Goal: Task Accomplishment & Management: Complete application form

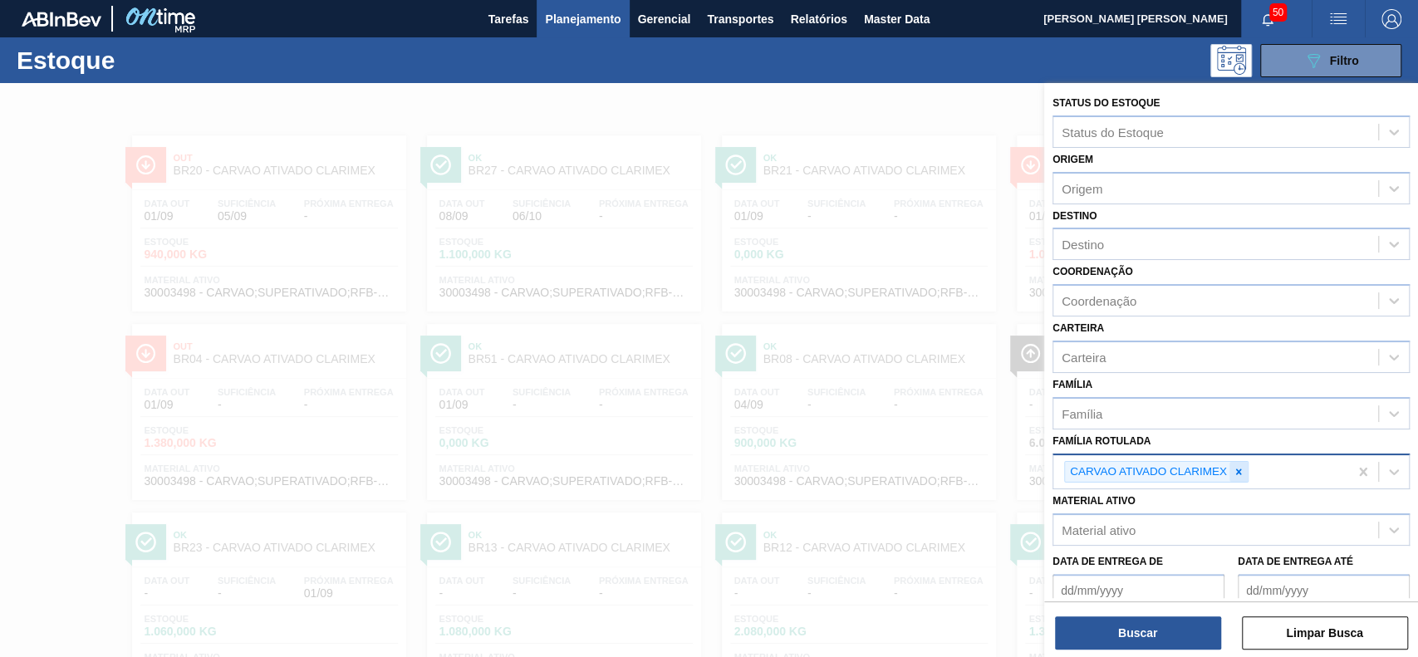
click at [1246, 476] on div at bounding box center [1239, 472] width 18 height 21
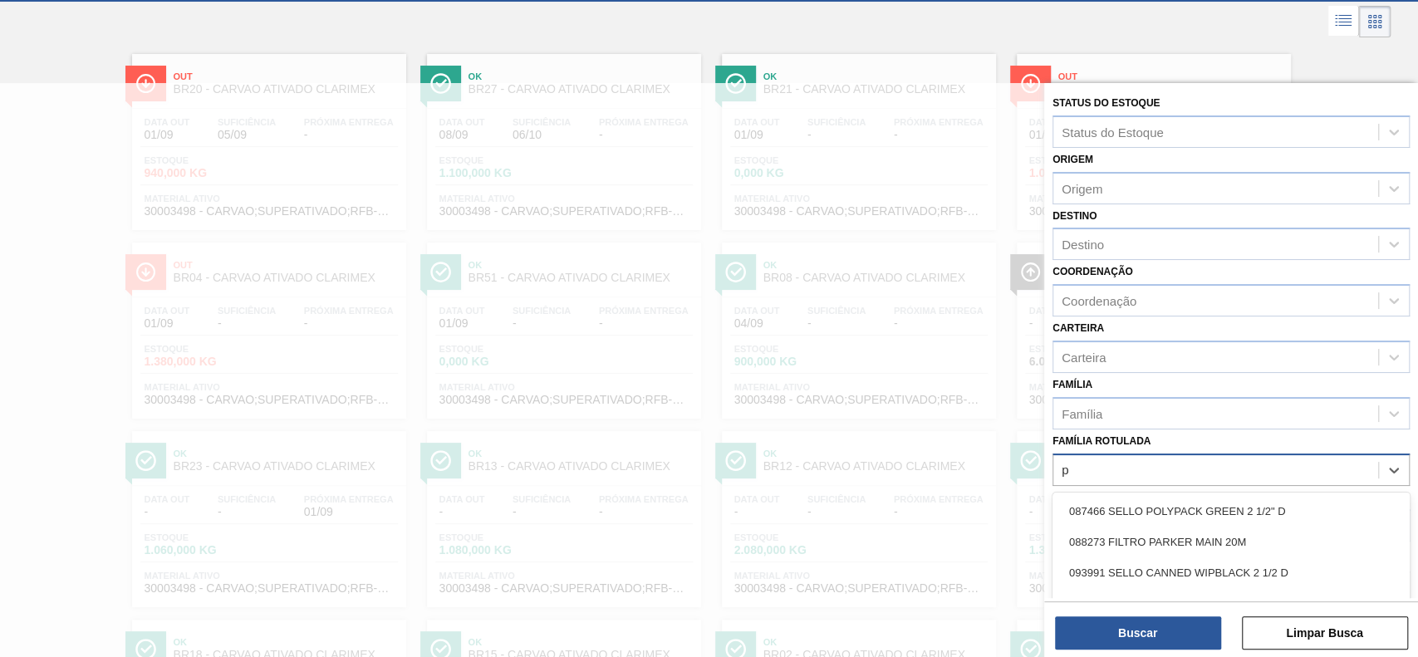
scroll to position [89, 0]
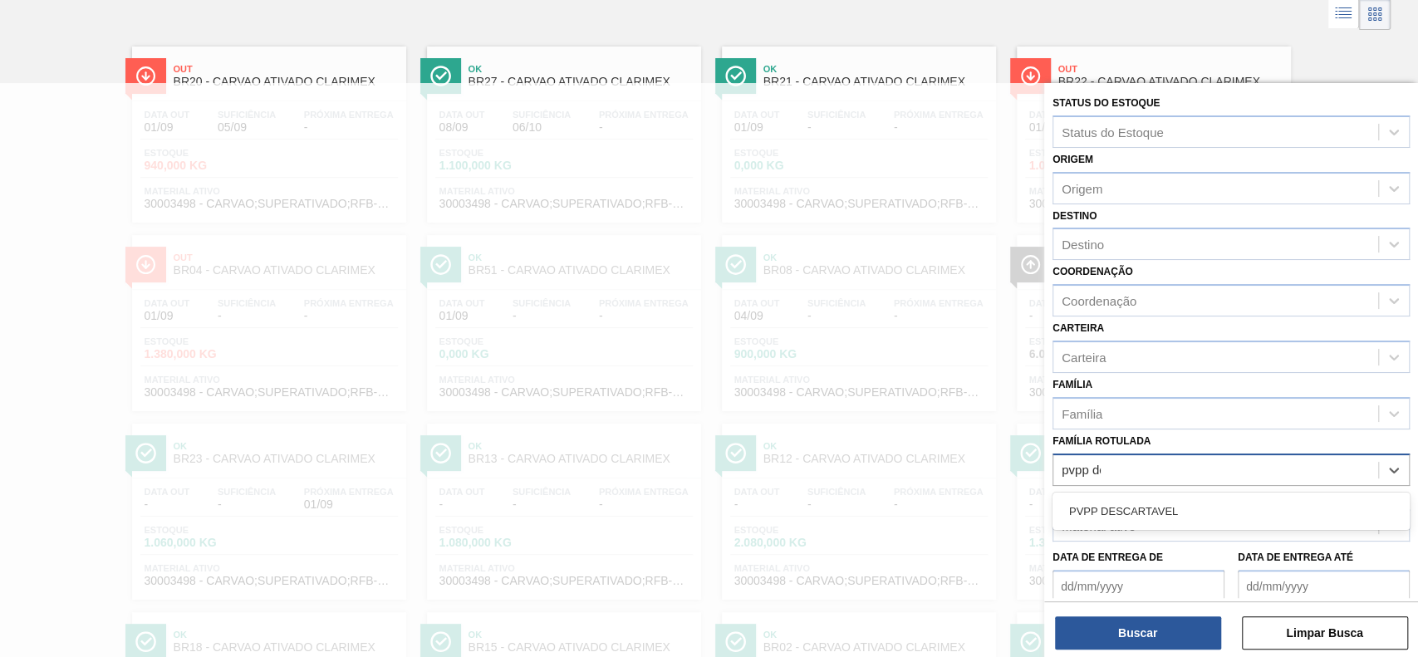
type Rotulada "pvpp des"
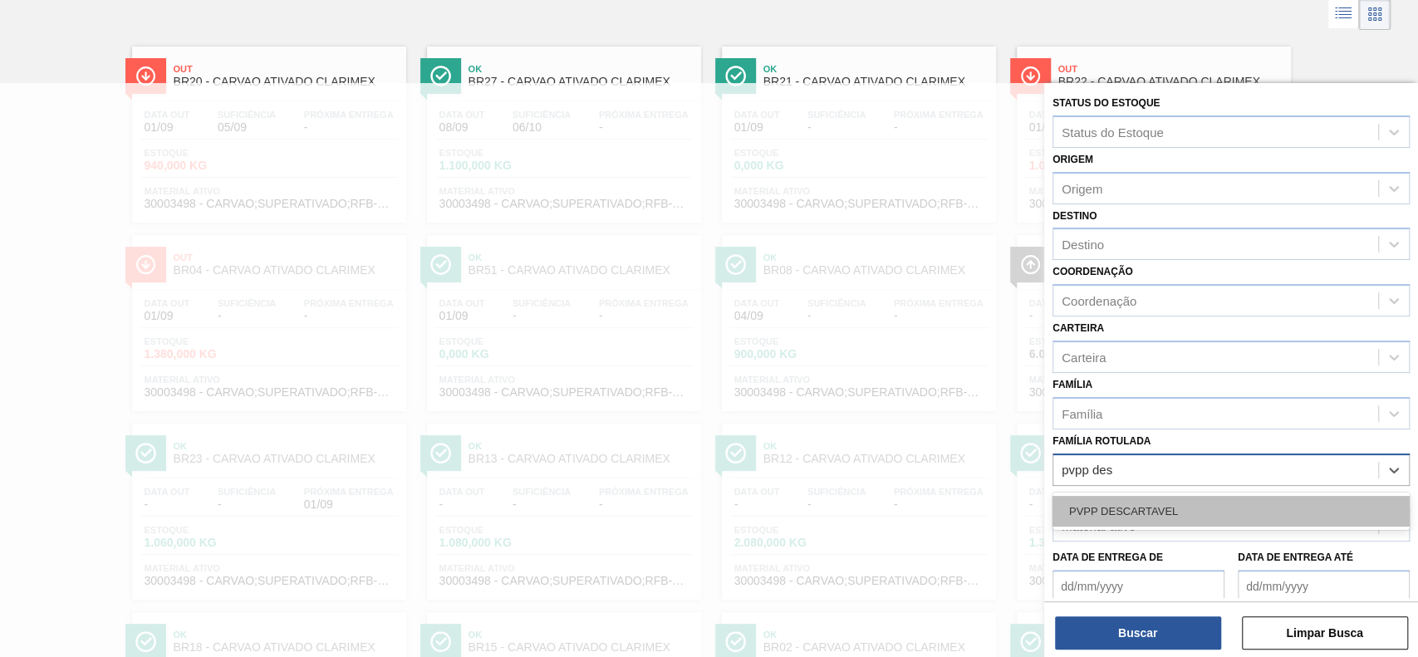
click at [1241, 496] on div "PVPP DESCARTAVEL" at bounding box center [1231, 511] width 357 height 31
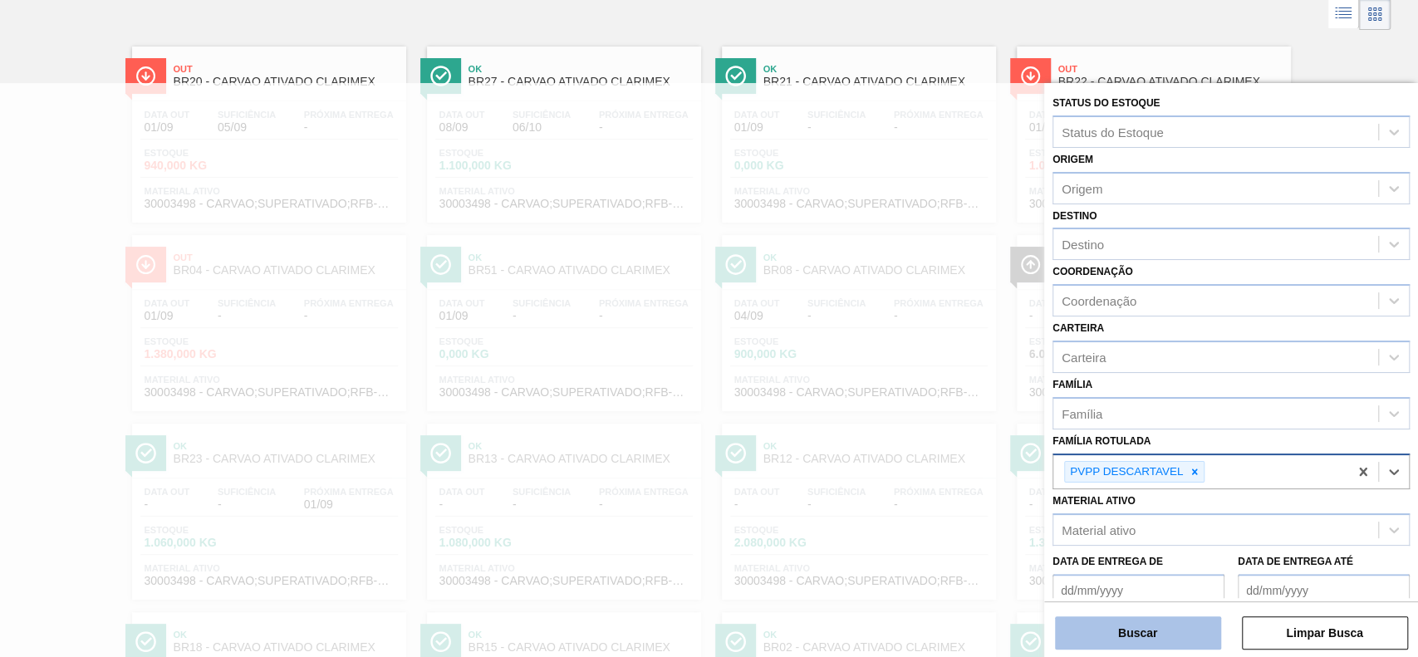
click at [1163, 633] on button "Buscar" at bounding box center [1138, 633] width 166 height 33
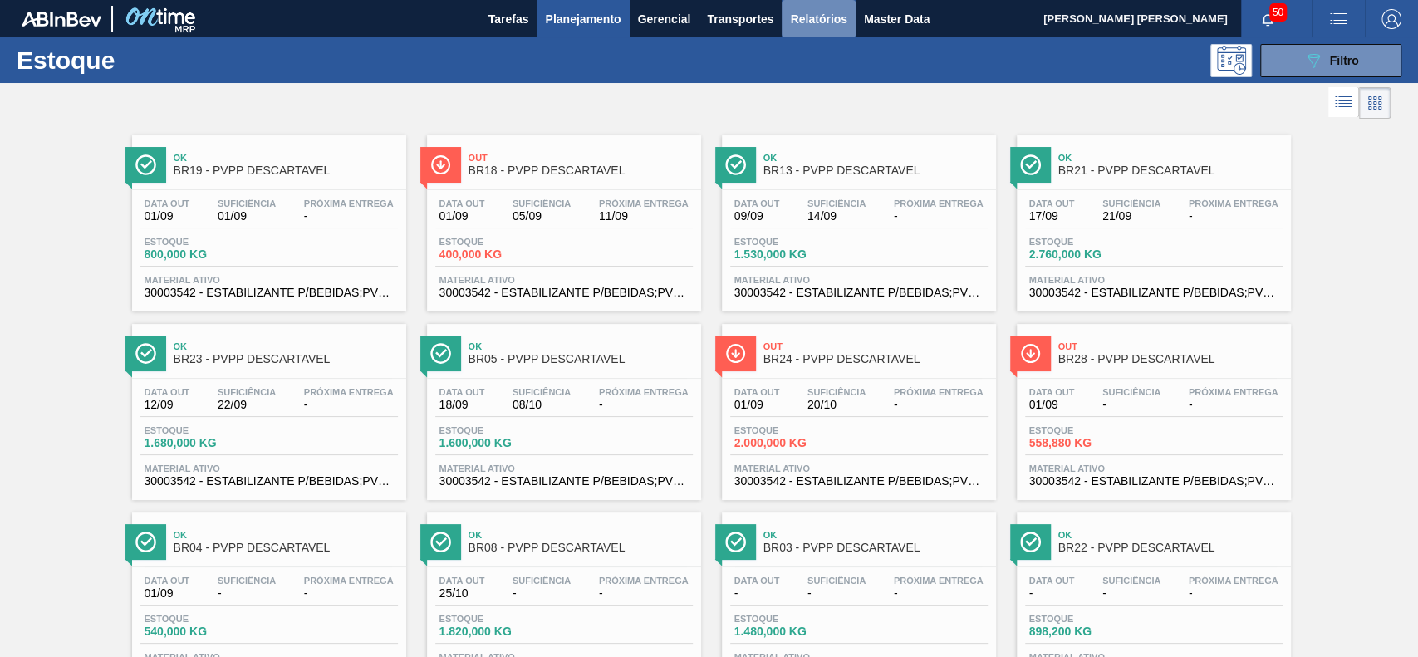
click at [845, 17] on span "Relatórios" at bounding box center [818, 19] width 57 height 20
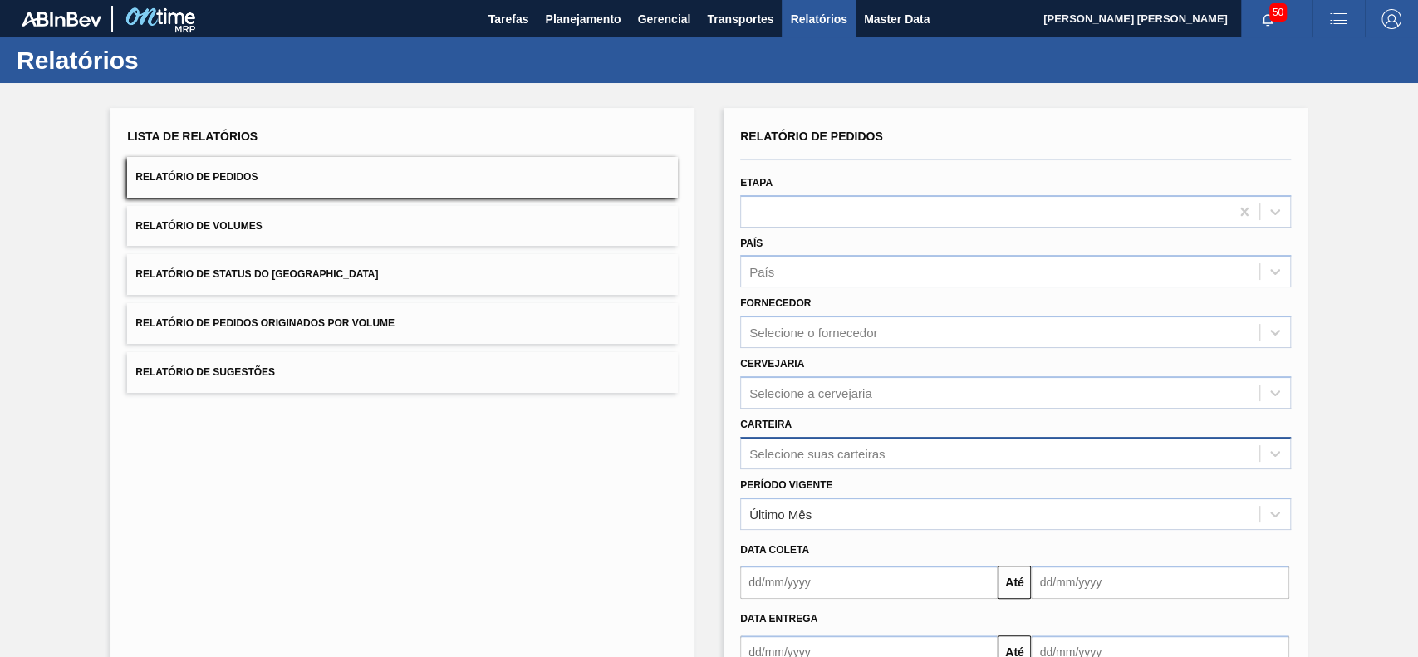
click at [810, 449] on div "Selecione suas carteiras" at bounding box center [1015, 453] width 551 height 32
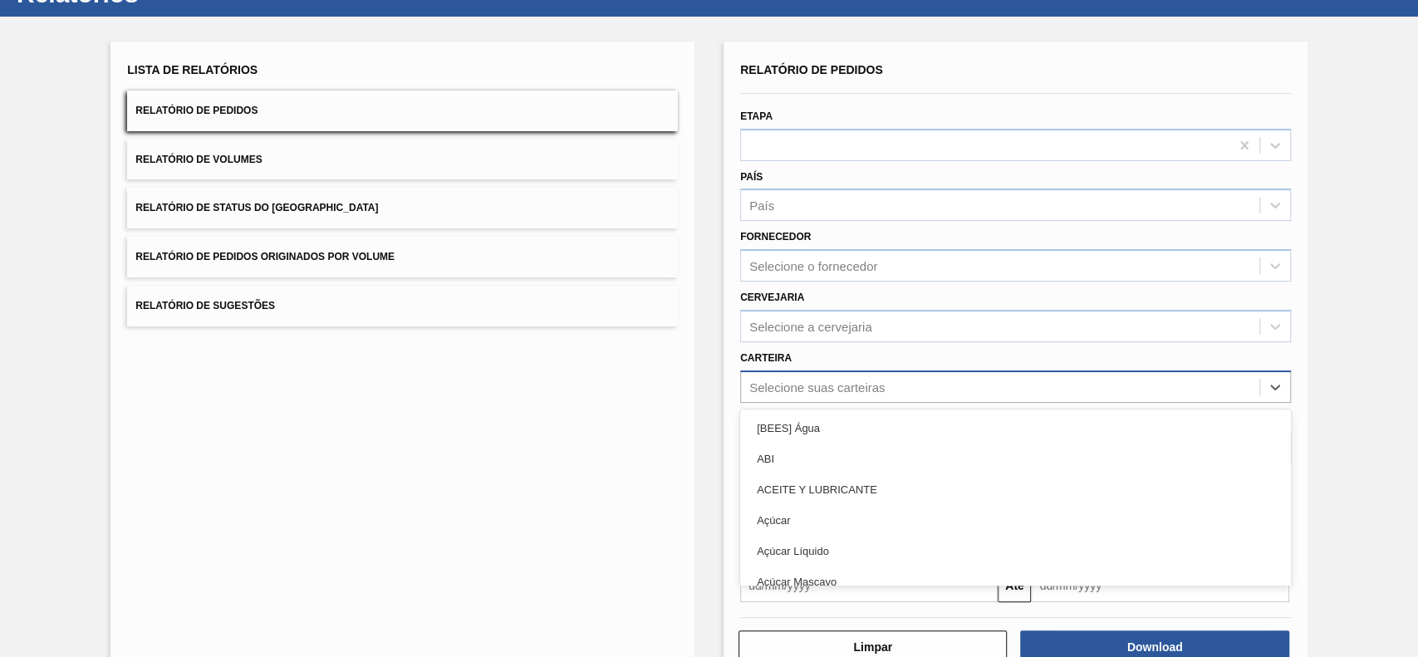
scroll to position [73, 0]
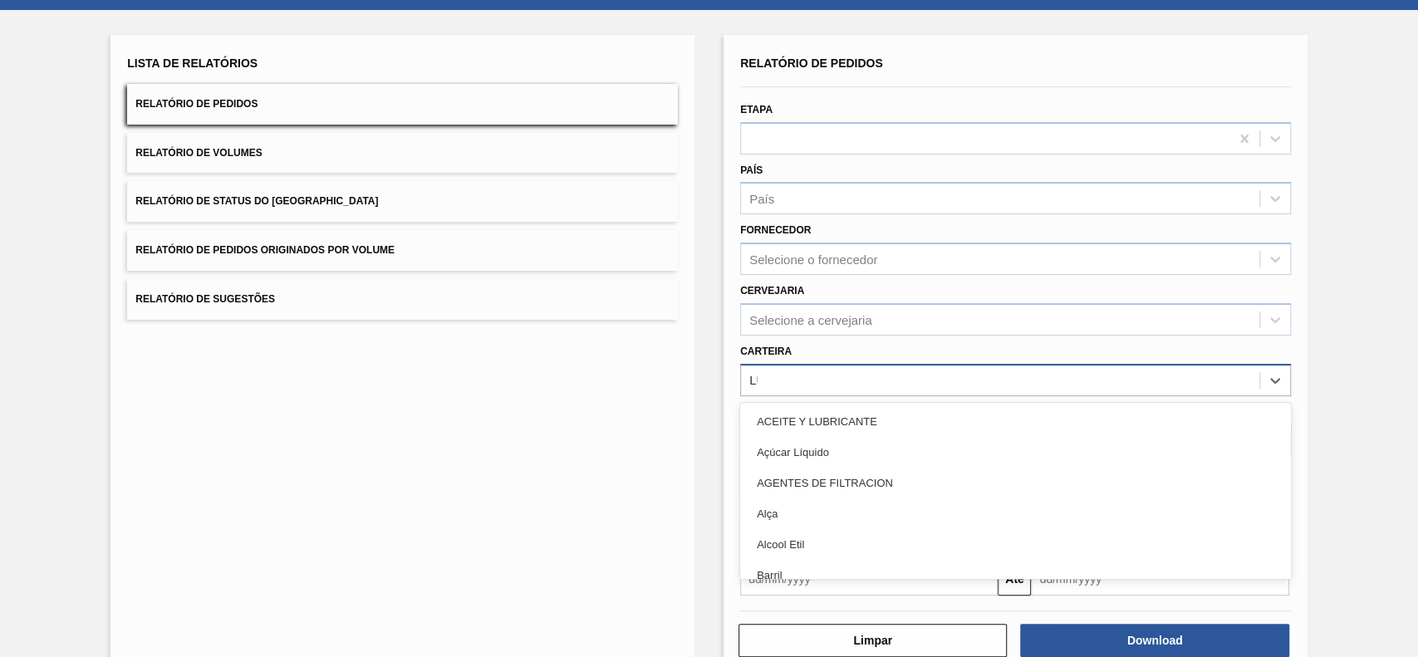
type input "LÚPU"
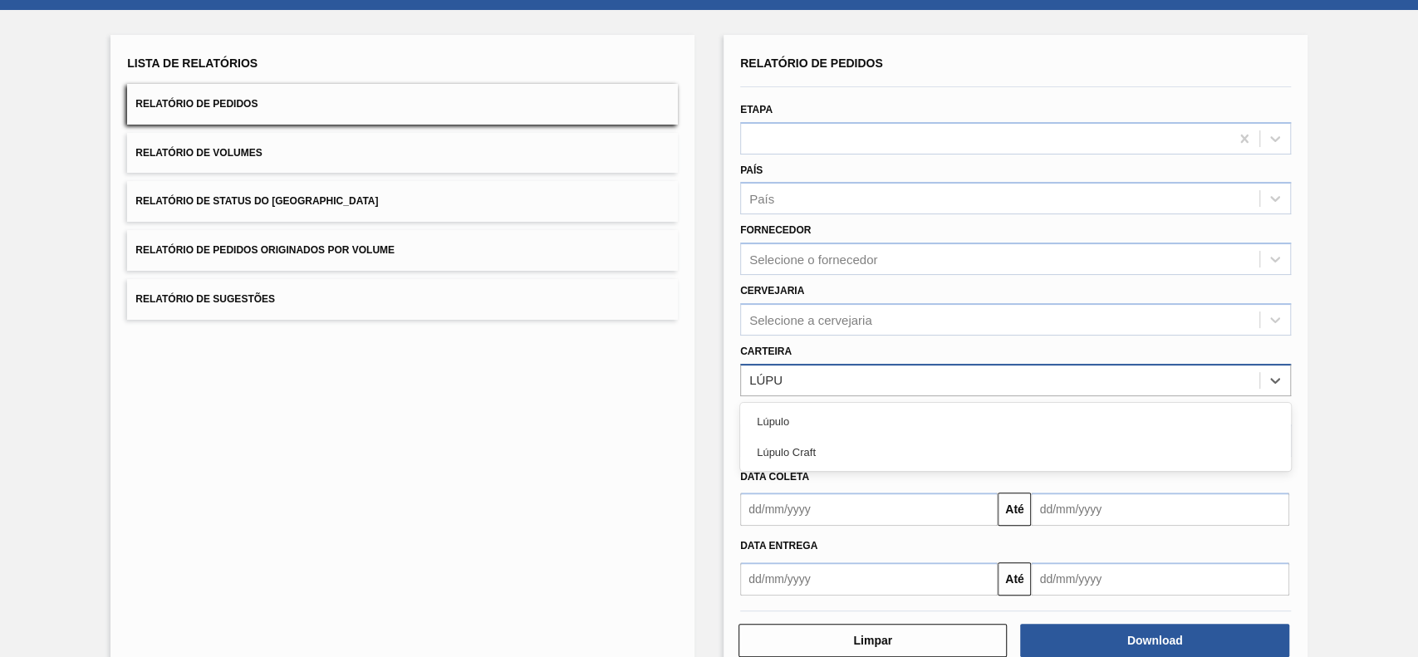
click at [810, 449] on div "Lúpulo Craft" at bounding box center [1015, 452] width 551 height 31
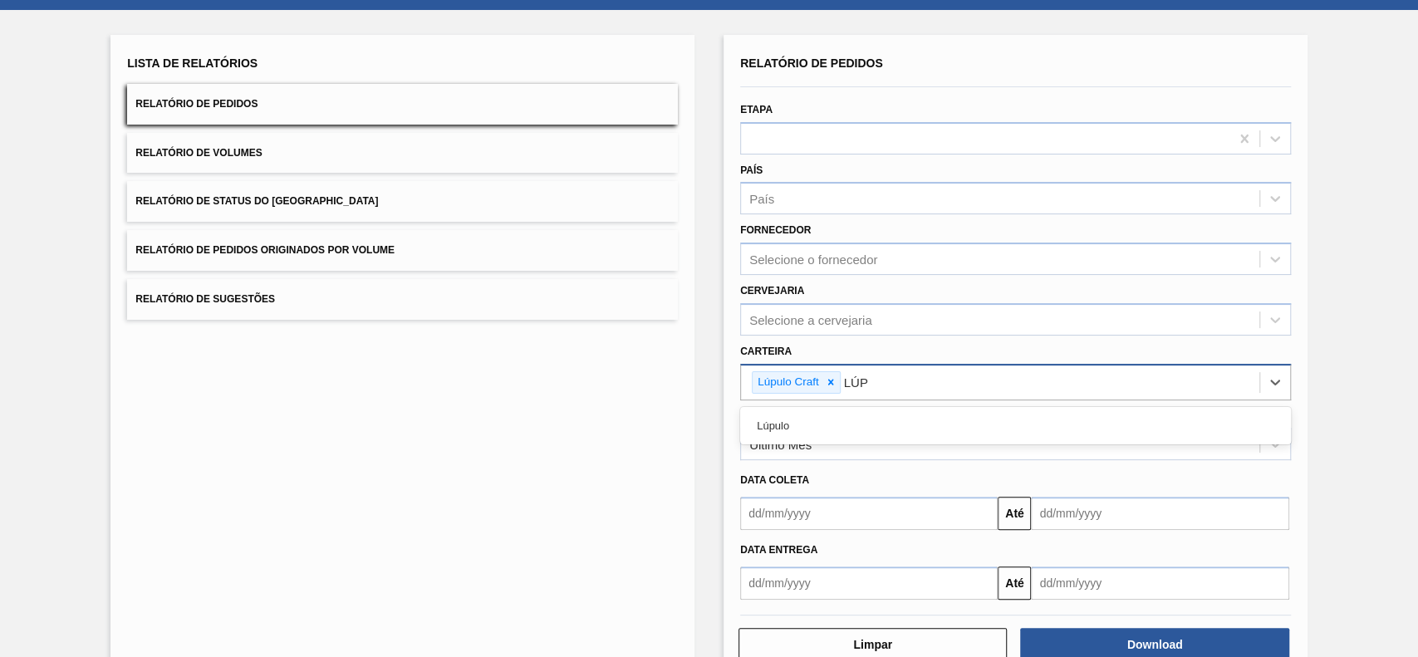
type input "LÚPU"
drag, startPoint x: 1004, startPoint y: 417, endPoint x: 789, endPoint y: 448, distance: 217.4
click at [1002, 419] on div "Lúpulo" at bounding box center [1015, 425] width 551 height 31
click at [784, 449] on div "Último Mês" at bounding box center [780, 445] width 62 height 14
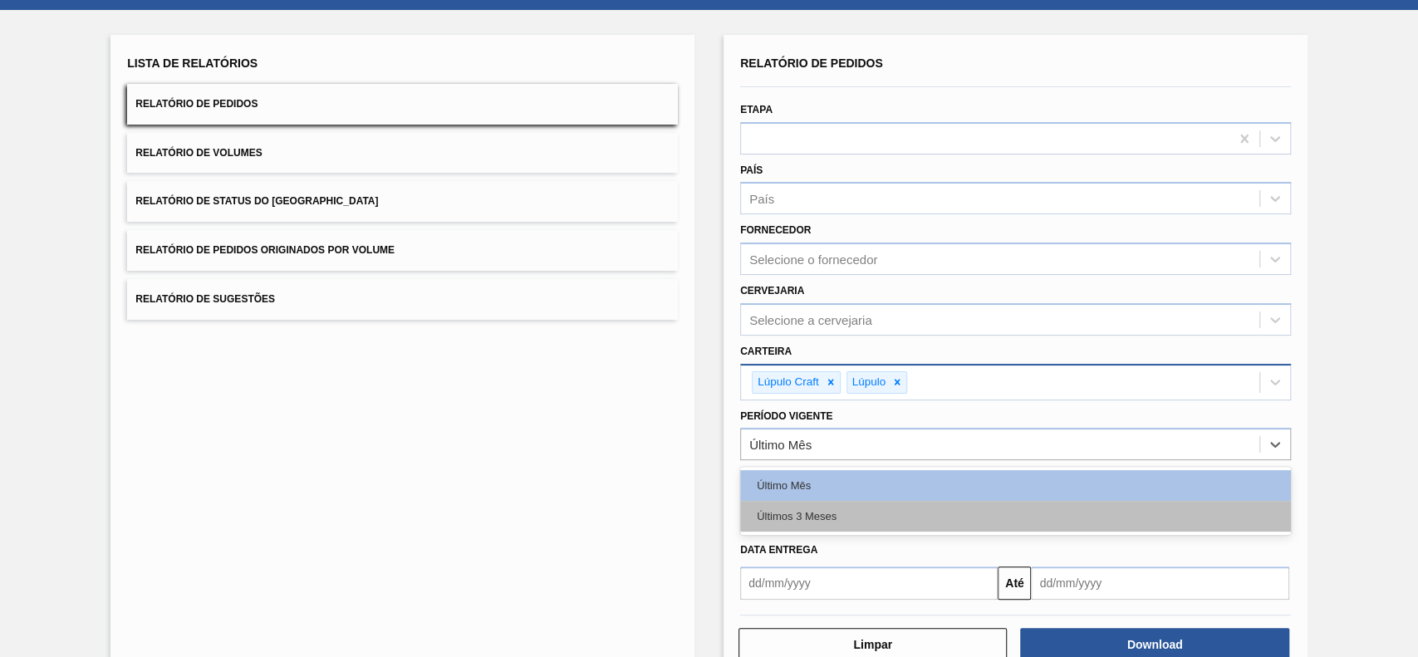
click at [798, 528] on div "Últimos 3 Meses" at bounding box center [1015, 516] width 551 height 31
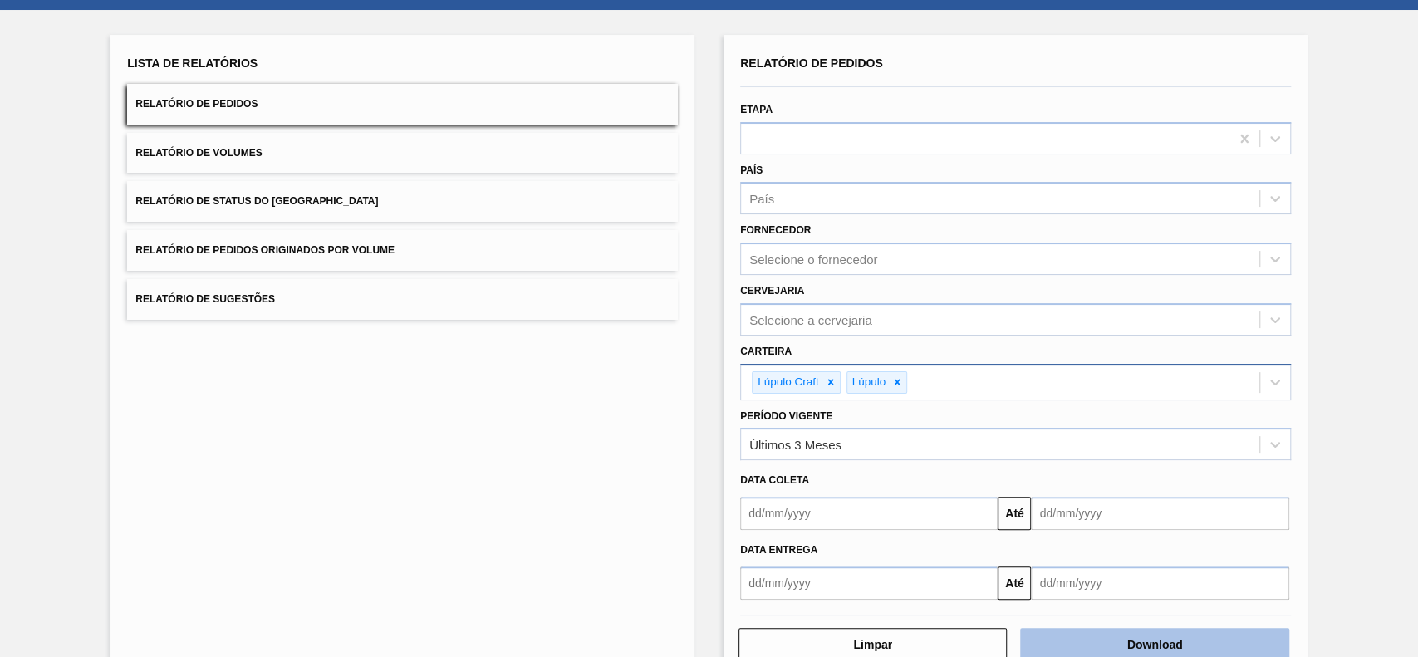
click at [1169, 653] on button "Download" at bounding box center [1154, 644] width 268 height 33
click at [312, 185] on button "Relatório de Status do Estoque" at bounding box center [402, 201] width 551 height 41
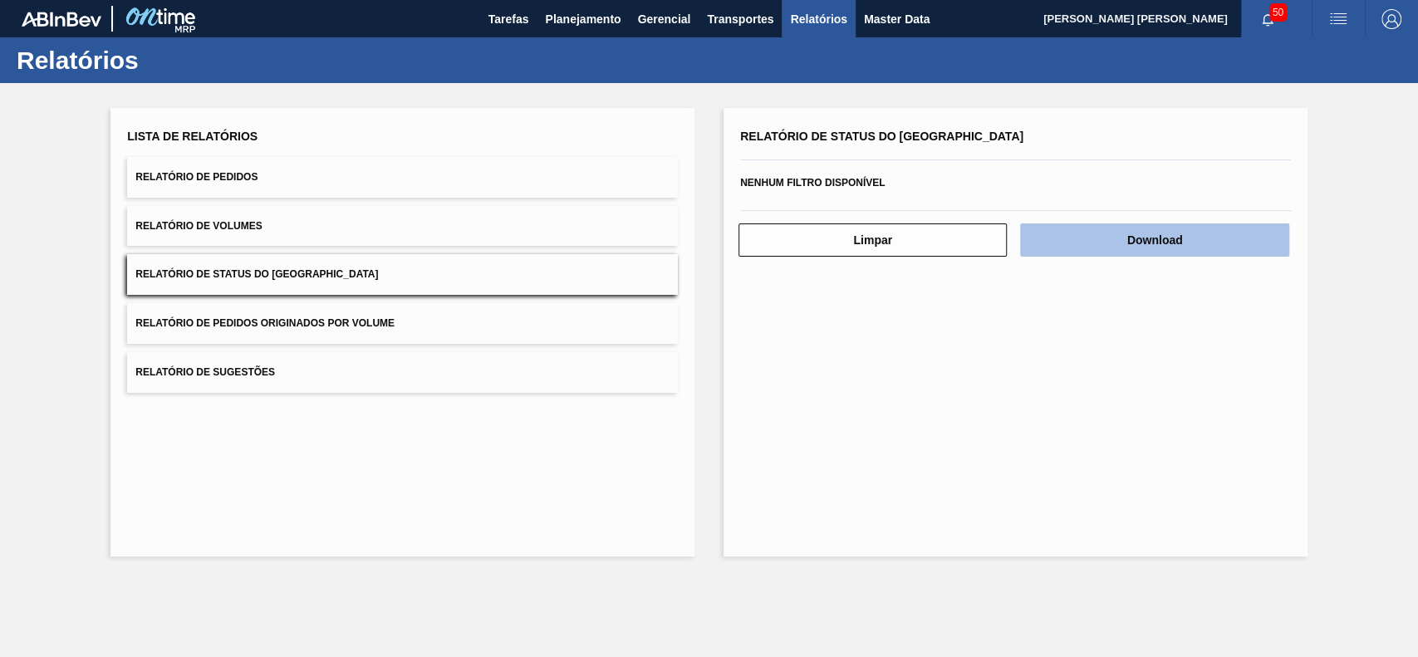
click at [1228, 245] on button "Download" at bounding box center [1154, 240] width 268 height 33
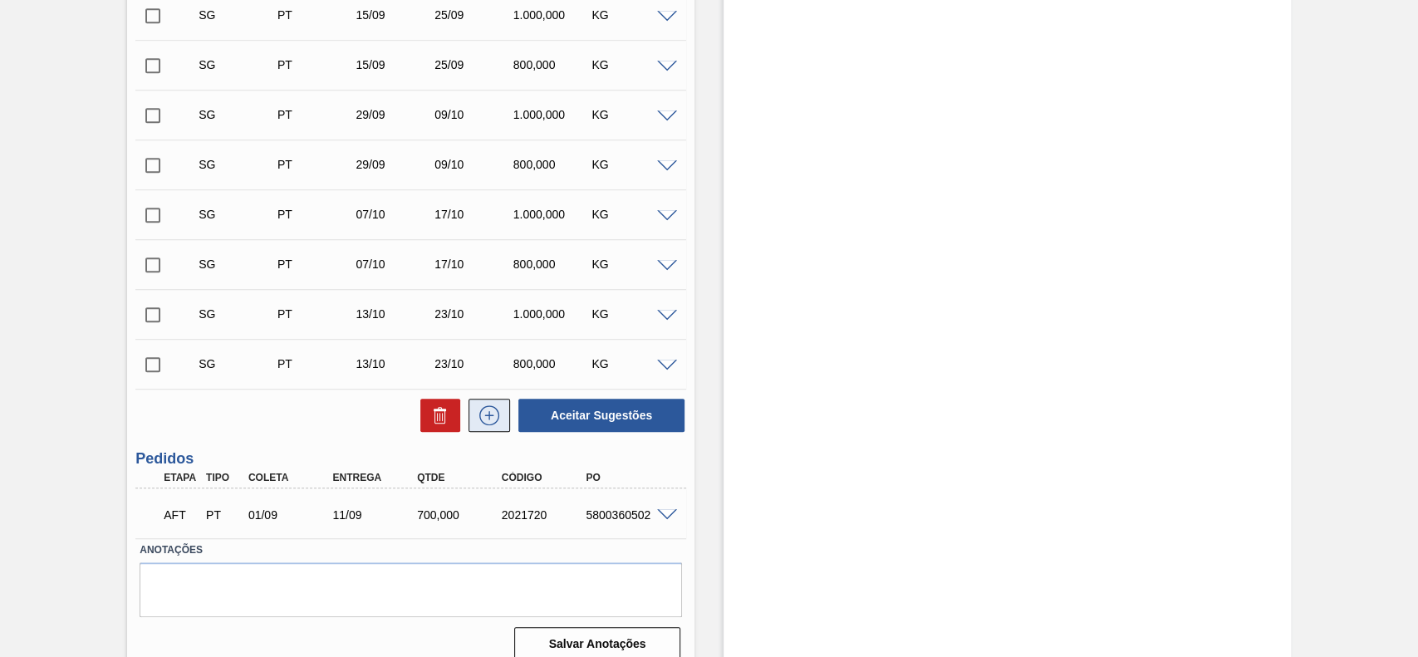
scroll to position [111, 0]
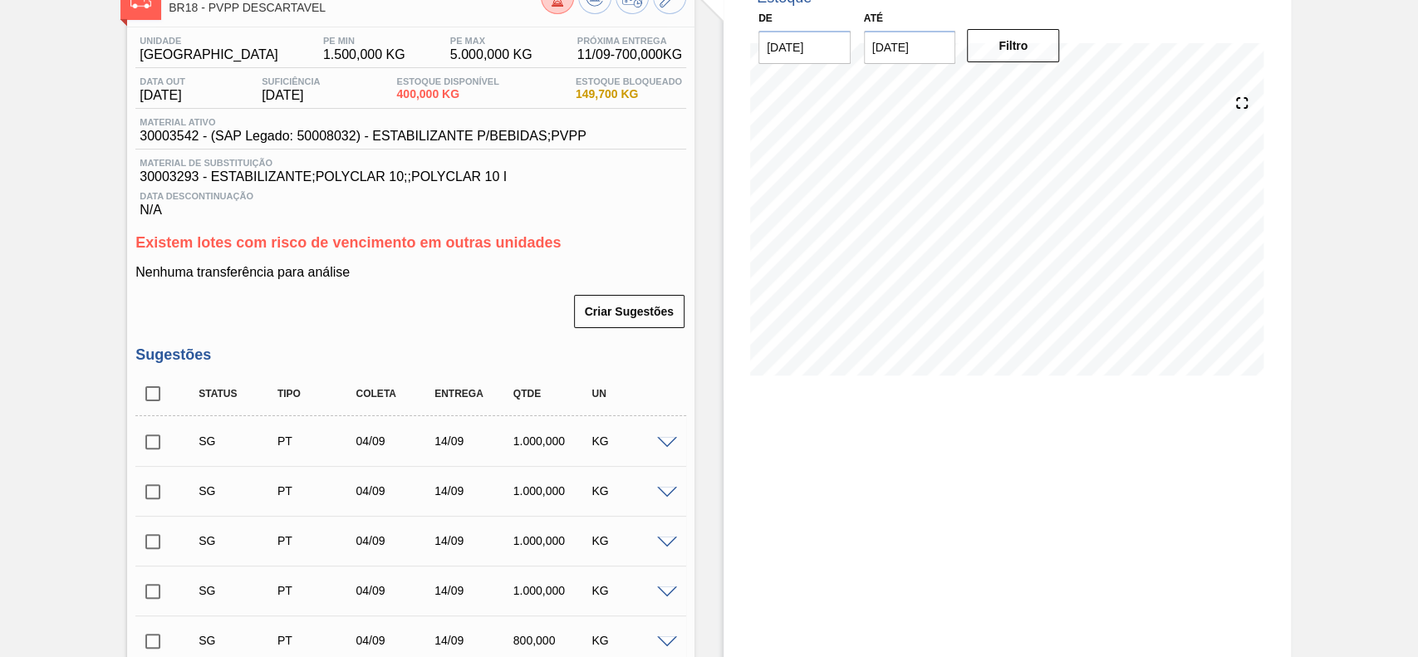
click at [146, 389] on input "checkbox" at bounding box center [152, 393] width 35 height 35
checkbox input "true"
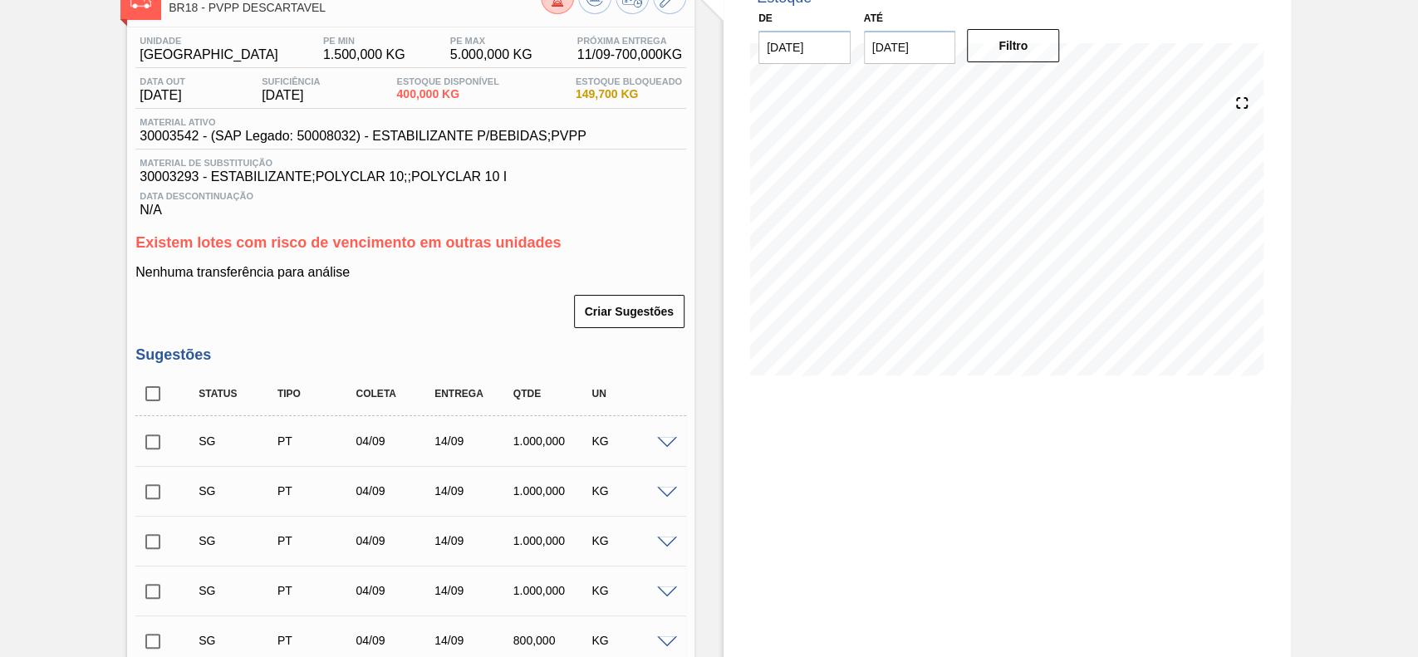
checkbox input "true"
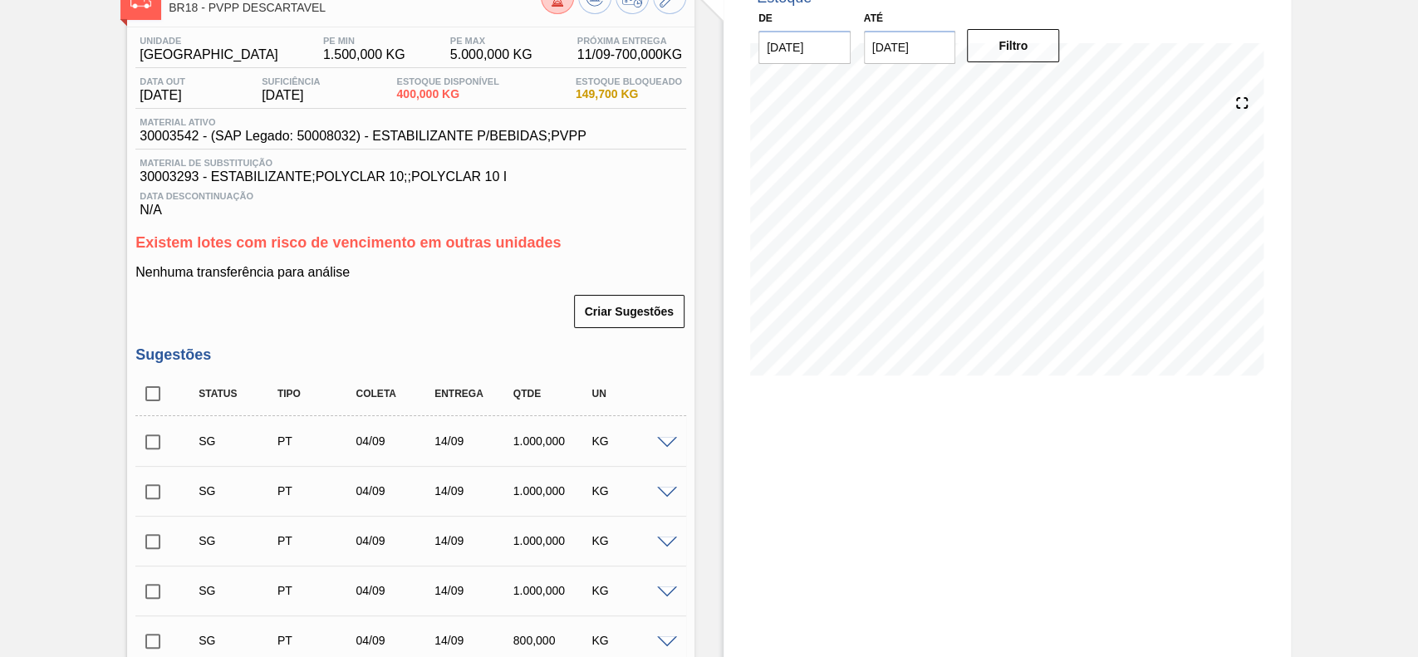
checkbox input "true"
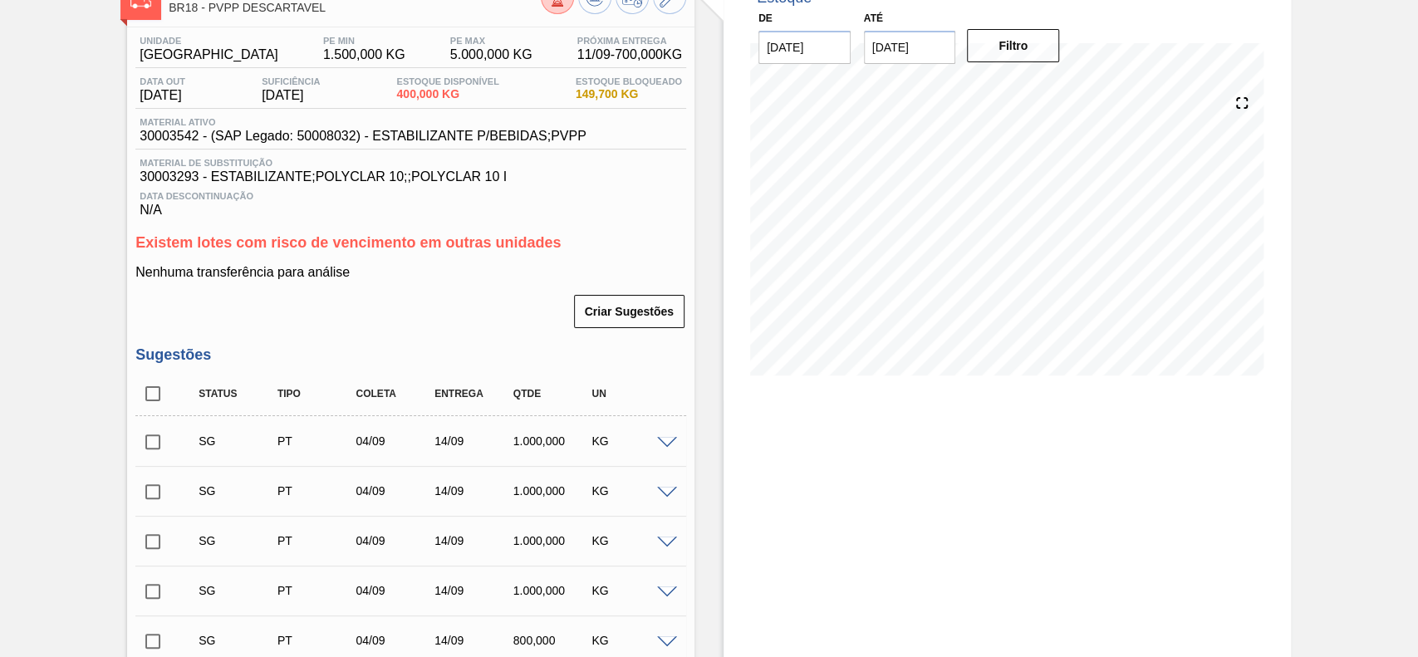
checkbox input "true"
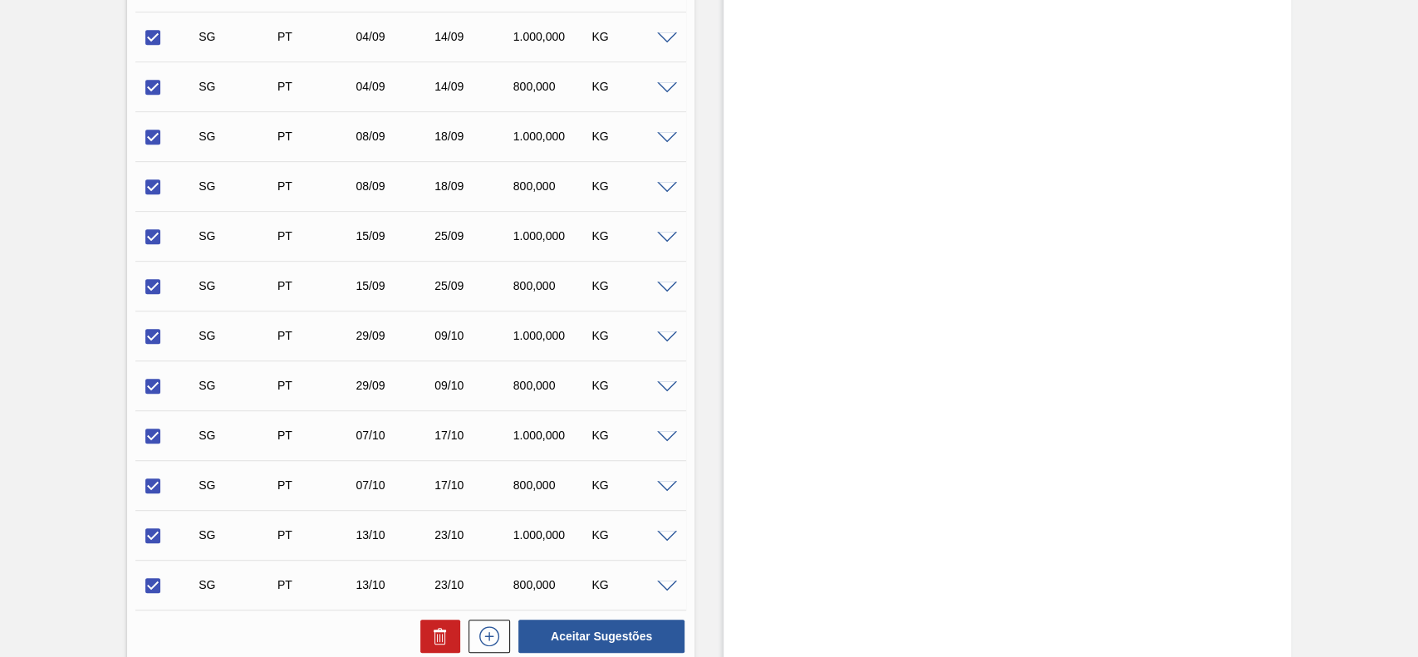
scroll to position [905, 0]
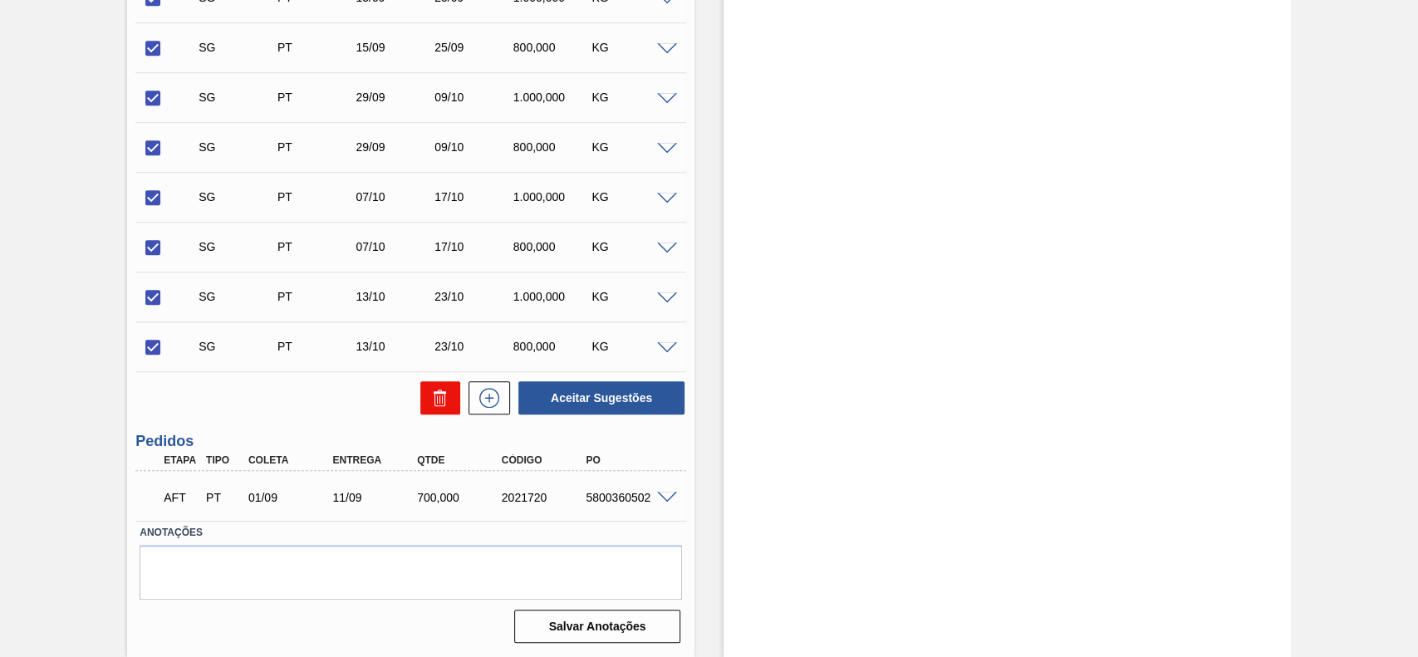
click at [431, 407] on icon at bounding box center [440, 398] width 20 height 20
checkbox input "false"
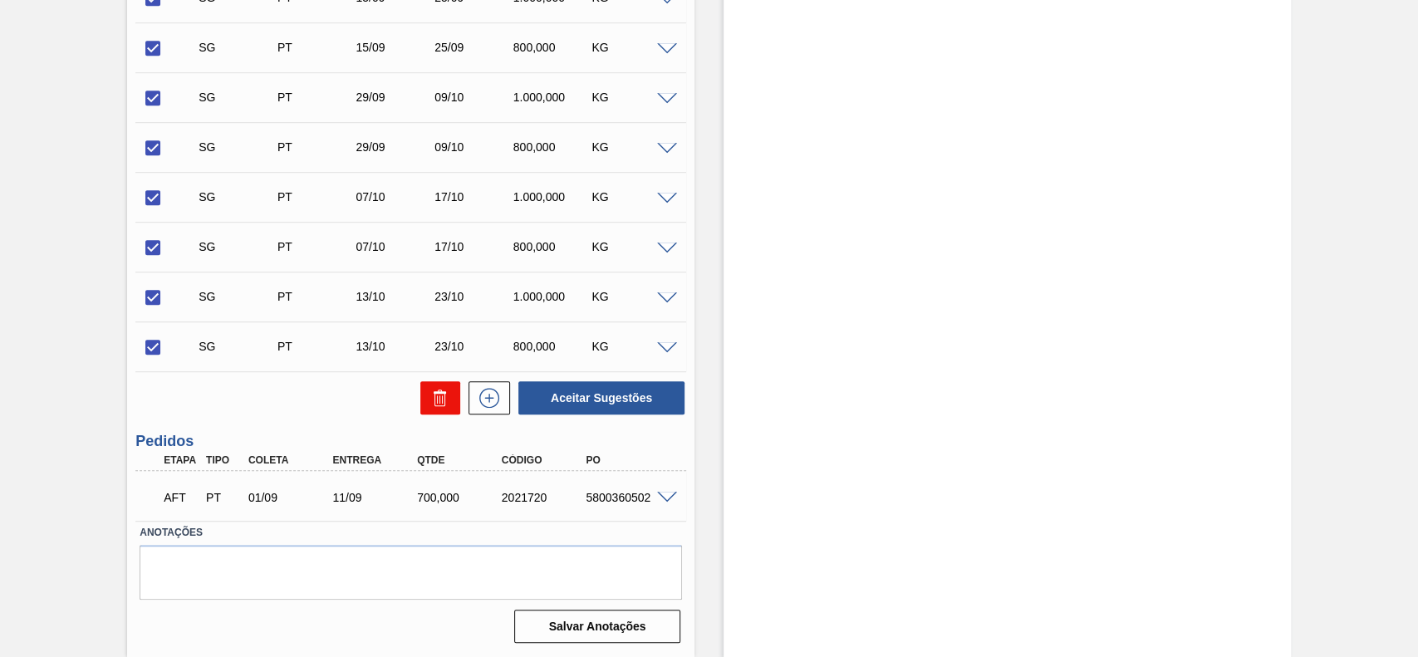
checkbox input "false"
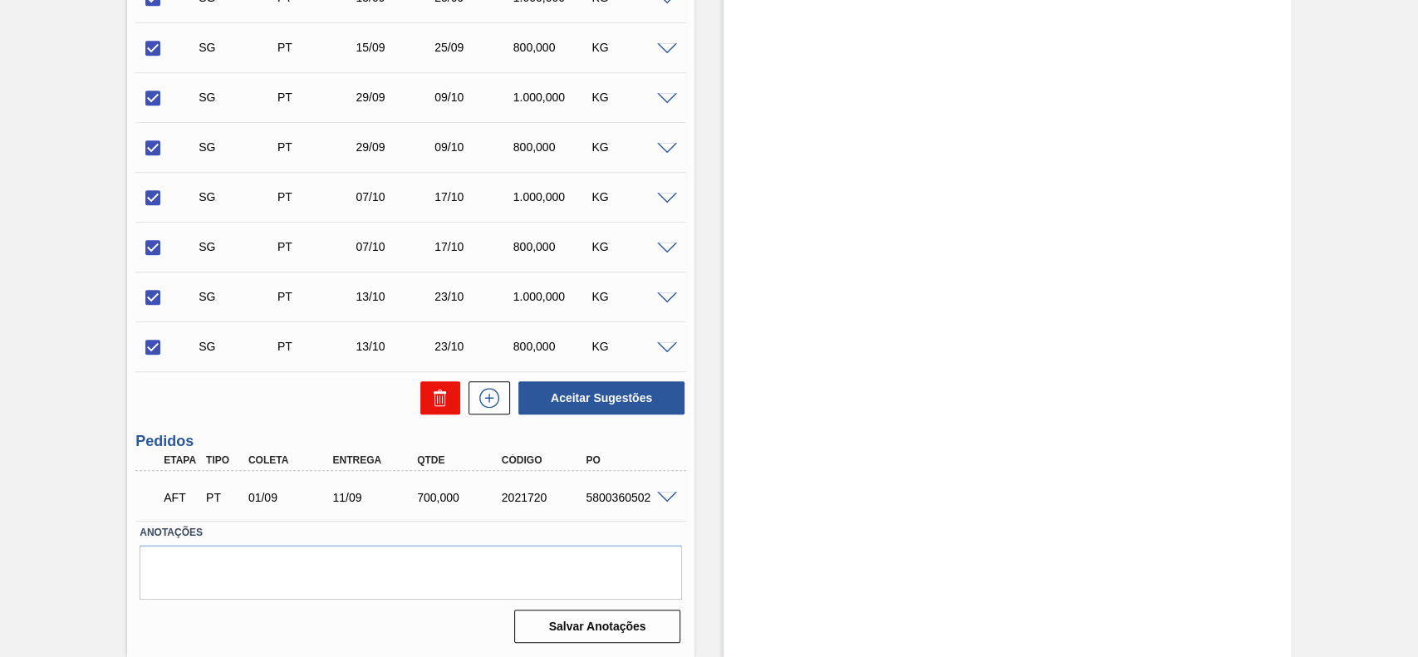
checkbox input "false"
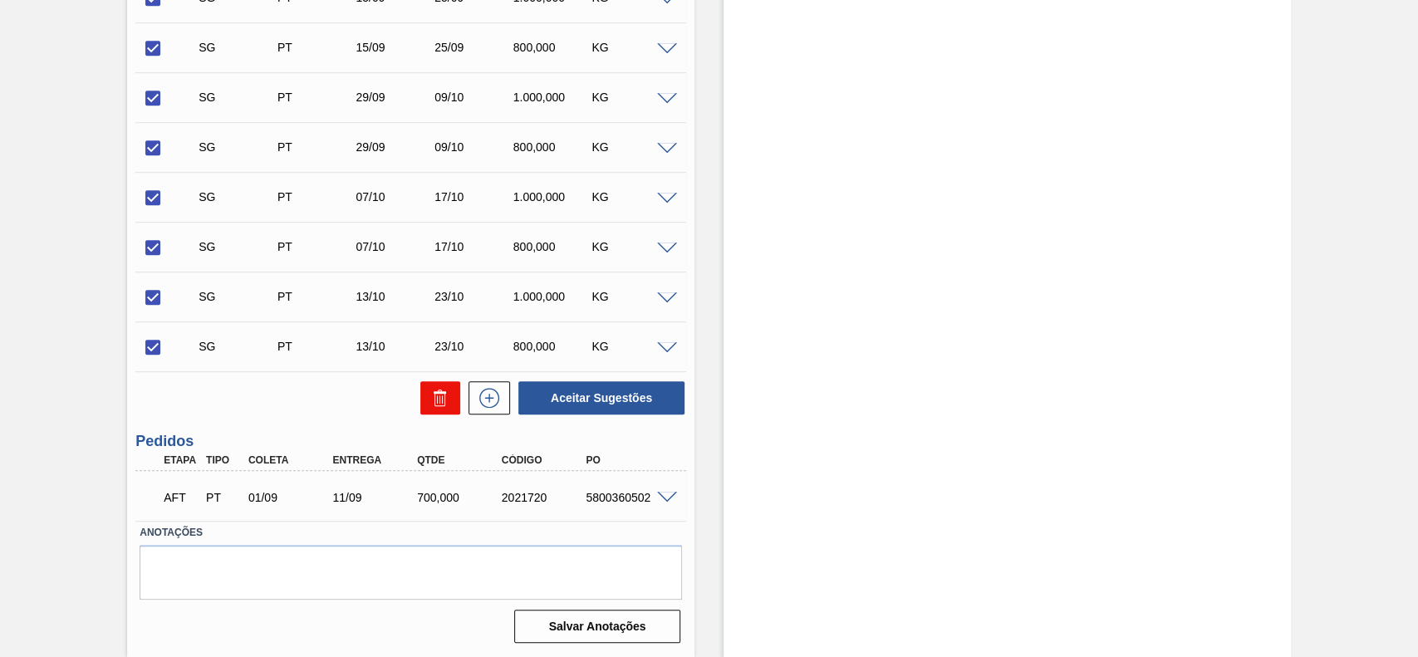
checkbox input "false"
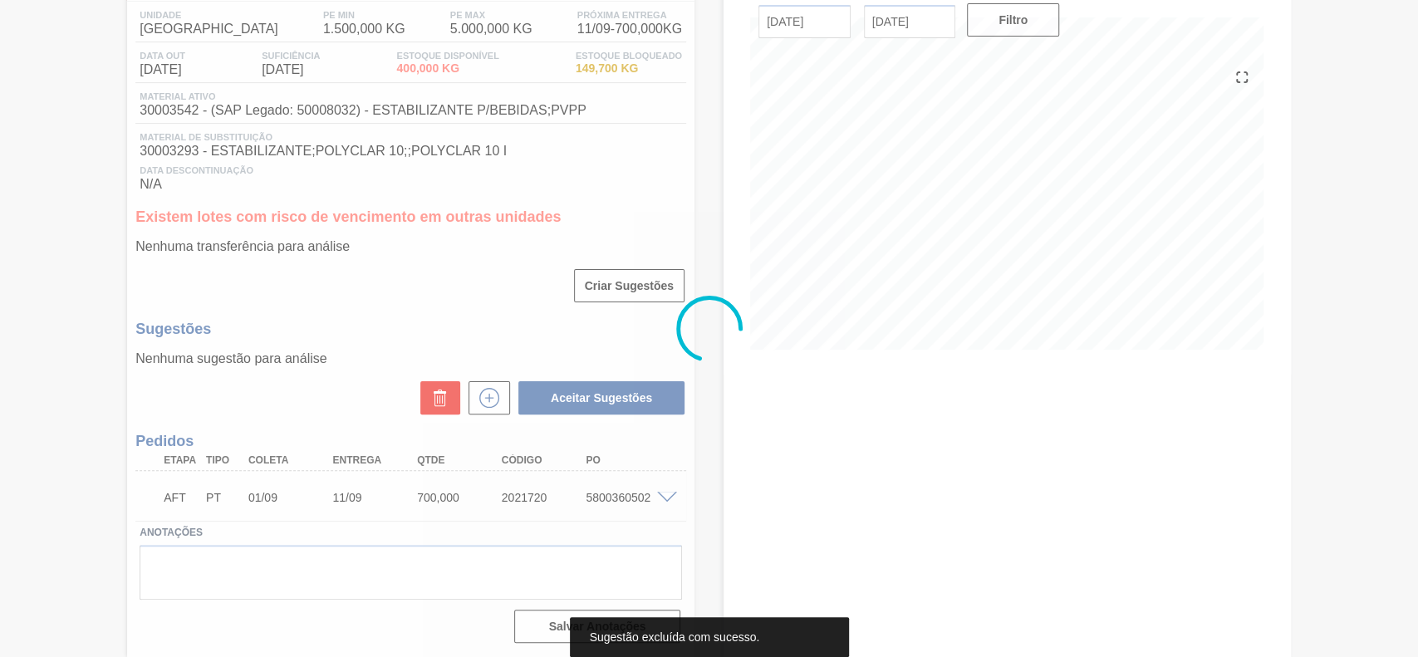
scroll to position [140, 0]
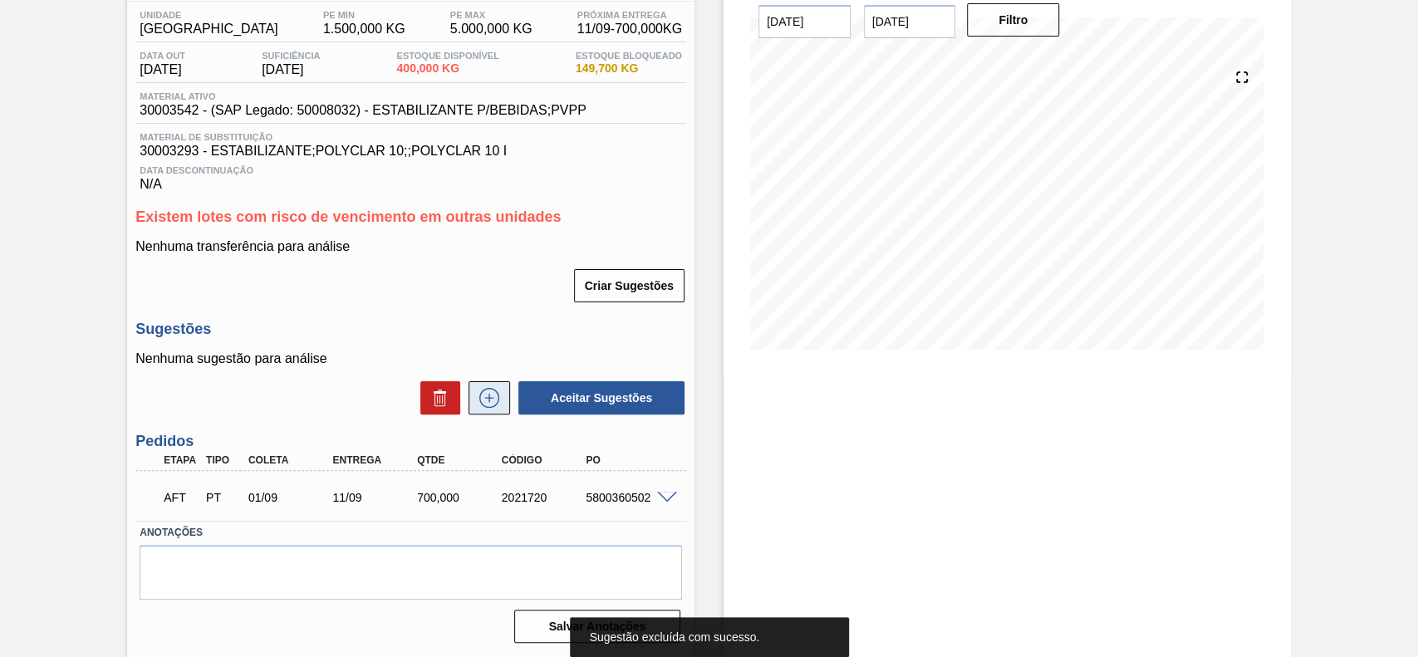
click at [478, 391] on icon at bounding box center [489, 398] width 27 height 20
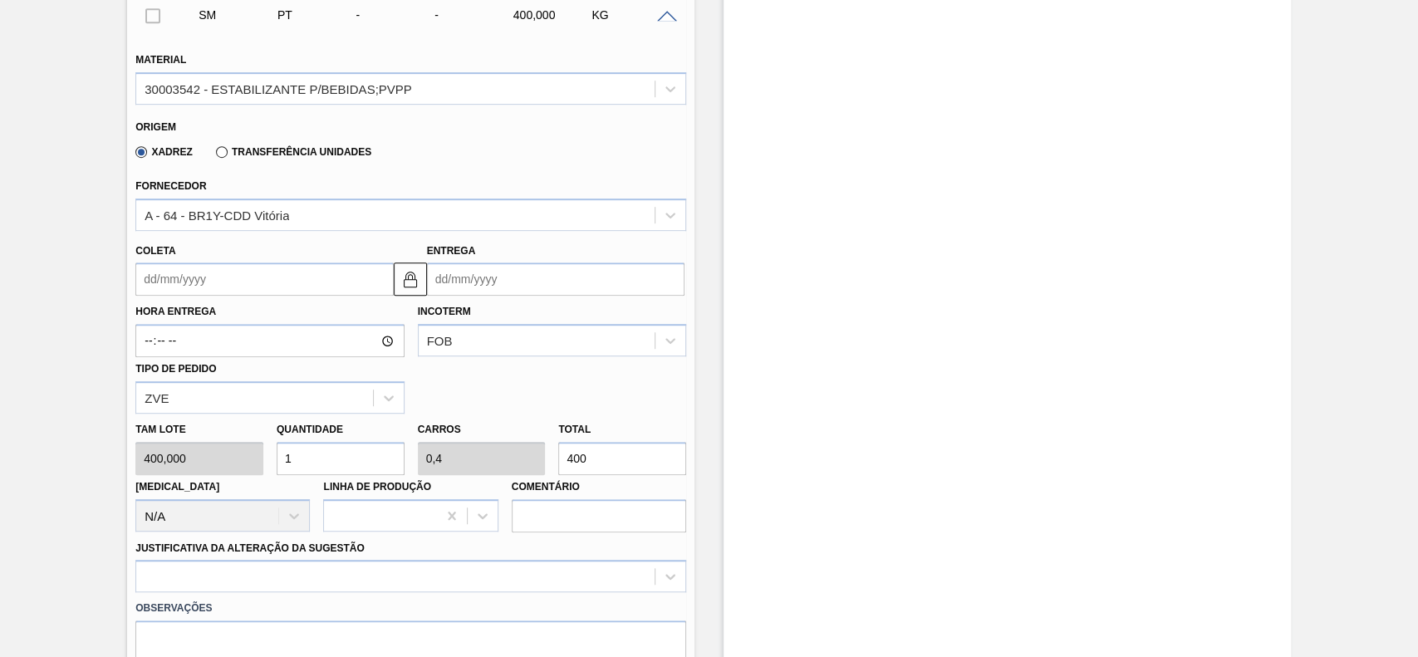
scroll to position [582, 0]
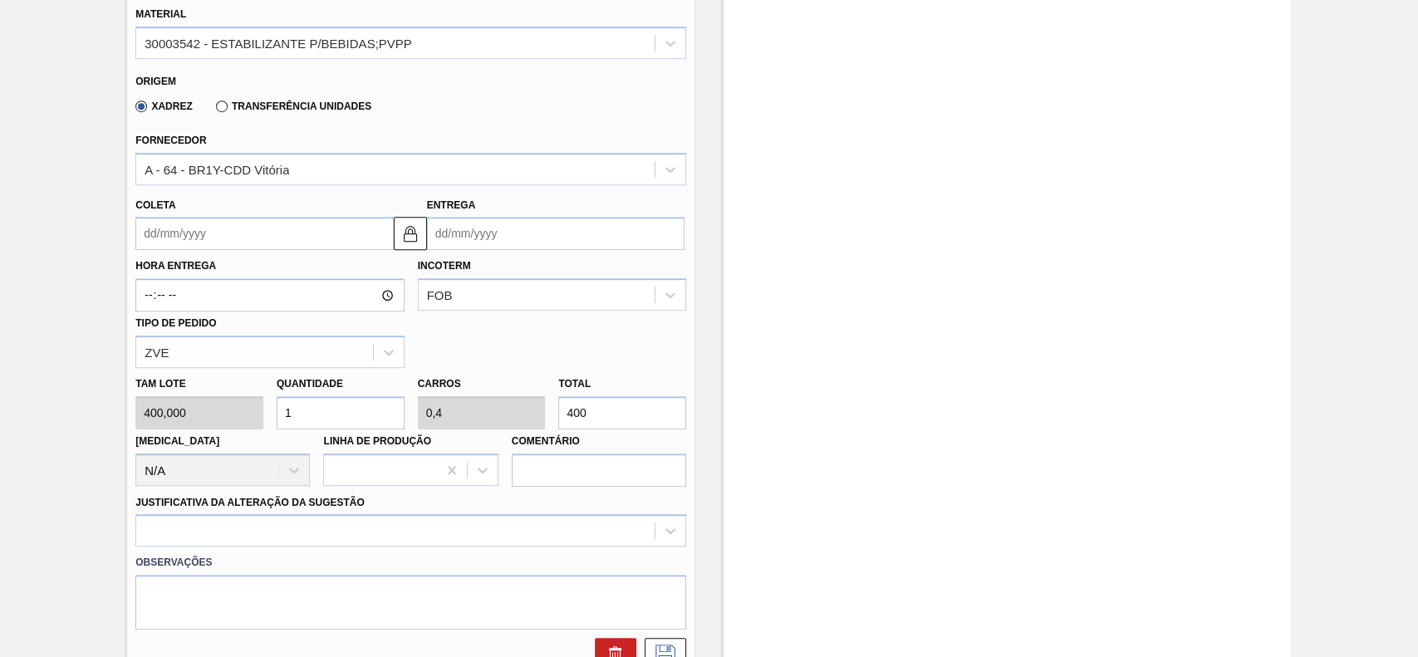
click at [259, 108] on label "Transferência Unidades" at bounding box center [293, 107] width 155 height 12
click at [214, 110] on input "Transferência Unidades" at bounding box center [214, 110] width 0 height 0
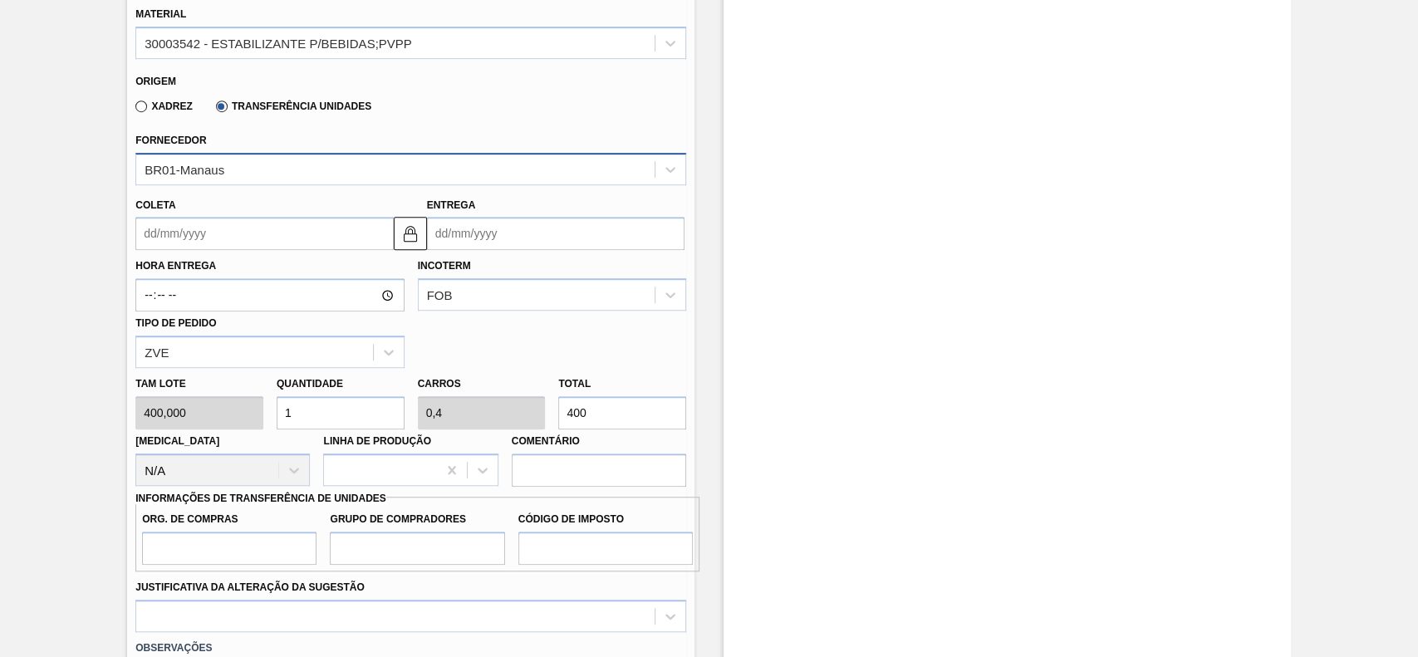
click at [246, 179] on div "BR01-Manaus" at bounding box center [395, 169] width 518 height 24
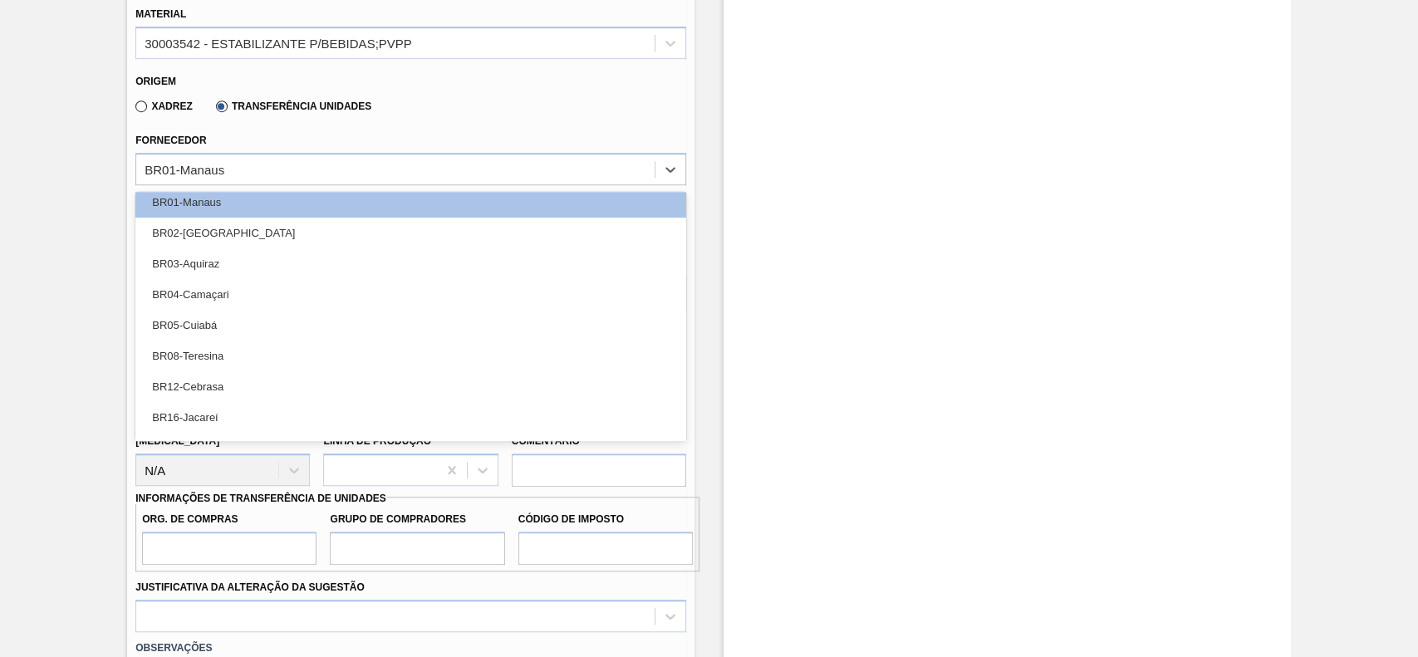
scroll to position [0, 0]
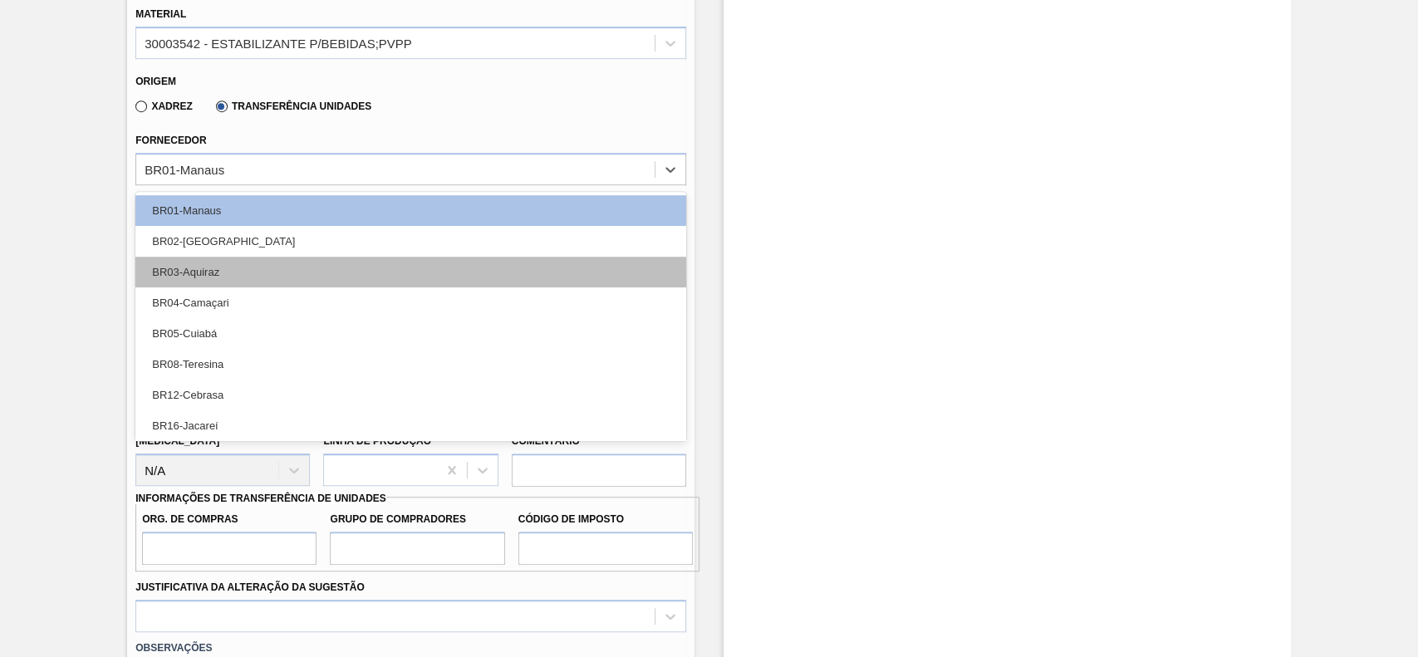
click at [235, 269] on div "BR03-Aquiraz" at bounding box center [410, 272] width 551 height 31
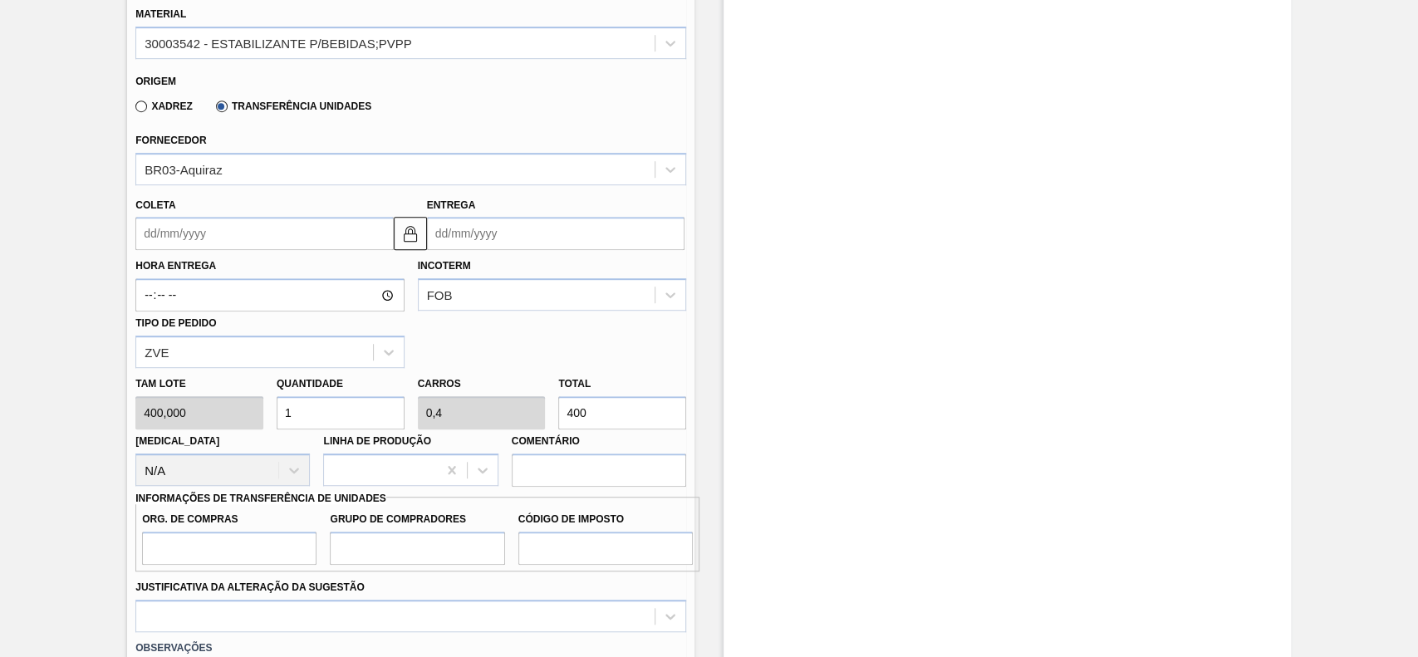
click at [317, 406] on input "1" at bounding box center [341, 412] width 128 height 33
click at [647, 410] on input "400" at bounding box center [622, 412] width 128 height 33
type input "0,018"
type input "0,007"
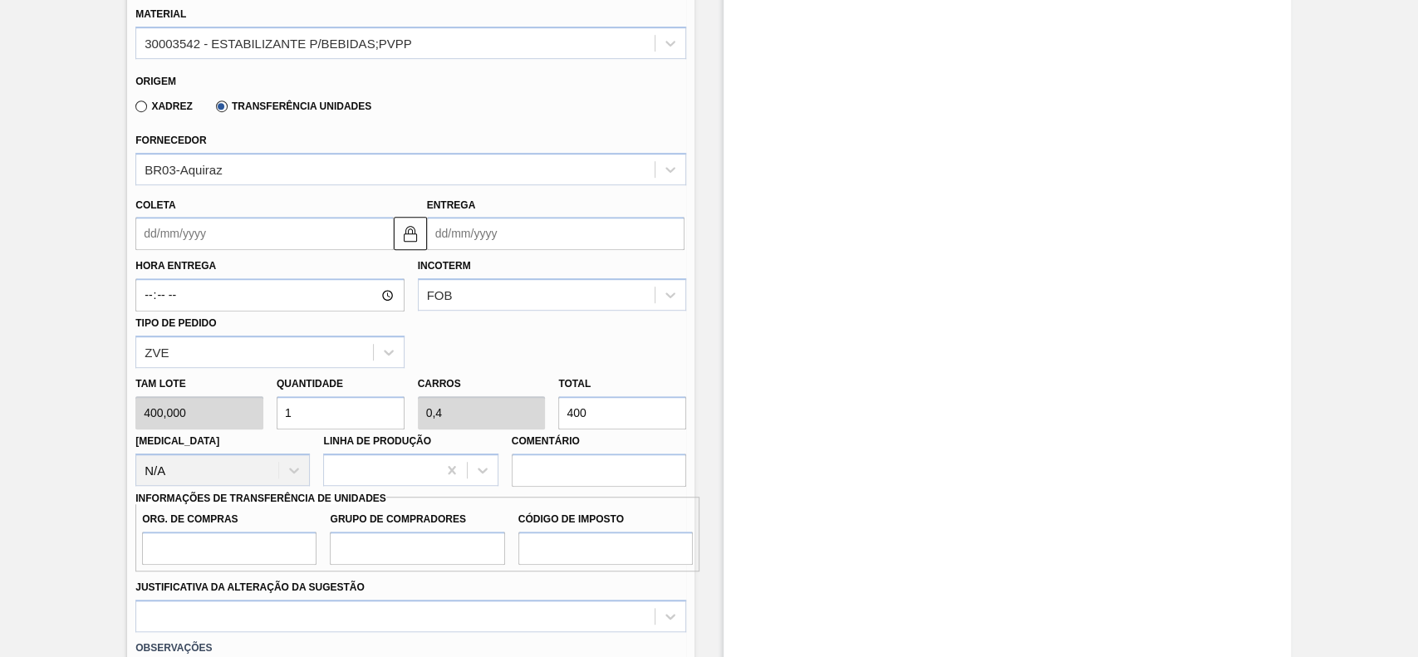
type input "7"
type input "0,175"
type input "0,07"
type input "70"
type input "1,75"
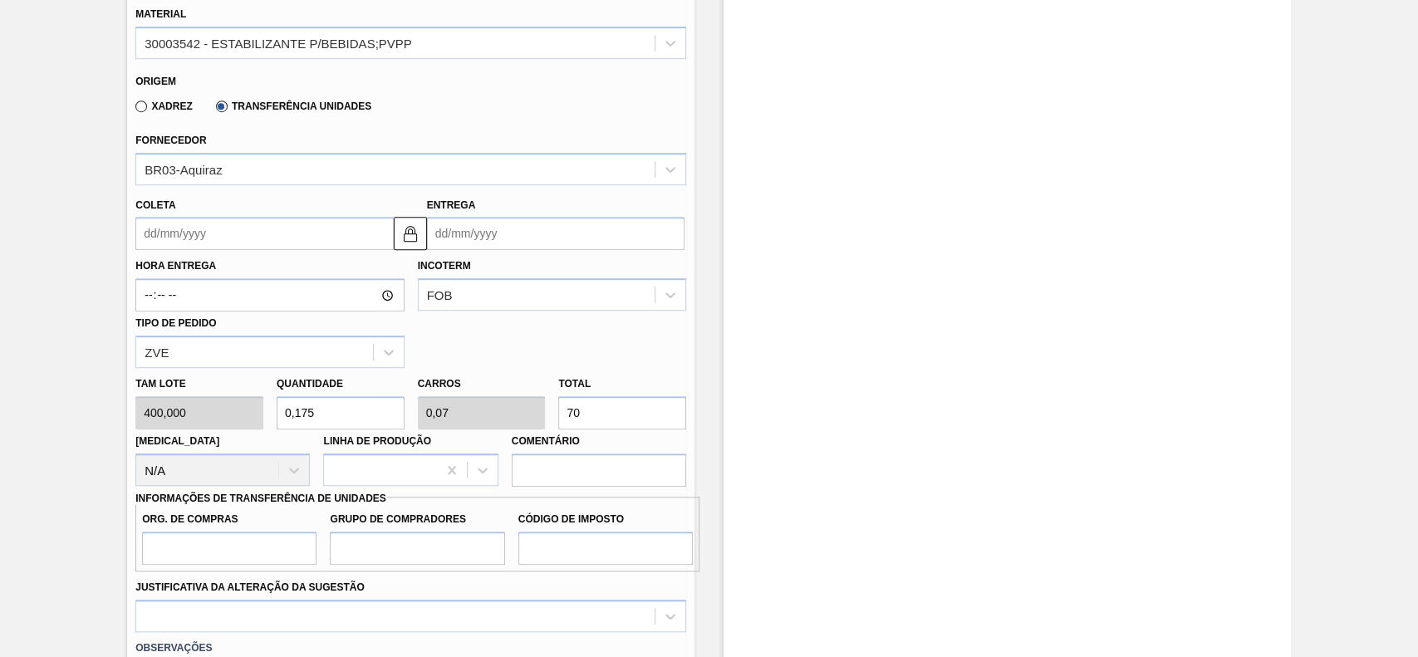
type input "0,7"
type input "700"
click at [264, 539] on input "Org. de Compras" at bounding box center [229, 548] width 174 height 33
type input "BR00"
click at [386, 548] on input "Grupo de Compradores" at bounding box center [417, 548] width 174 height 33
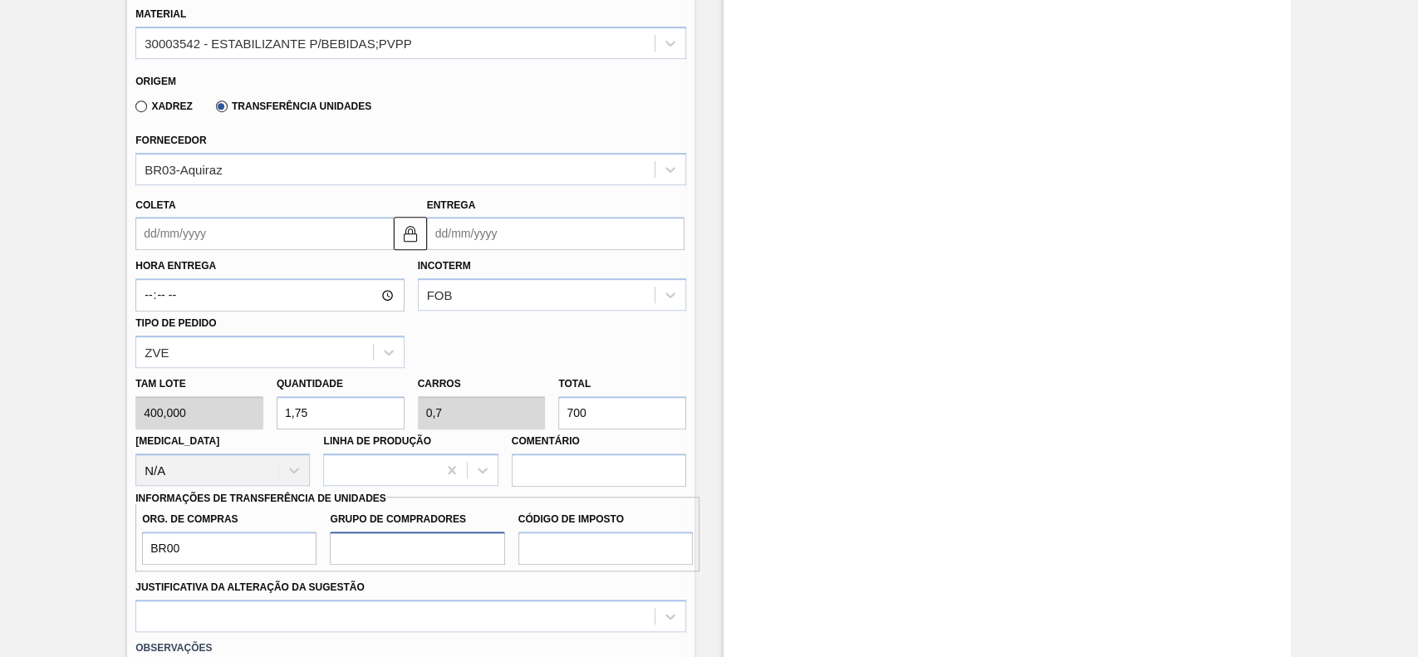
type input "A01"
click at [549, 559] on input "Código de Imposto" at bounding box center [605, 548] width 174 height 33
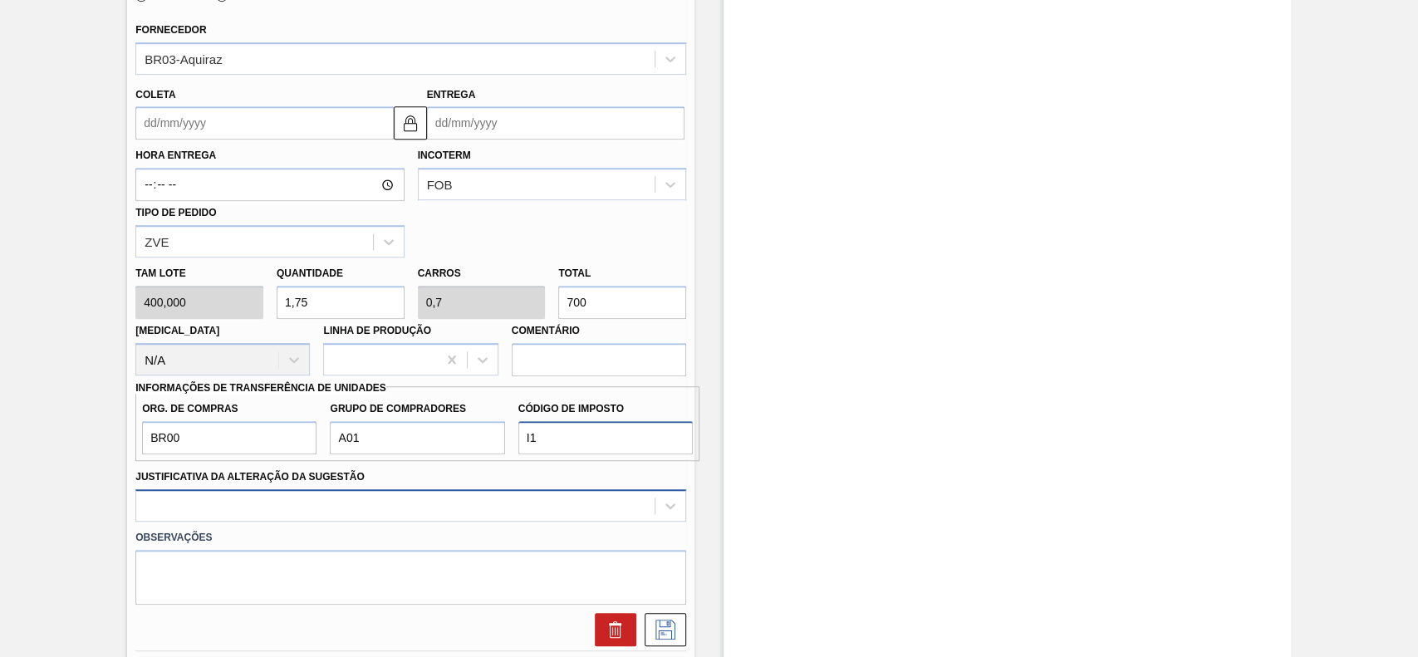
type input "I1"
click at [336, 510] on div at bounding box center [410, 505] width 551 height 32
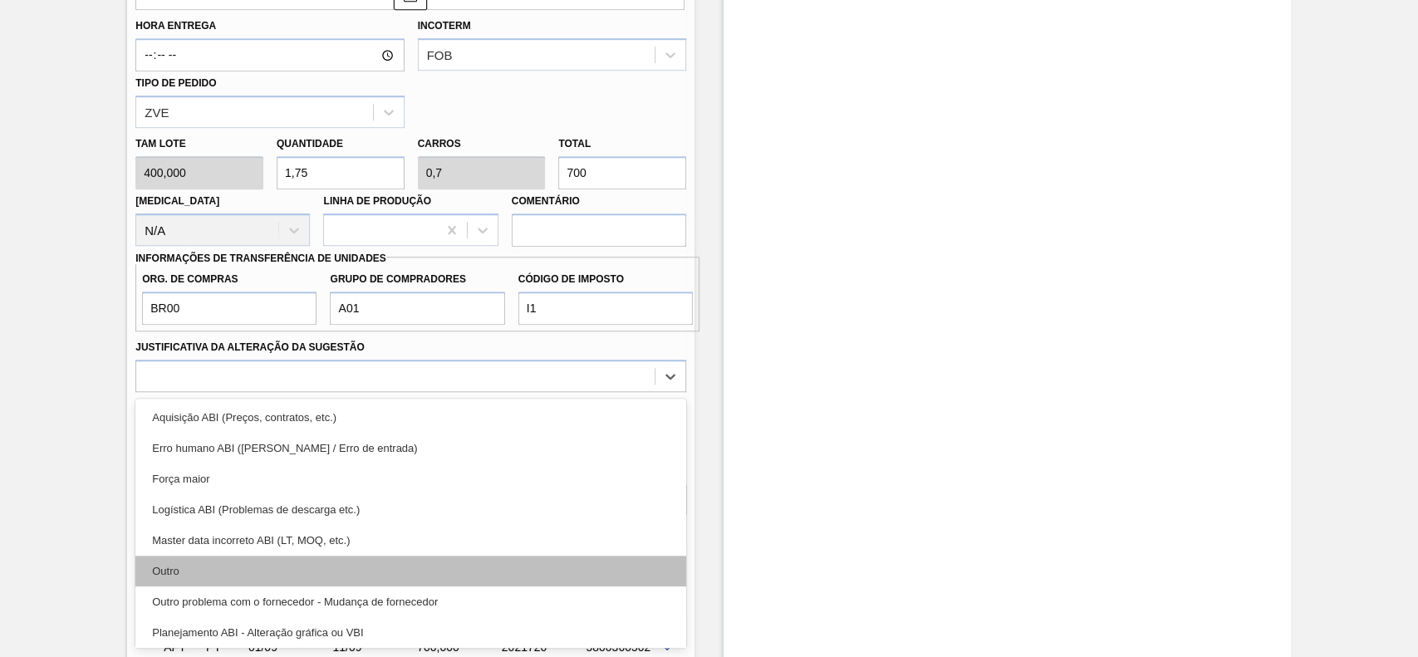
click at [206, 566] on div "Outro" at bounding box center [410, 571] width 551 height 31
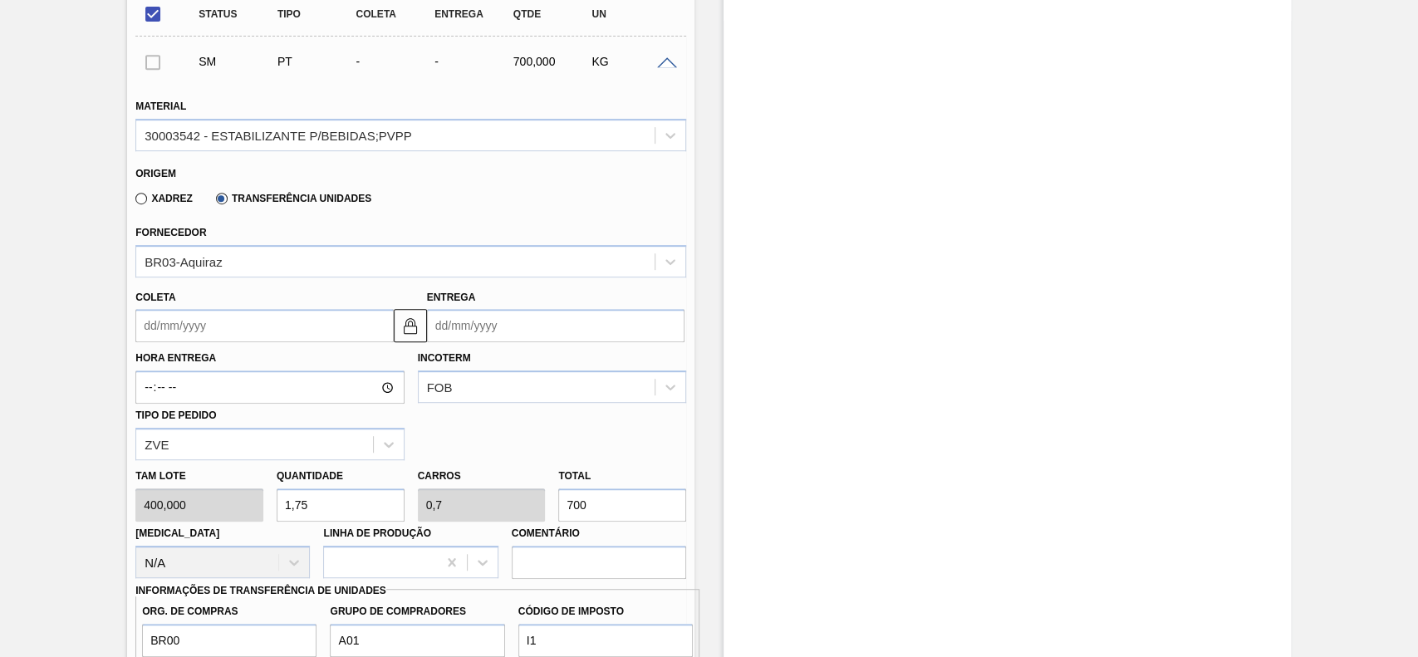
scroll to position [601, 0]
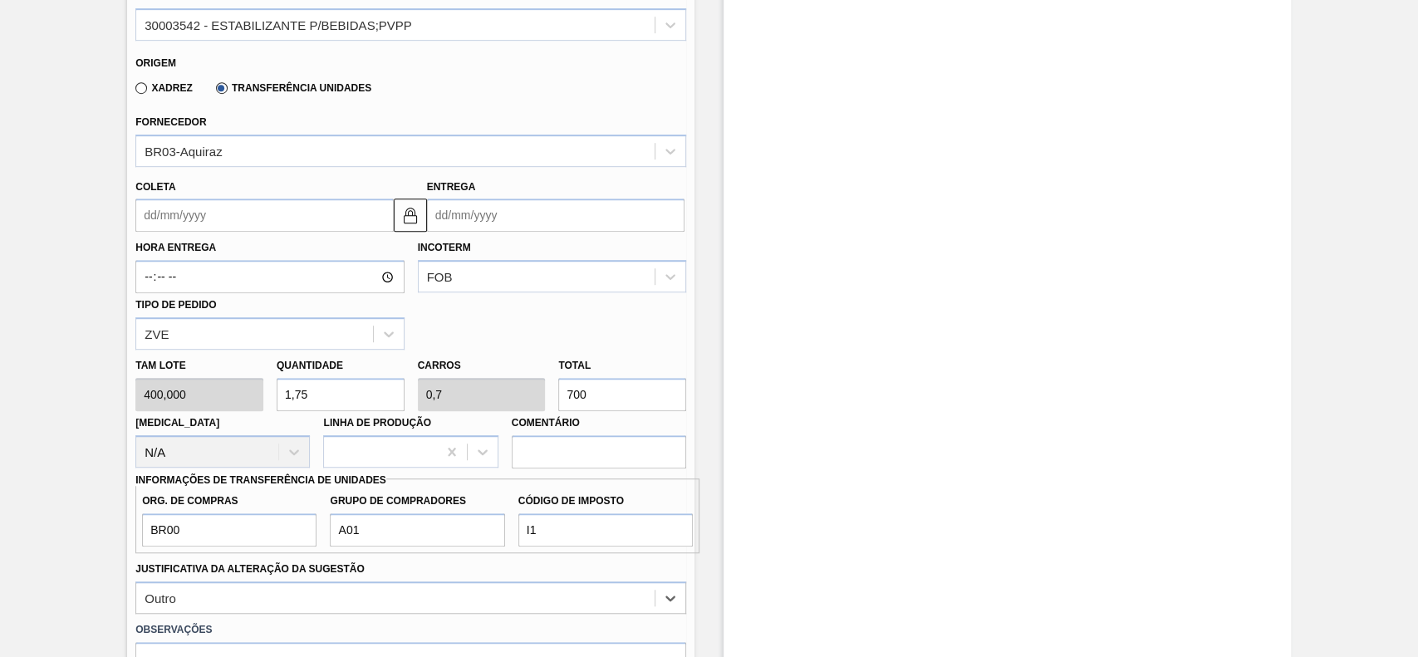
click at [259, 222] on input "Coleta" at bounding box center [264, 215] width 258 height 33
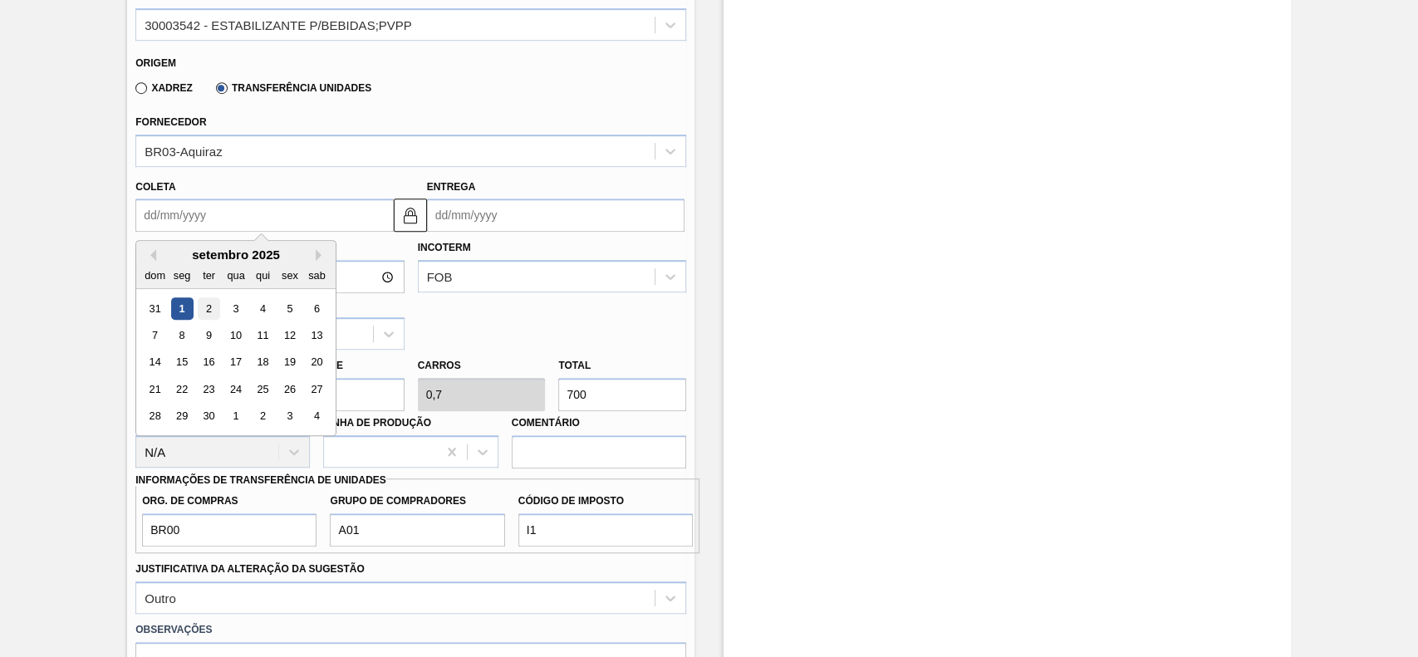
click at [208, 316] on div "2" at bounding box center [209, 308] width 22 height 22
type input "02/09/2025"
type input "12/09/2025"
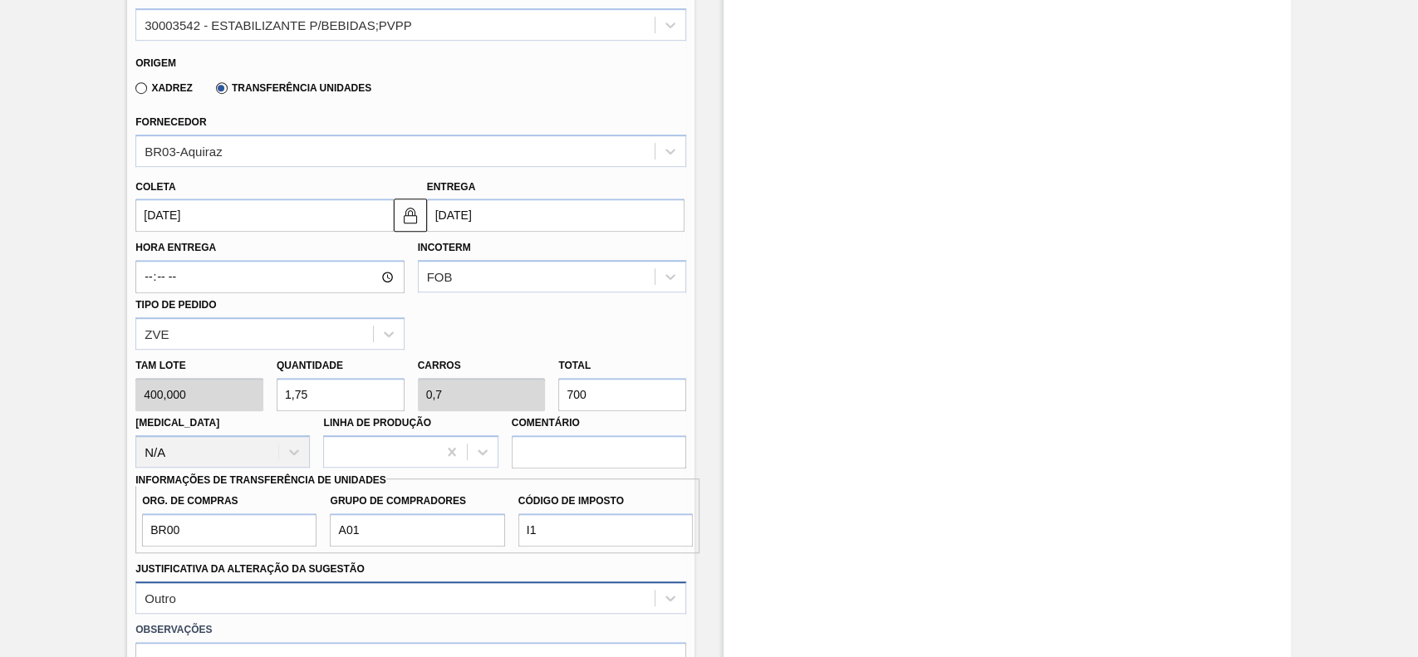
click at [213, 590] on div "Outro" at bounding box center [410, 598] width 551 height 32
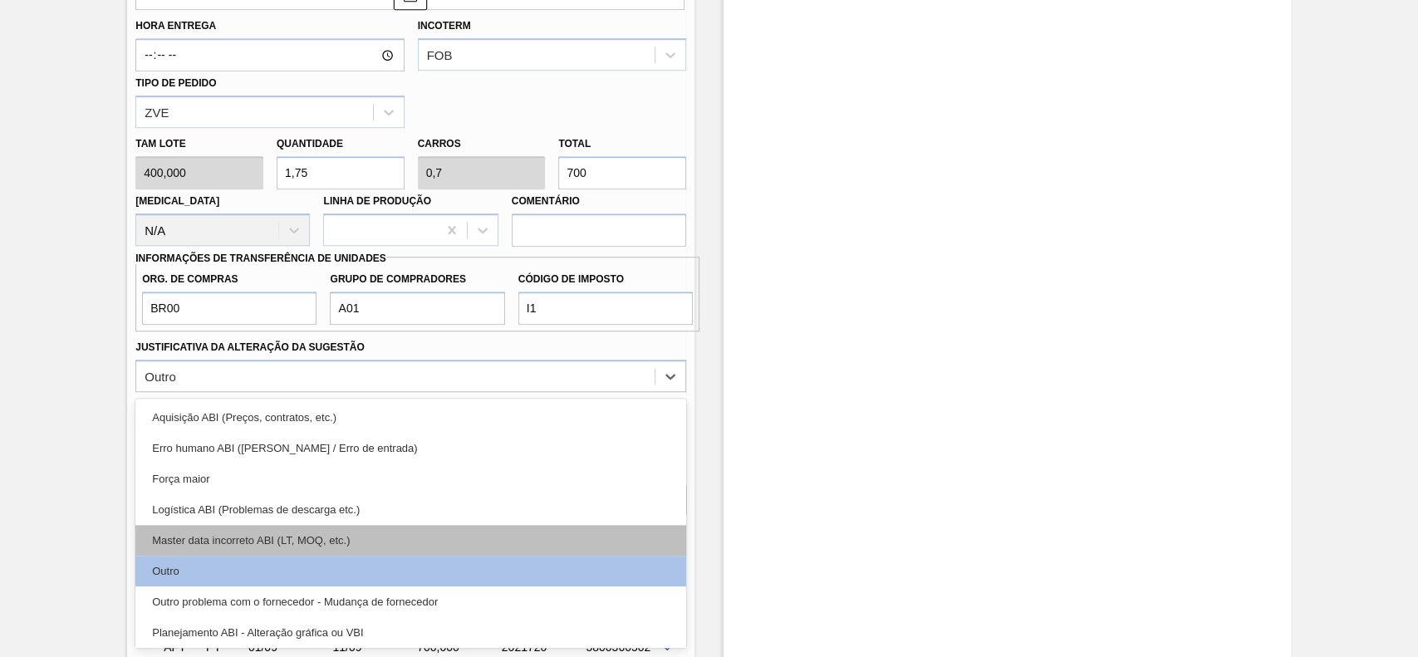
scroll to position [310, 0]
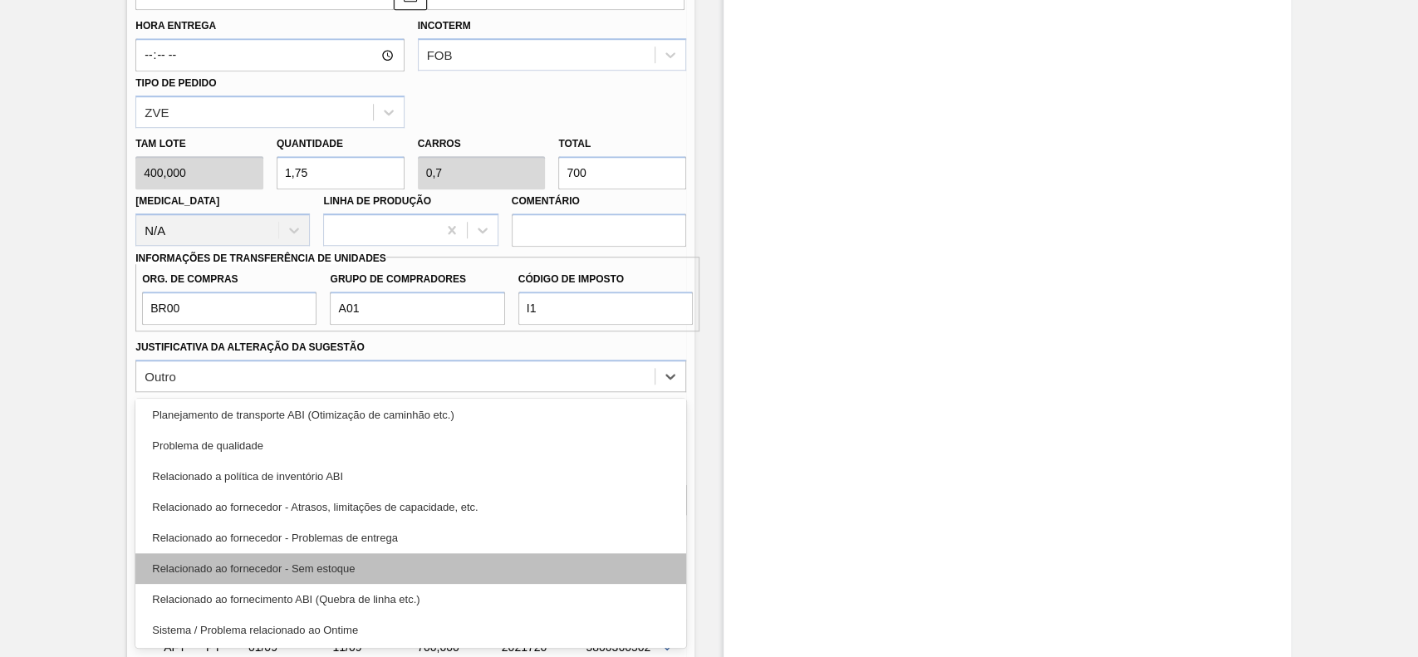
click at [339, 563] on div "Relacionado ao fornecedor - Sem estoque" at bounding box center [410, 568] width 551 height 31
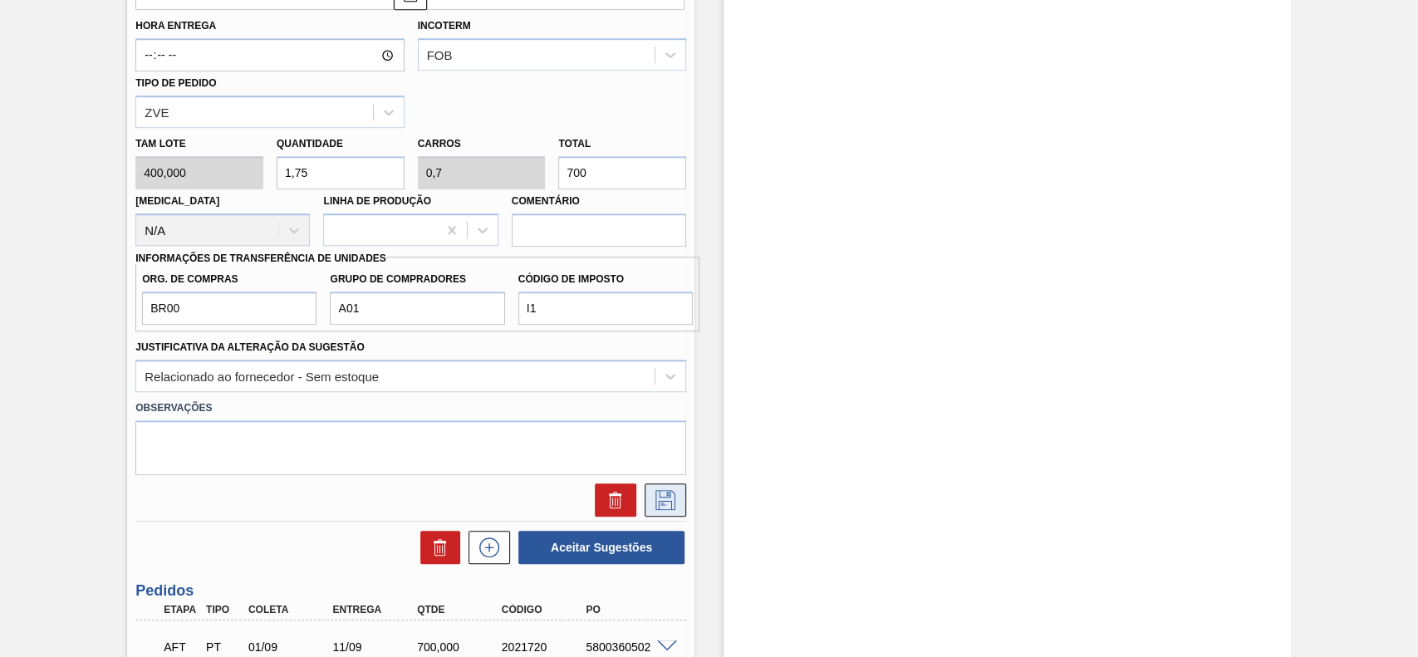
click at [670, 503] on icon at bounding box center [666, 500] width 20 height 20
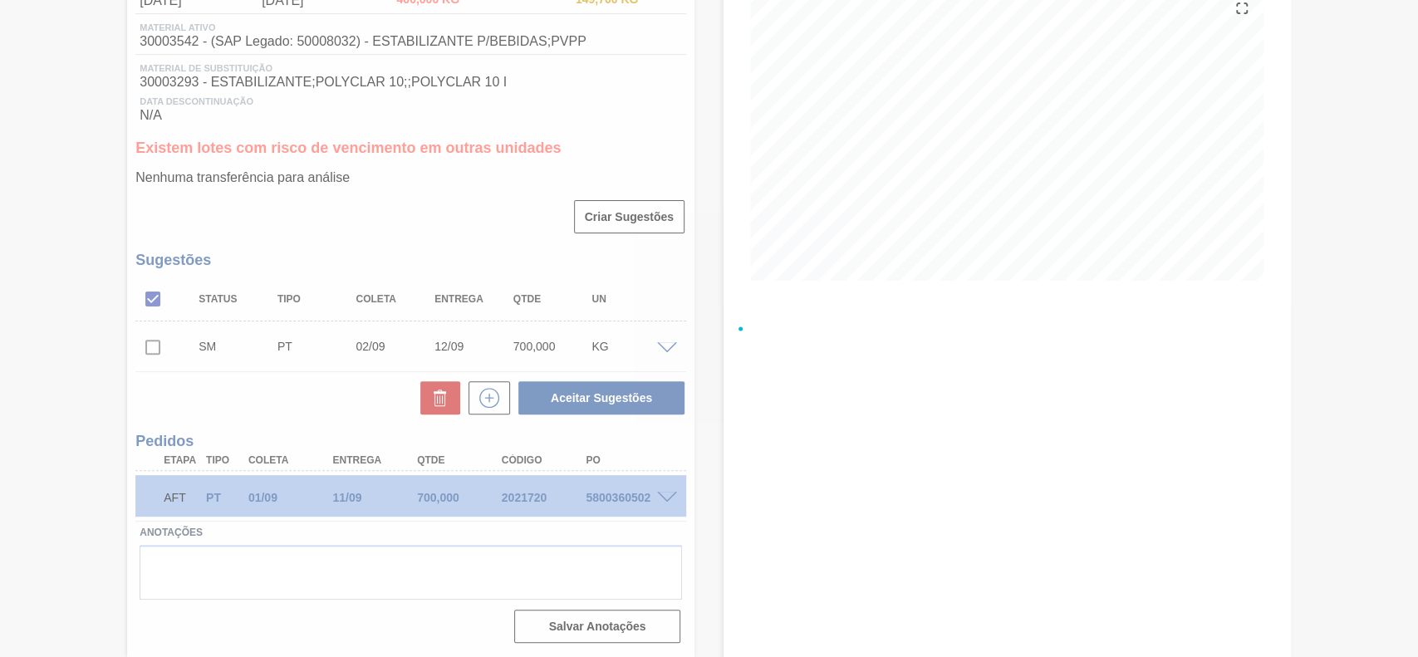
scroll to position [207, 0]
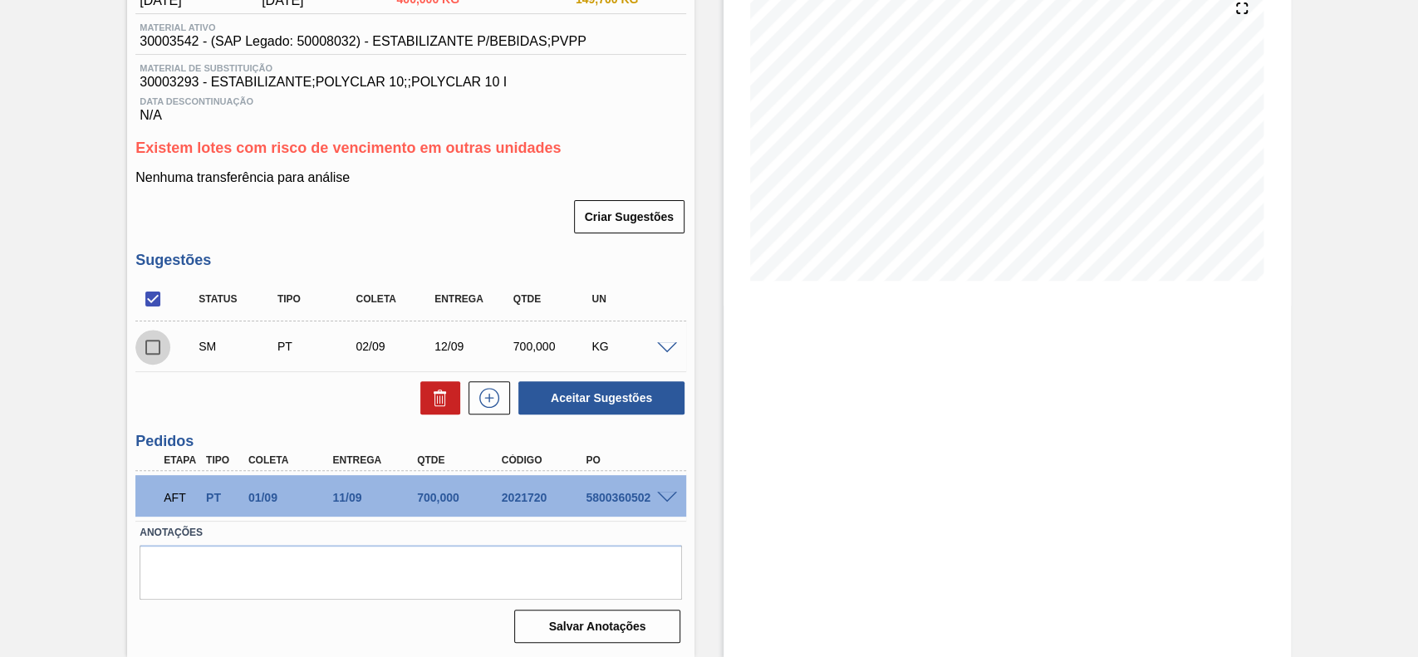
click at [168, 342] on input "checkbox" at bounding box center [152, 347] width 35 height 35
checkbox input "true"
click at [639, 407] on button "Aceitar Sugestões" at bounding box center [601, 397] width 166 height 33
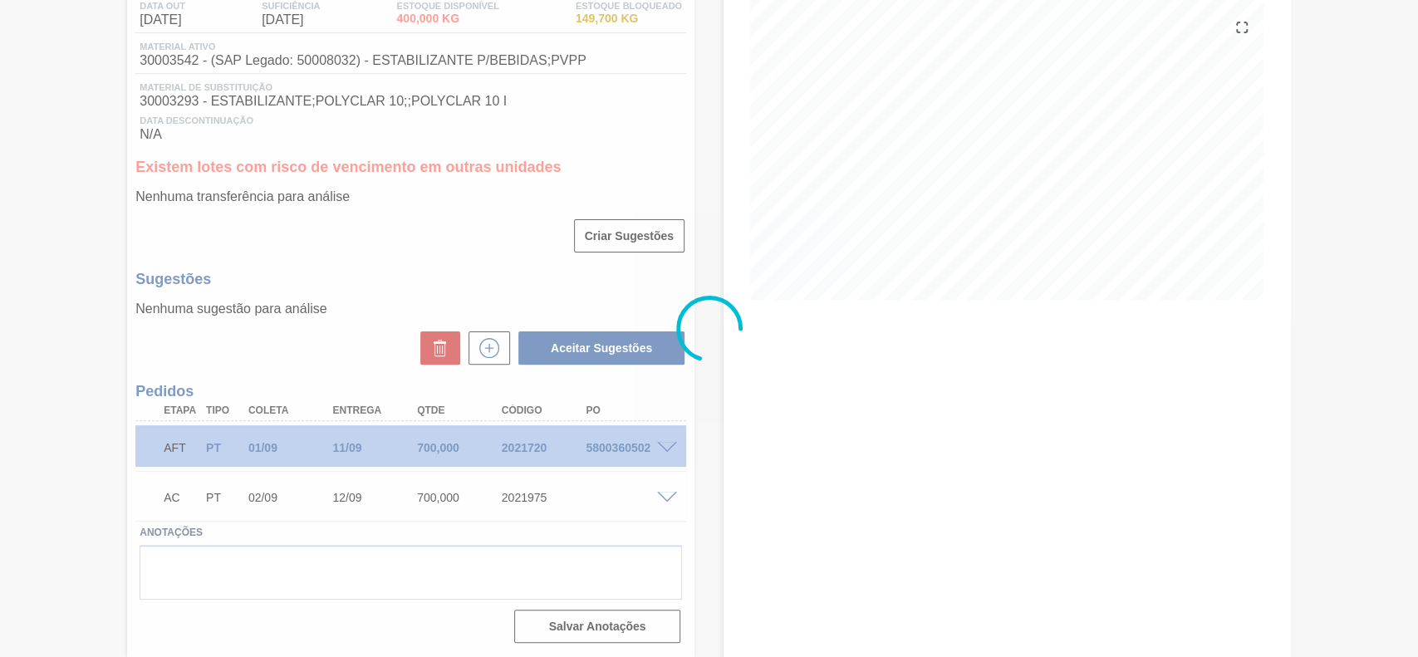
scroll to position [189, 0]
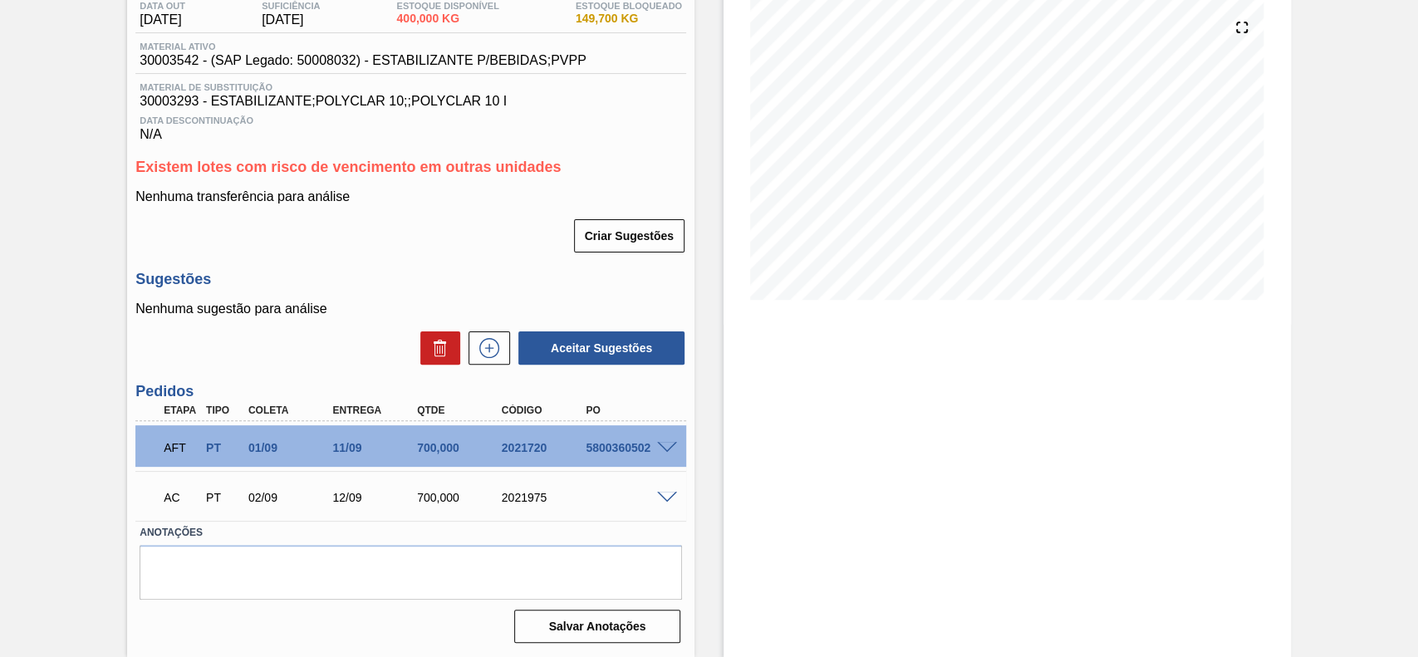
click at [653, 502] on div at bounding box center [669, 496] width 33 height 12
click at [658, 499] on span at bounding box center [667, 498] width 20 height 12
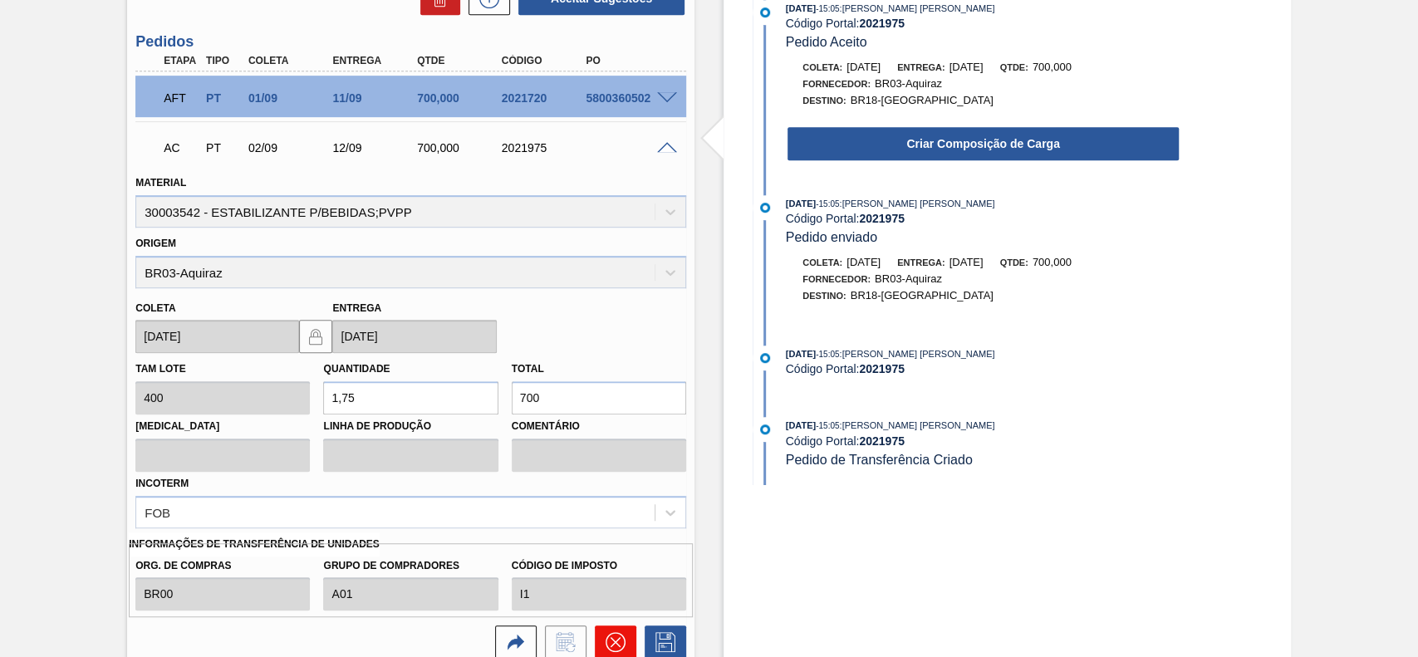
scroll to position [680, 0]
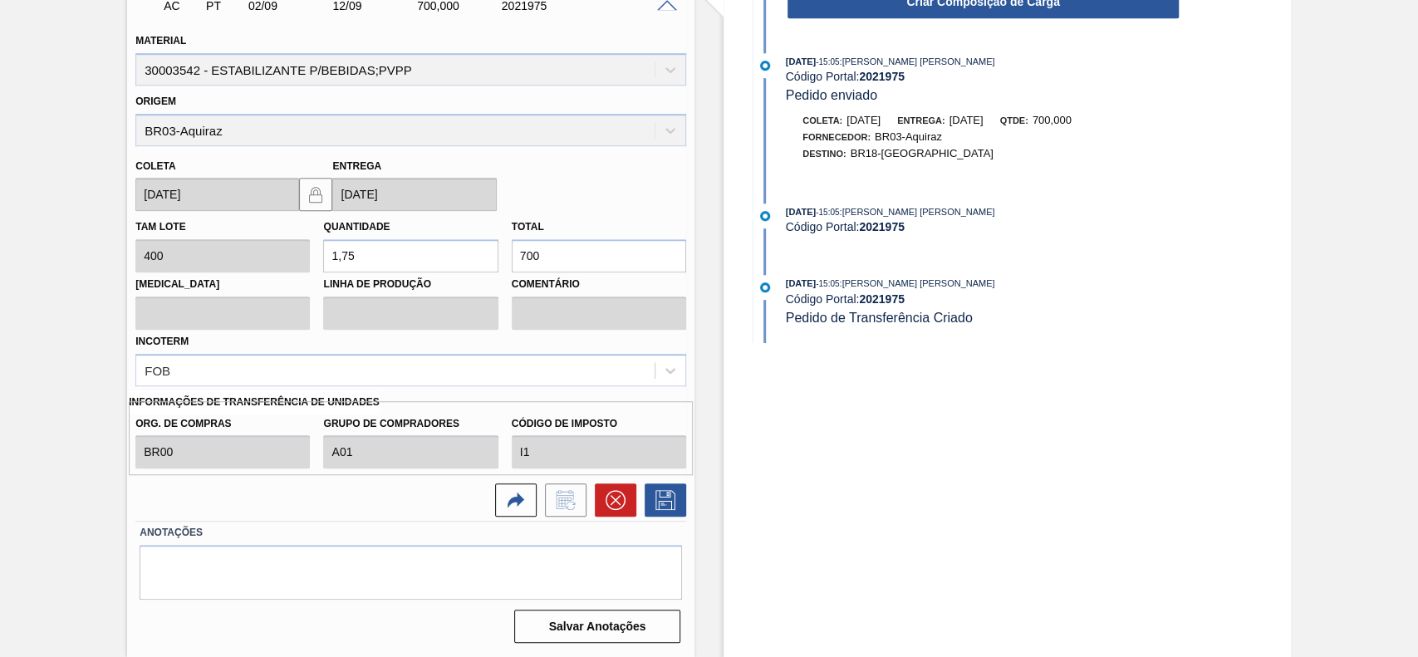
click at [622, 527] on label "Anotações" at bounding box center [411, 533] width 543 height 24
click at [621, 508] on icon at bounding box center [616, 500] width 20 height 20
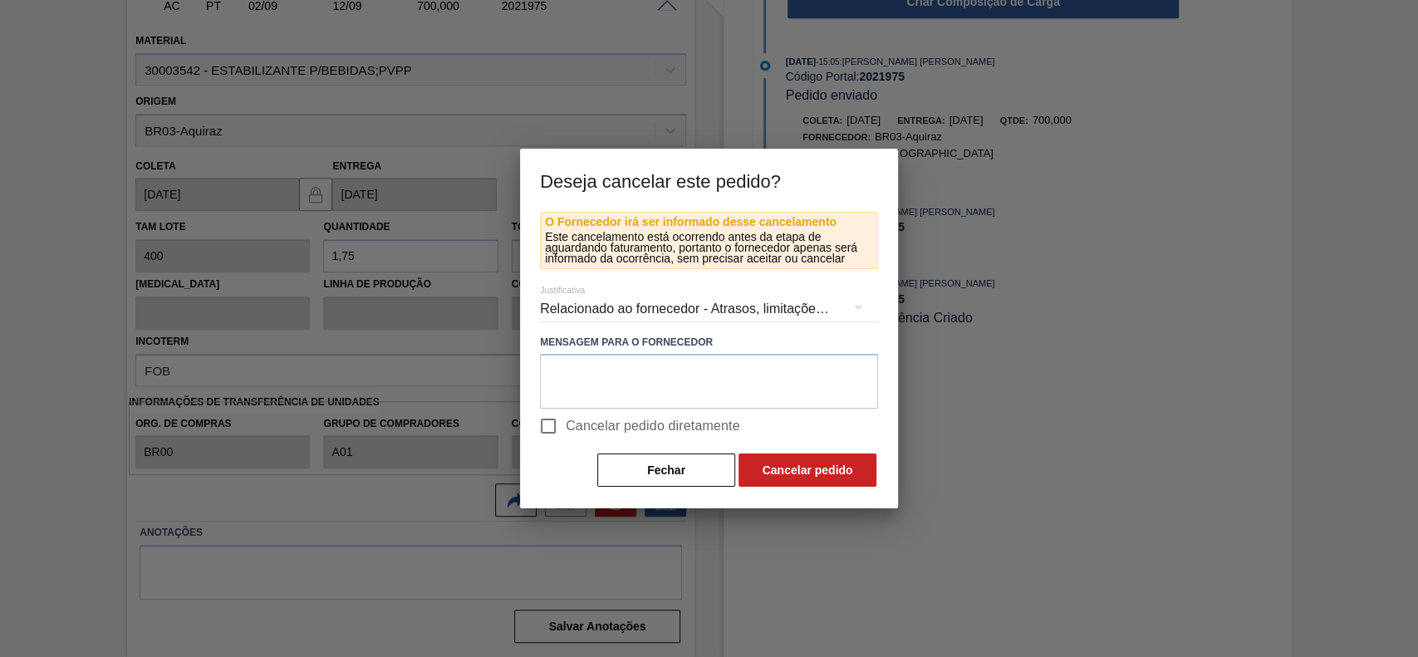
click at [595, 429] on span "Cancelar pedido diretamente" at bounding box center [653, 426] width 174 height 20
click at [566, 429] on input "Cancelar pedido diretamente" at bounding box center [548, 426] width 35 height 35
checkbox input "true"
click at [774, 464] on button "Cancelar pedido" at bounding box center [808, 470] width 138 height 33
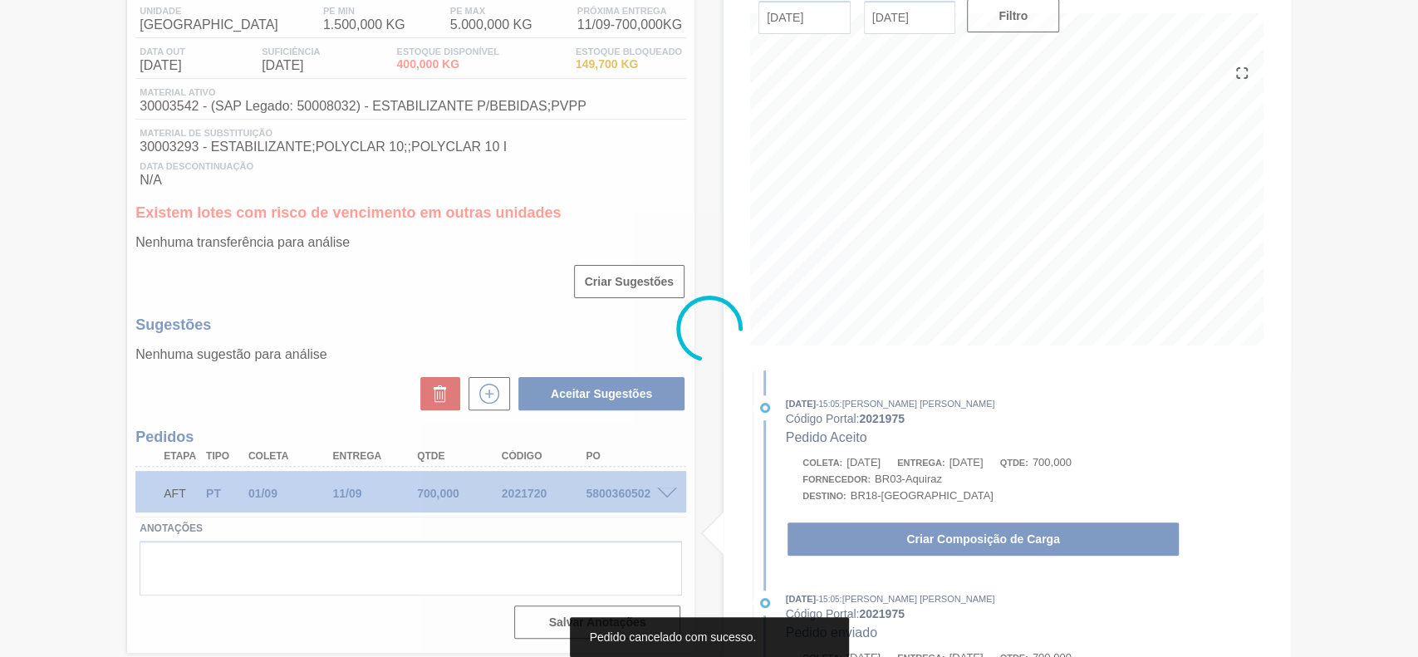
scroll to position [140, 0]
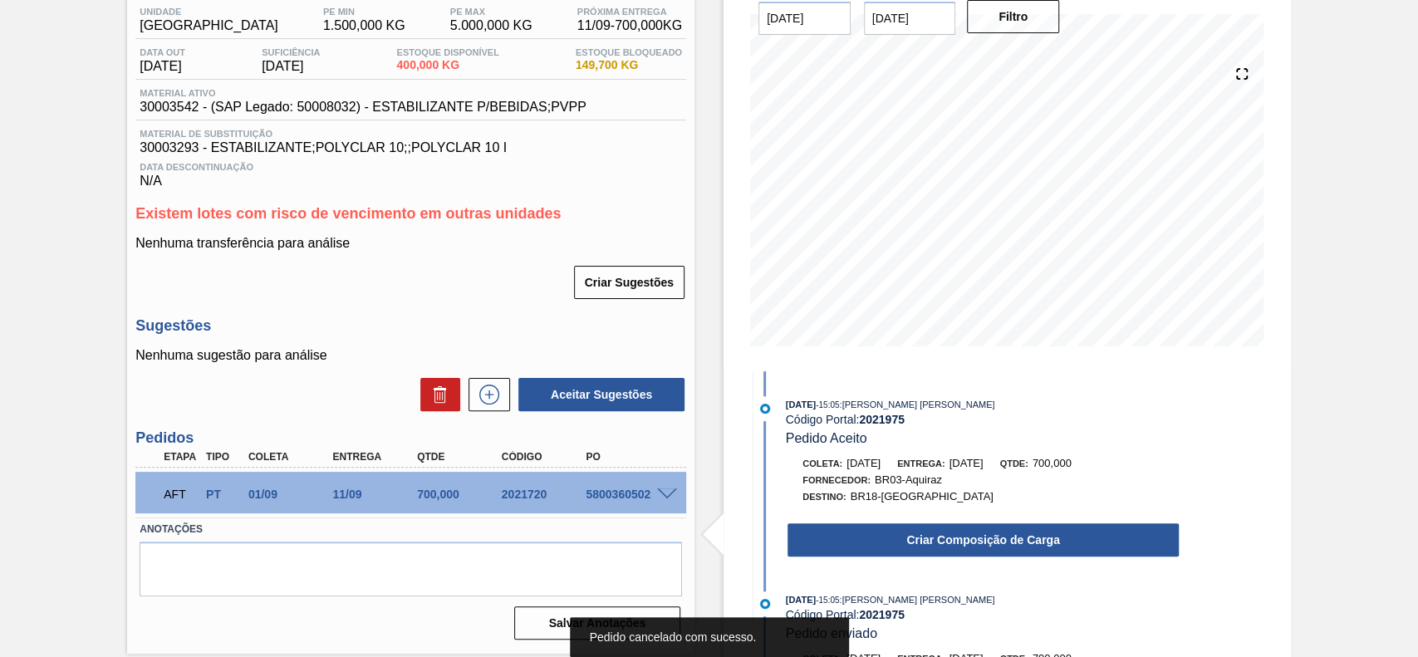
click at [499, 413] on div "Aceitar Sugestões" at bounding box center [410, 394] width 551 height 37
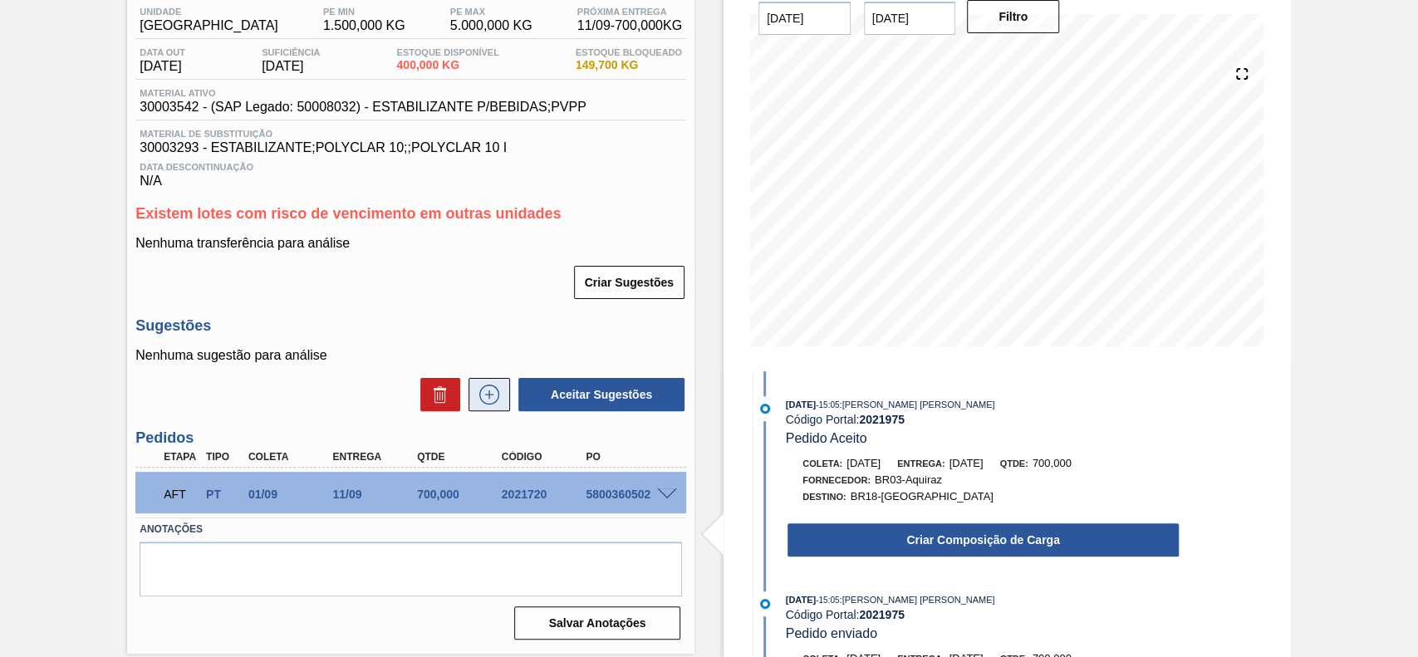
click at [499, 404] on icon at bounding box center [489, 395] width 27 height 20
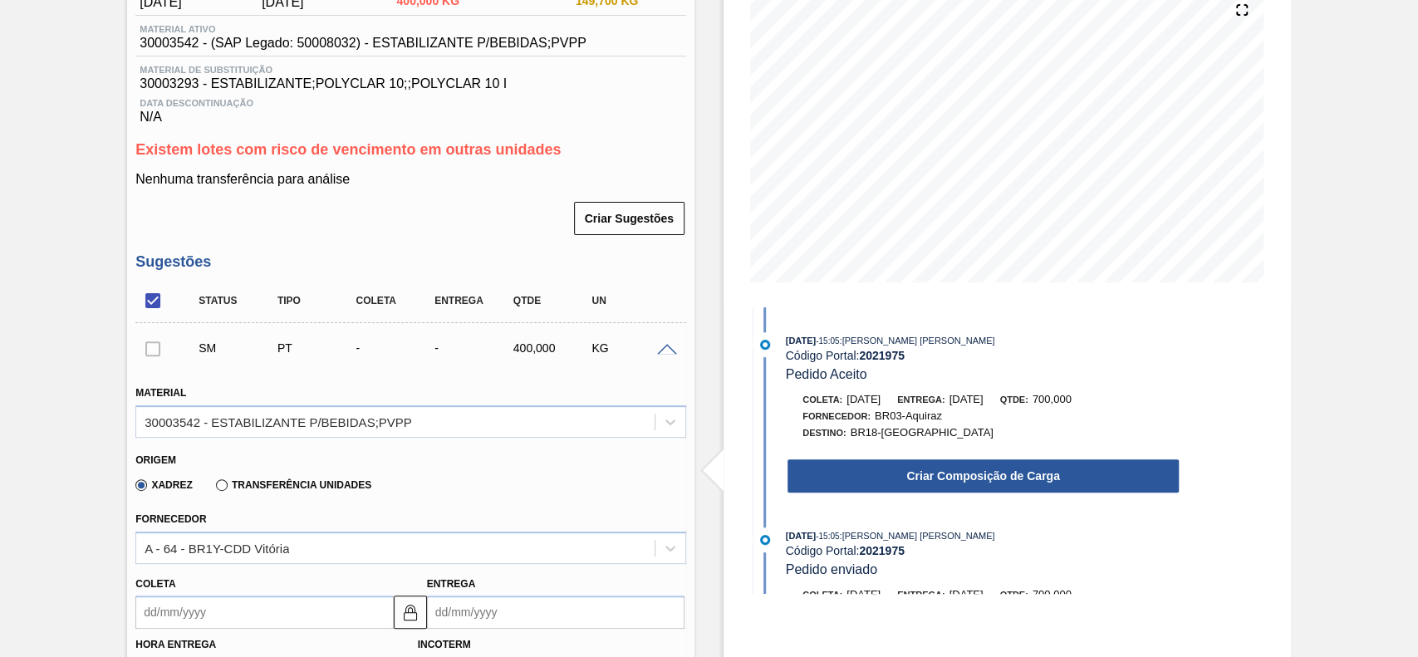
scroll to position [250, 0]
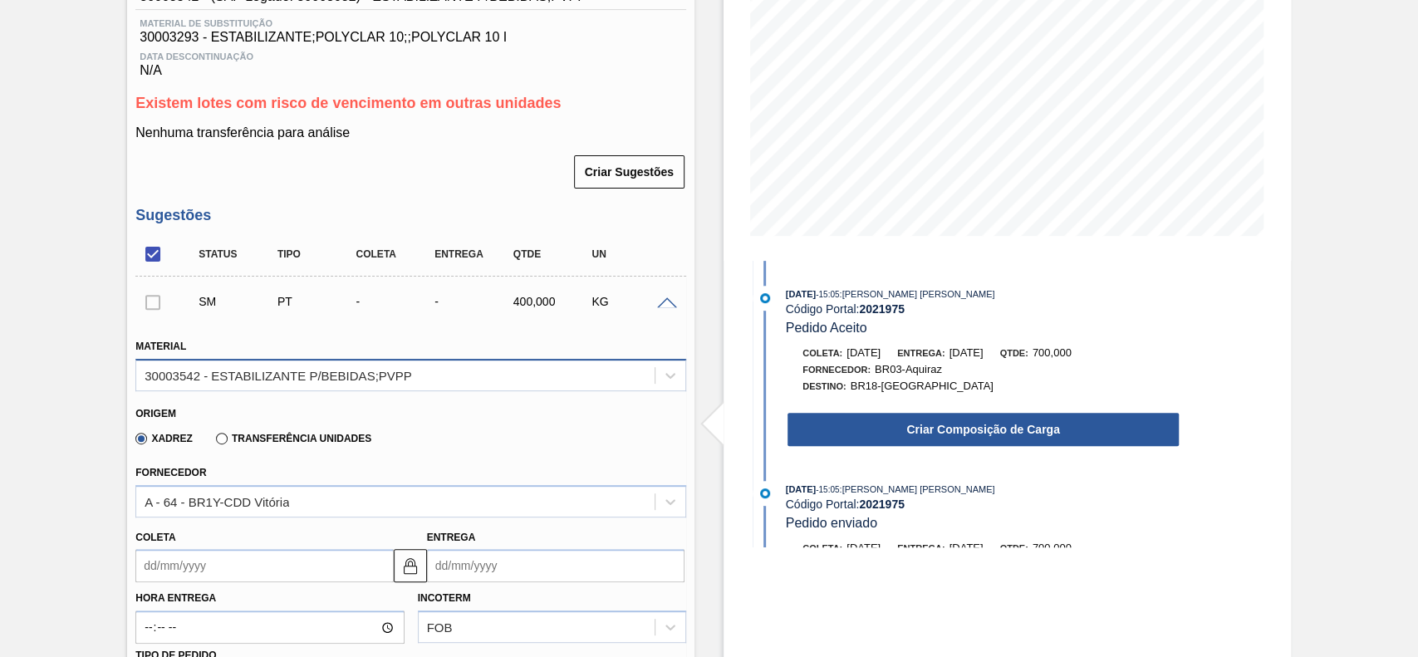
click at [300, 377] on div "30003542 - ESTABILIZANTE P/BEBIDAS;PVPP" at bounding box center [279, 375] width 268 height 14
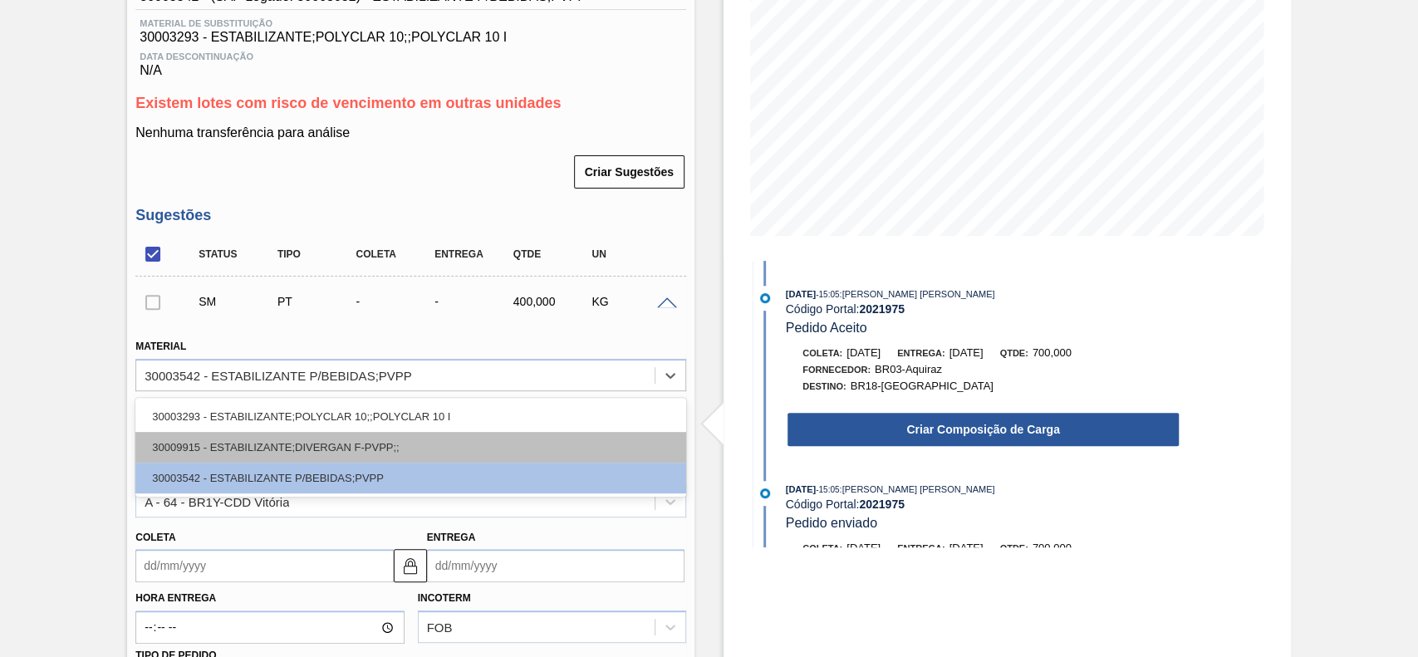
click at [250, 449] on div "30009915 - ESTABILIZANTE;DIVERGAN F-PVPP;;" at bounding box center [410, 447] width 551 height 31
type input "180,000"
type input "2,222"
type input "0,2"
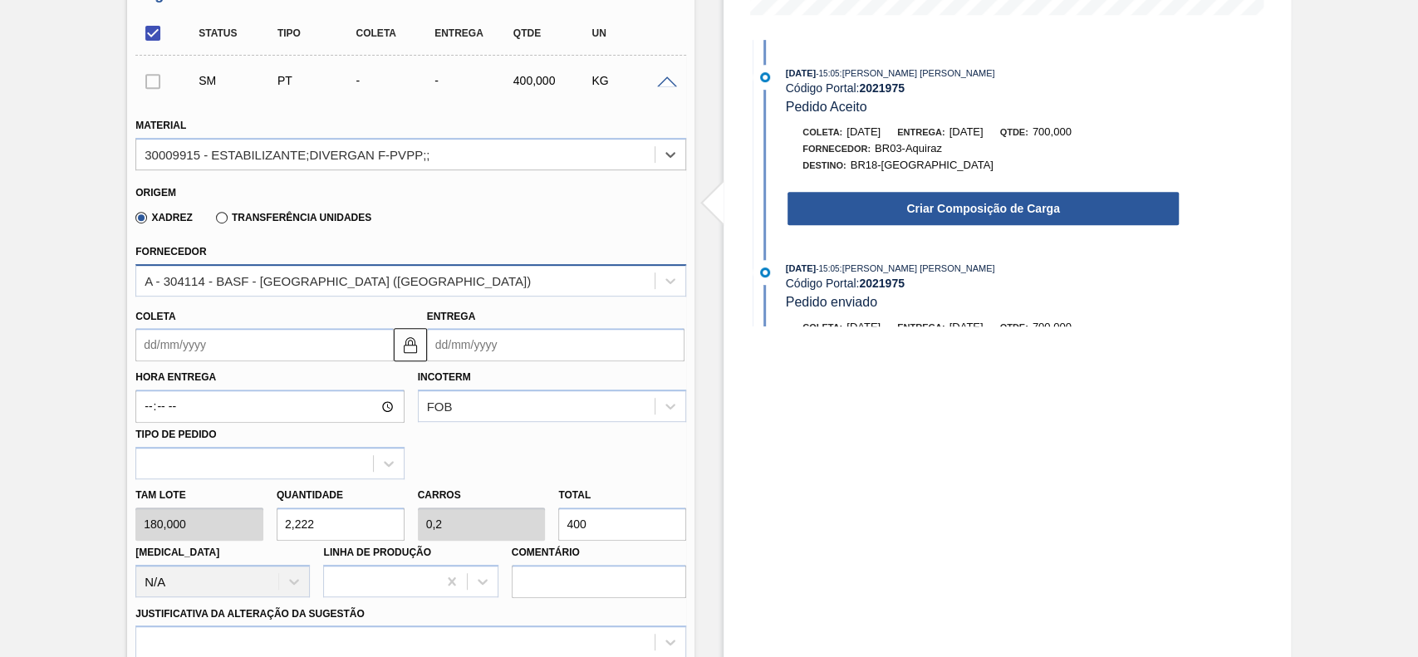
scroll to position [472, 0]
click at [237, 224] on div "Transferência Unidades" at bounding box center [290, 216] width 162 height 15
click at [221, 220] on label "Transferência Unidades" at bounding box center [293, 217] width 155 height 12
click at [214, 220] on input "Transferência Unidades" at bounding box center [214, 220] width 0 height 0
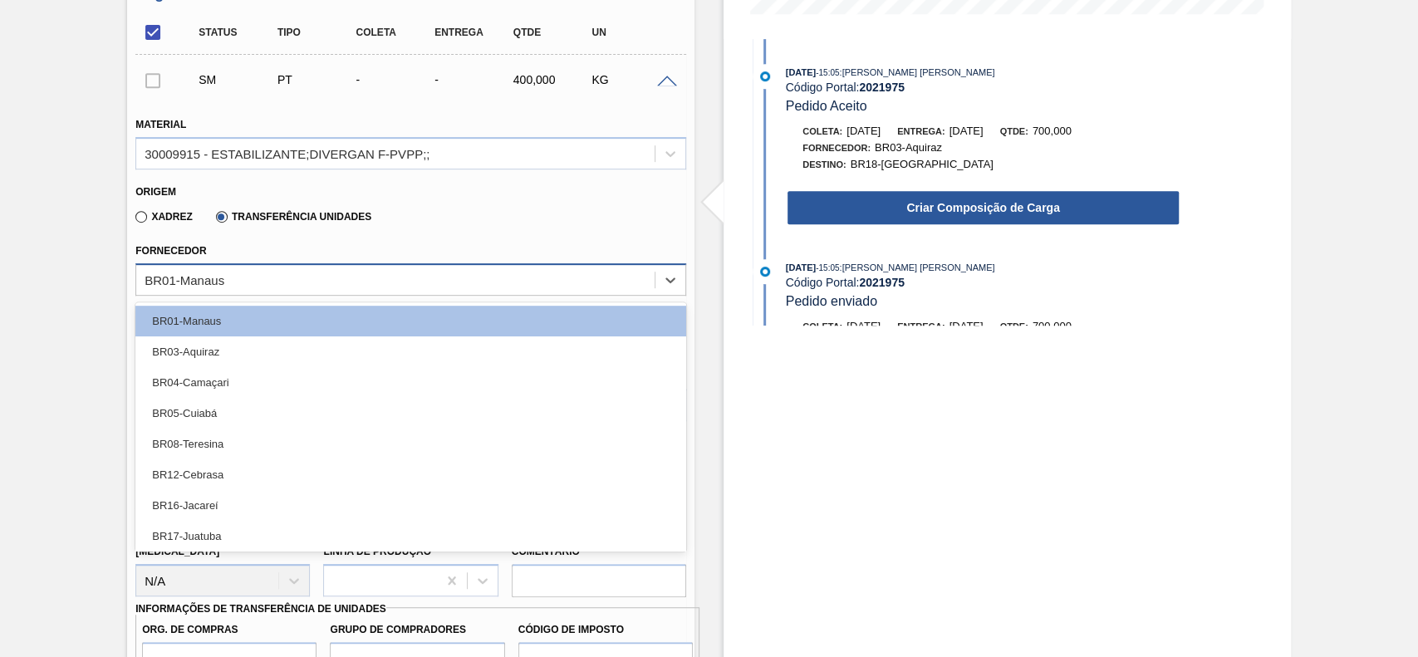
click at [253, 278] on div "BR01-Manaus" at bounding box center [395, 280] width 518 height 24
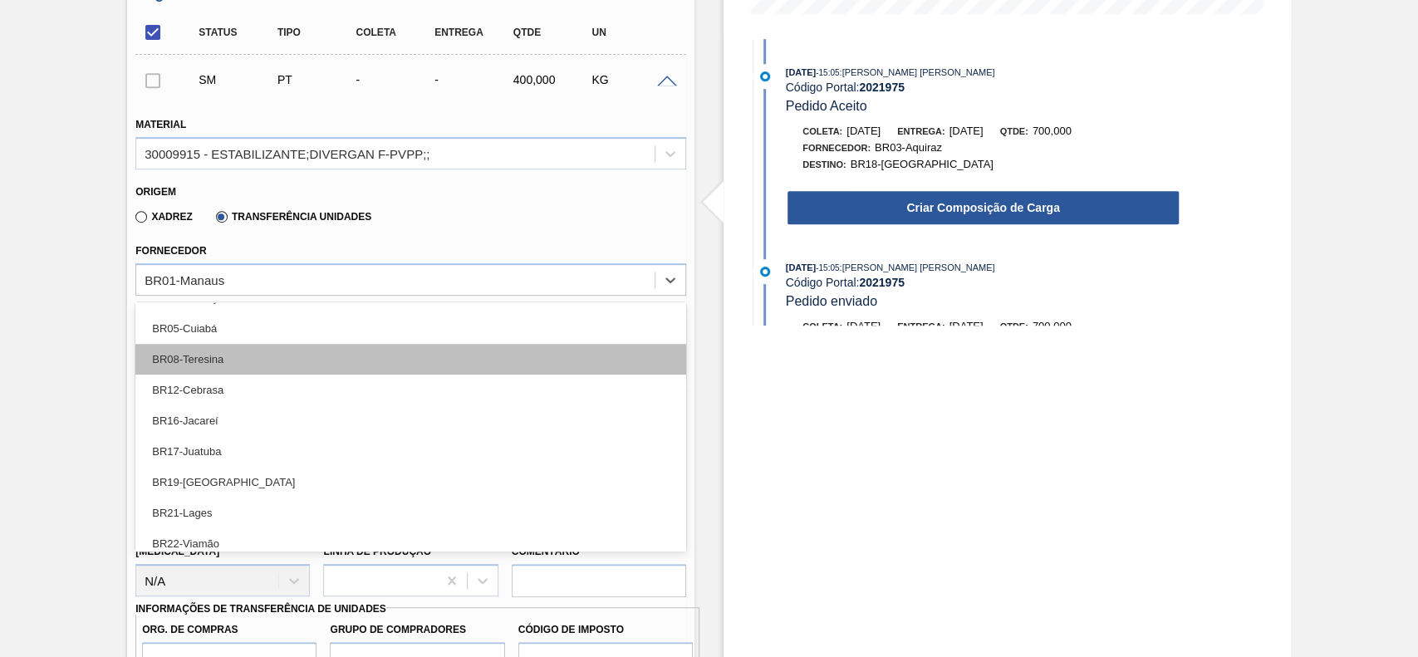
scroll to position [0, 0]
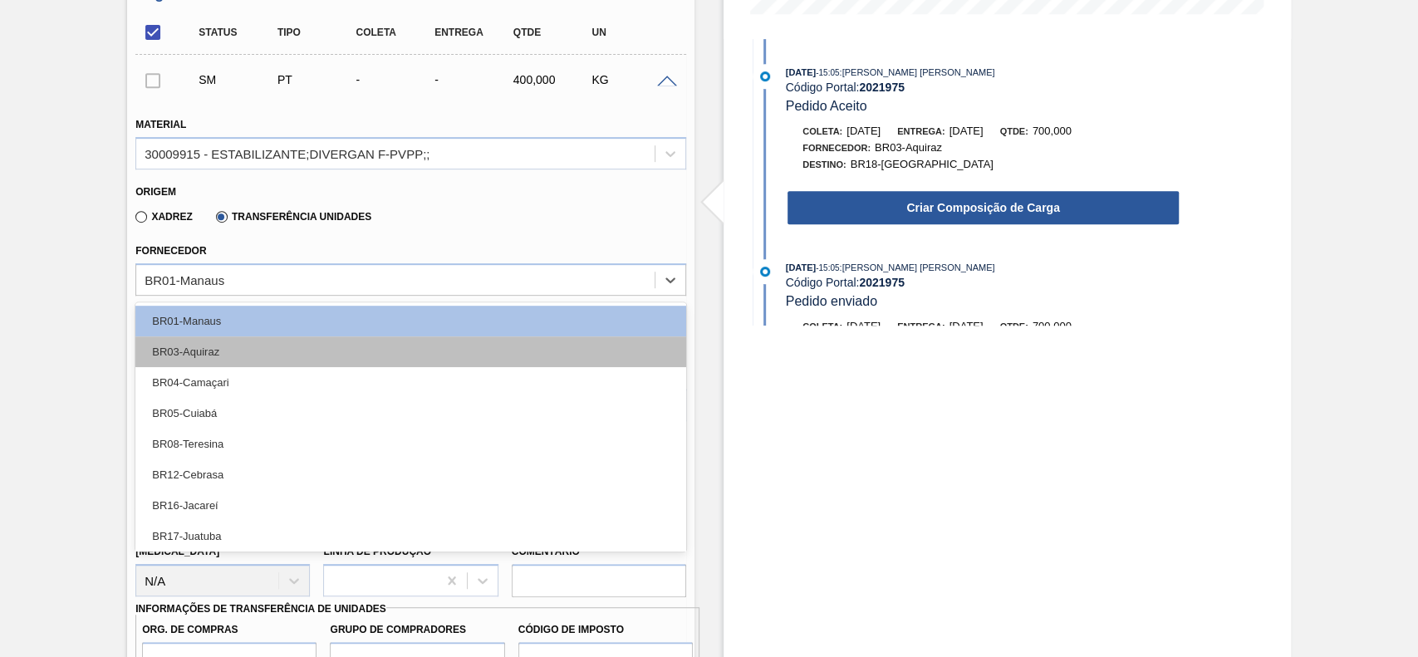
click at [222, 341] on div "BR03-Aquiraz" at bounding box center [410, 352] width 551 height 31
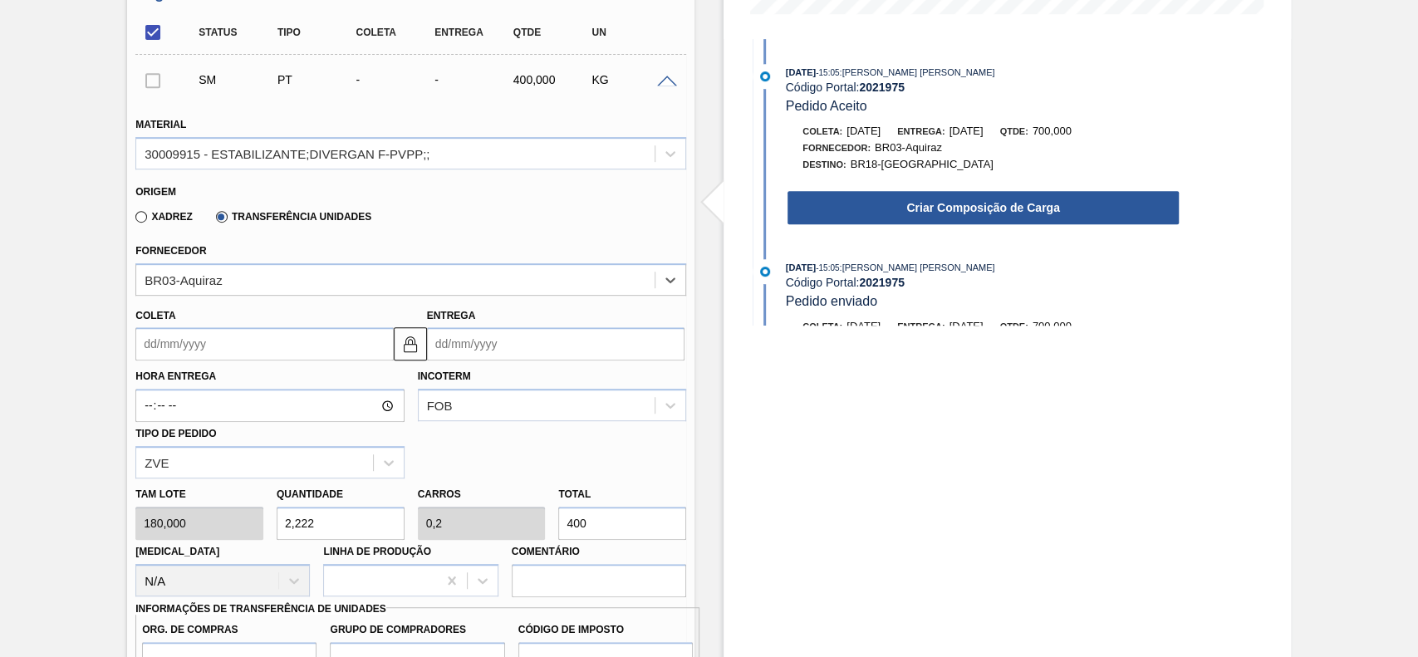
click at [262, 351] on input "Coleta" at bounding box center [264, 343] width 258 height 33
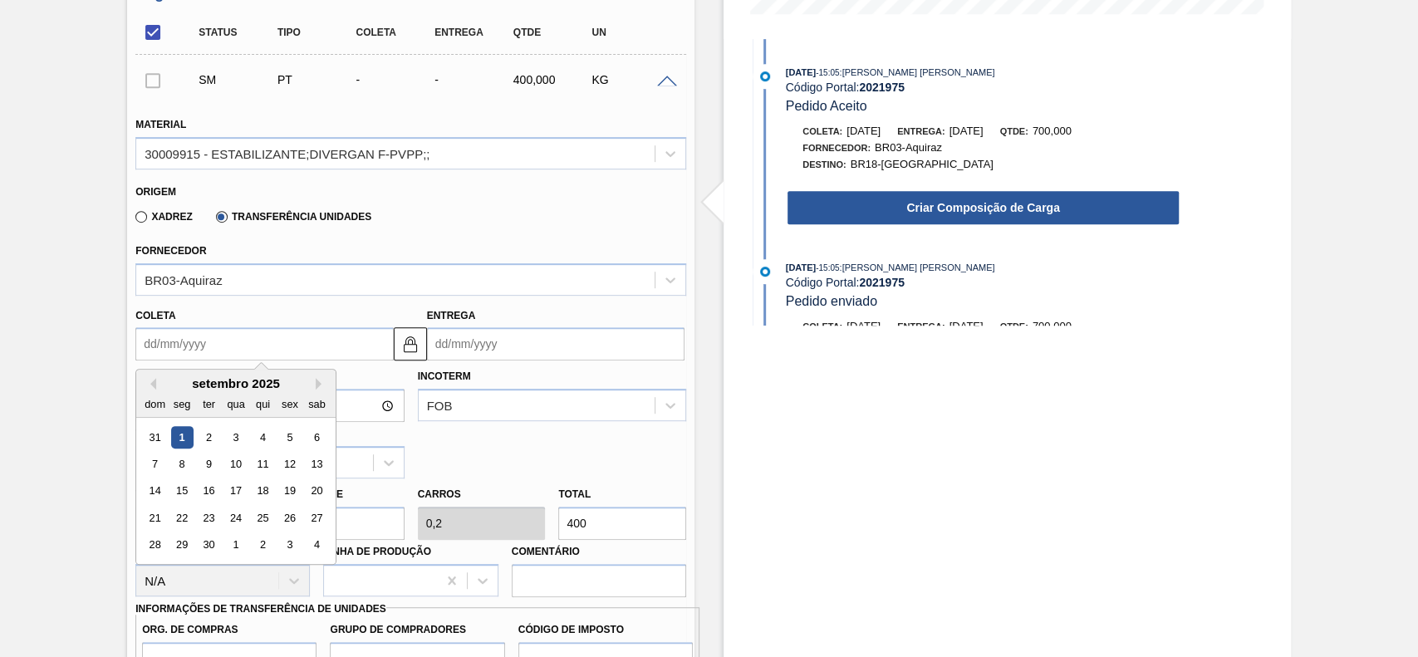
drag, startPoint x: 204, startPoint y: 440, endPoint x: 214, endPoint y: 440, distance: 10.0
click at [205, 440] on div "2" at bounding box center [209, 437] width 22 height 22
type input "02/09/2025"
type input "12/09/2025"
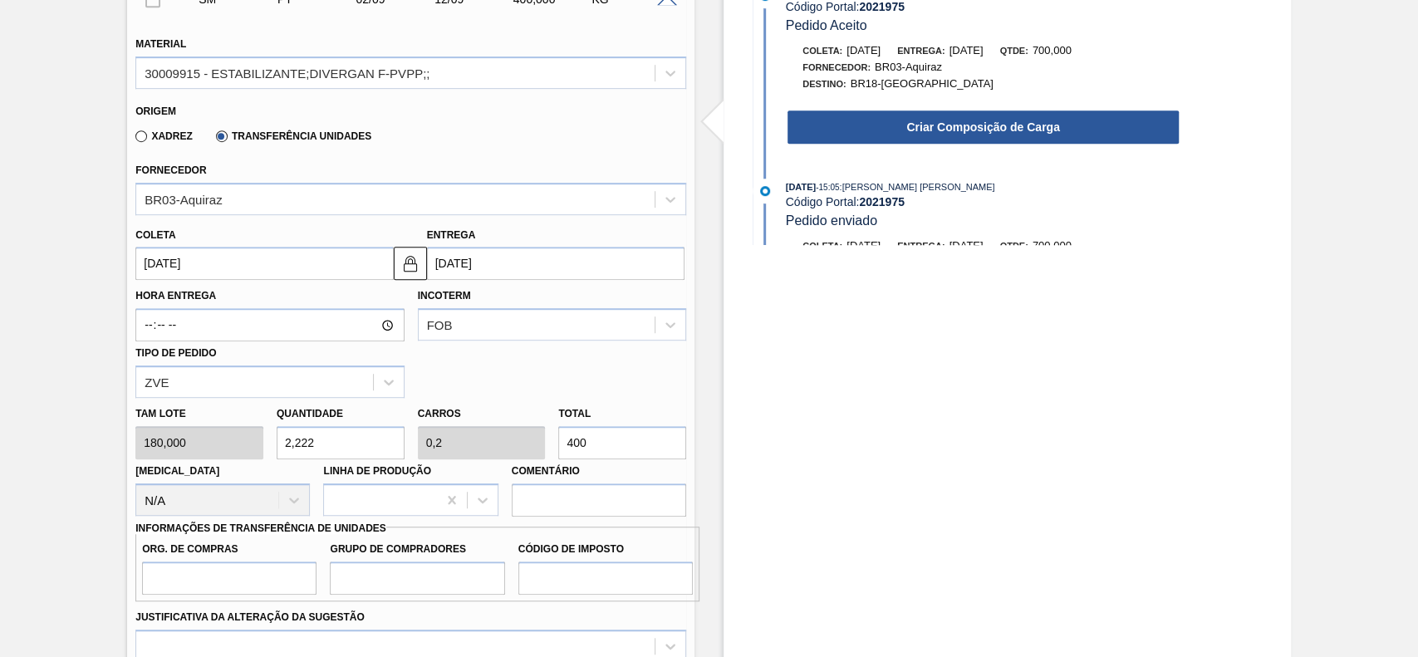
scroll to position [582, 0]
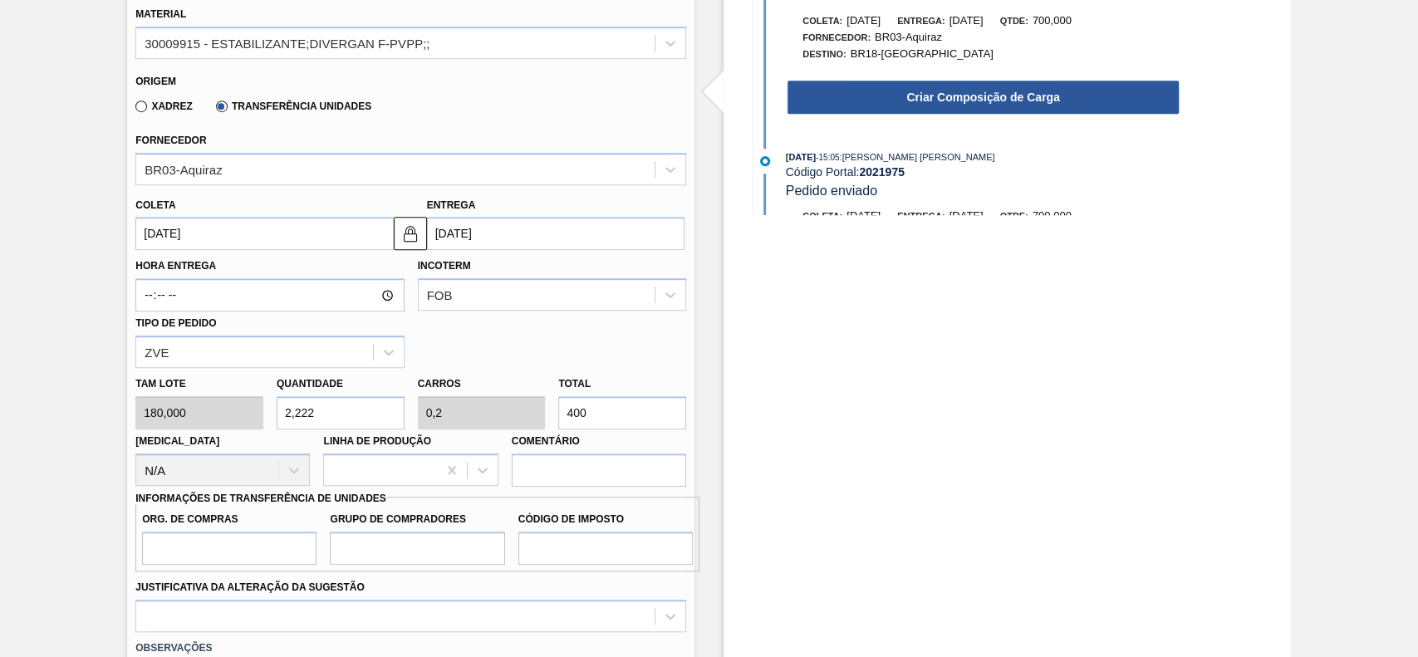
click at [631, 416] on input "400" at bounding box center [622, 412] width 128 height 33
type input "0,039"
type input "0,004"
type input "7"
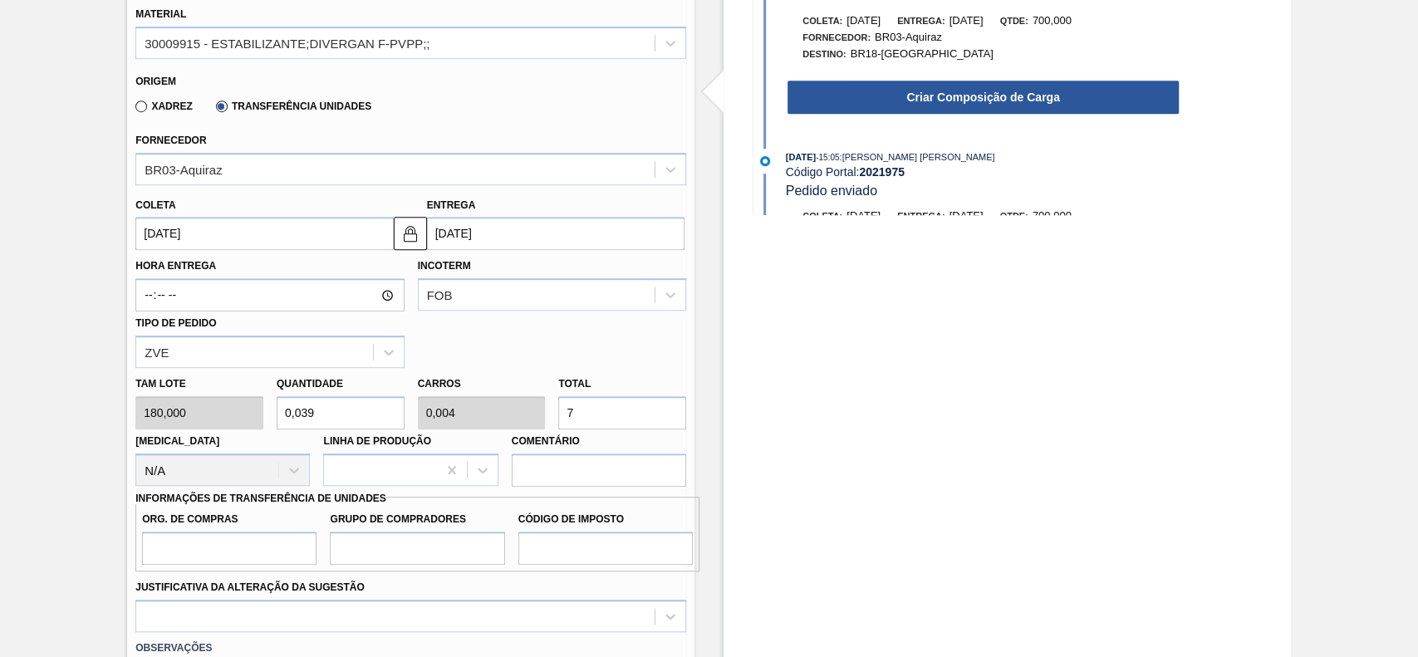
type input "0,389"
type input "0,035"
type input "70"
type input "3,889"
type input "0,35"
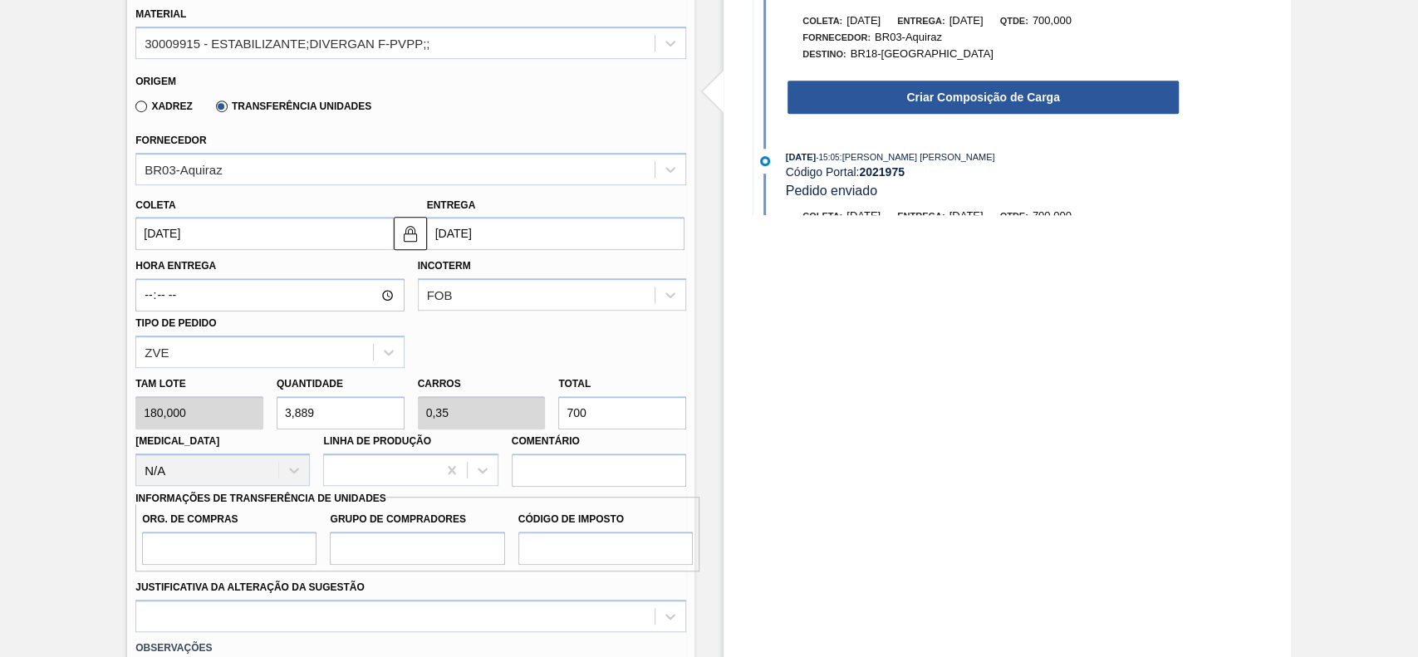
type input "700"
click at [248, 547] on input "Org. de Compras" at bounding box center [229, 548] width 174 height 33
type input "BR00"
click at [415, 539] on input "Grupo de Compradores" at bounding box center [417, 548] width 174 height 33
type input "A01"
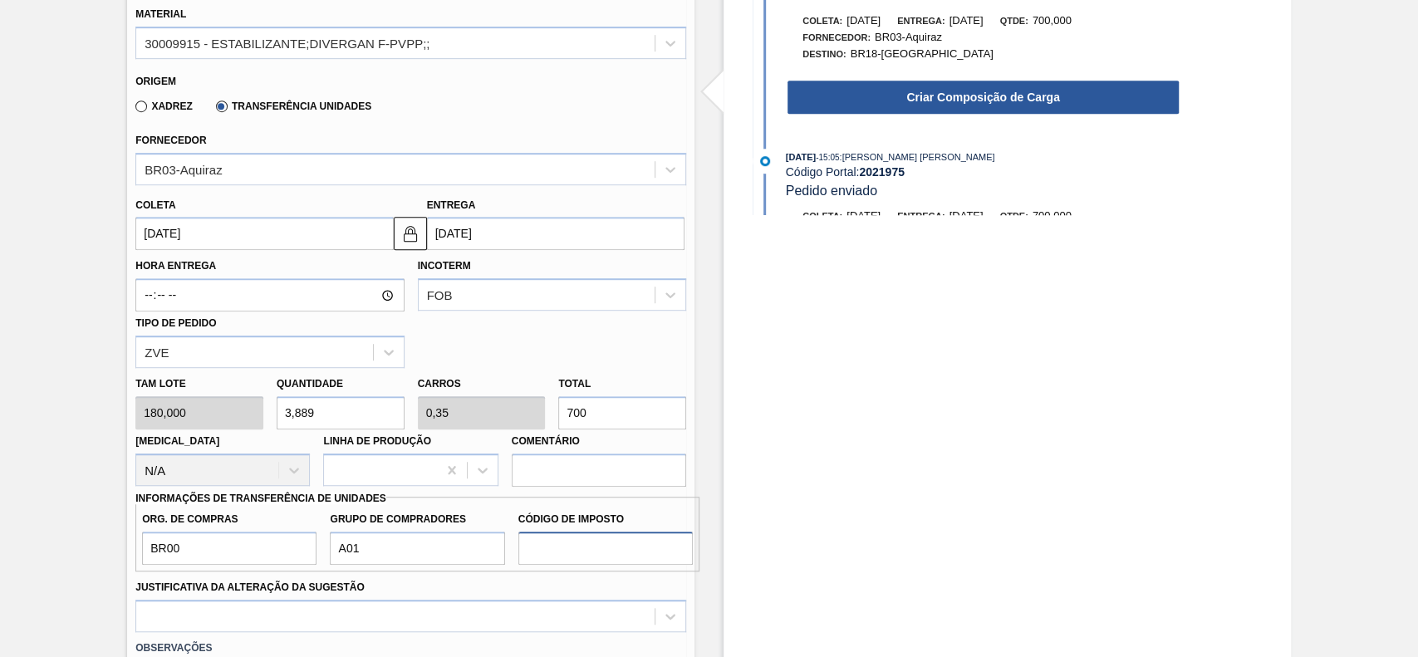
click at [519, 552] on input "Código de Imposto" at bounding box center [605, 548] width 174 height 33
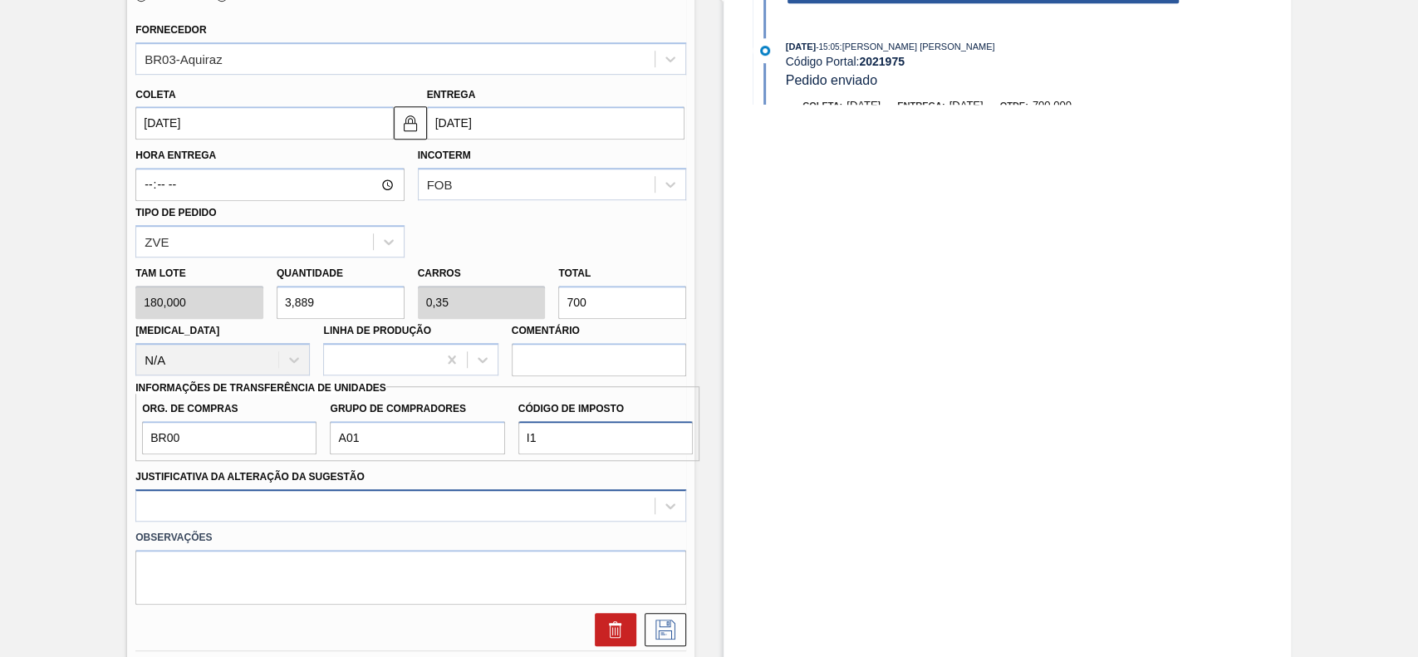
type input "I1"
click at [282, 514] on div at bounding box center [410, 505] width 551 height 32
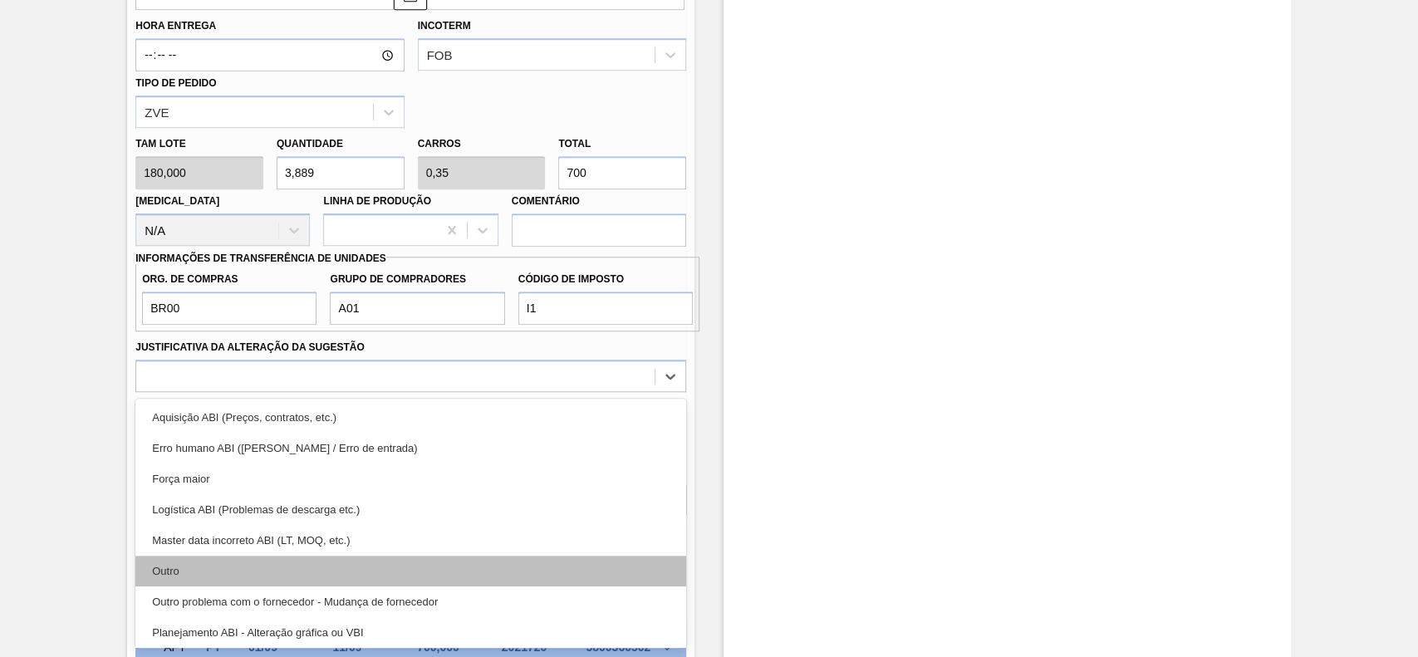
click at [229, 569] on div "Outro" at bounding box center [410, 571] width 551 height 31
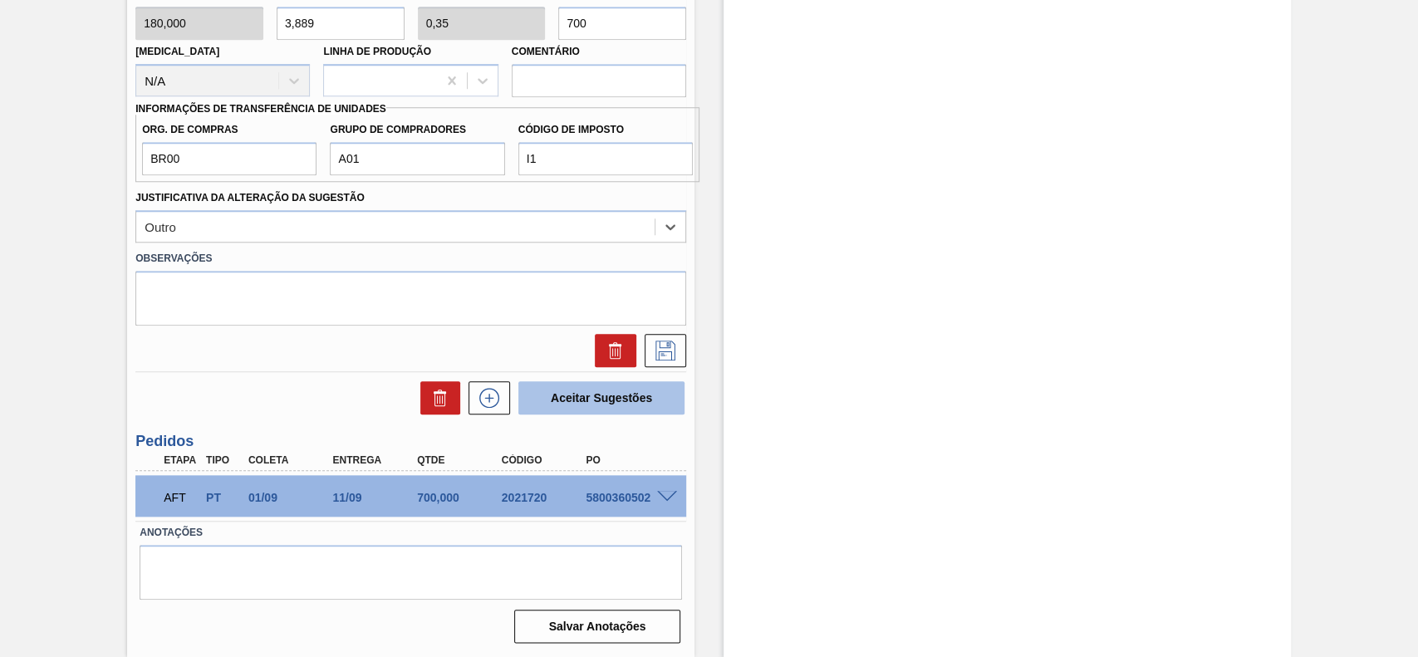
scroll to position [973, 0]
click at [654, 356] on icon at bounding box center [665, 351] width 27 height 20
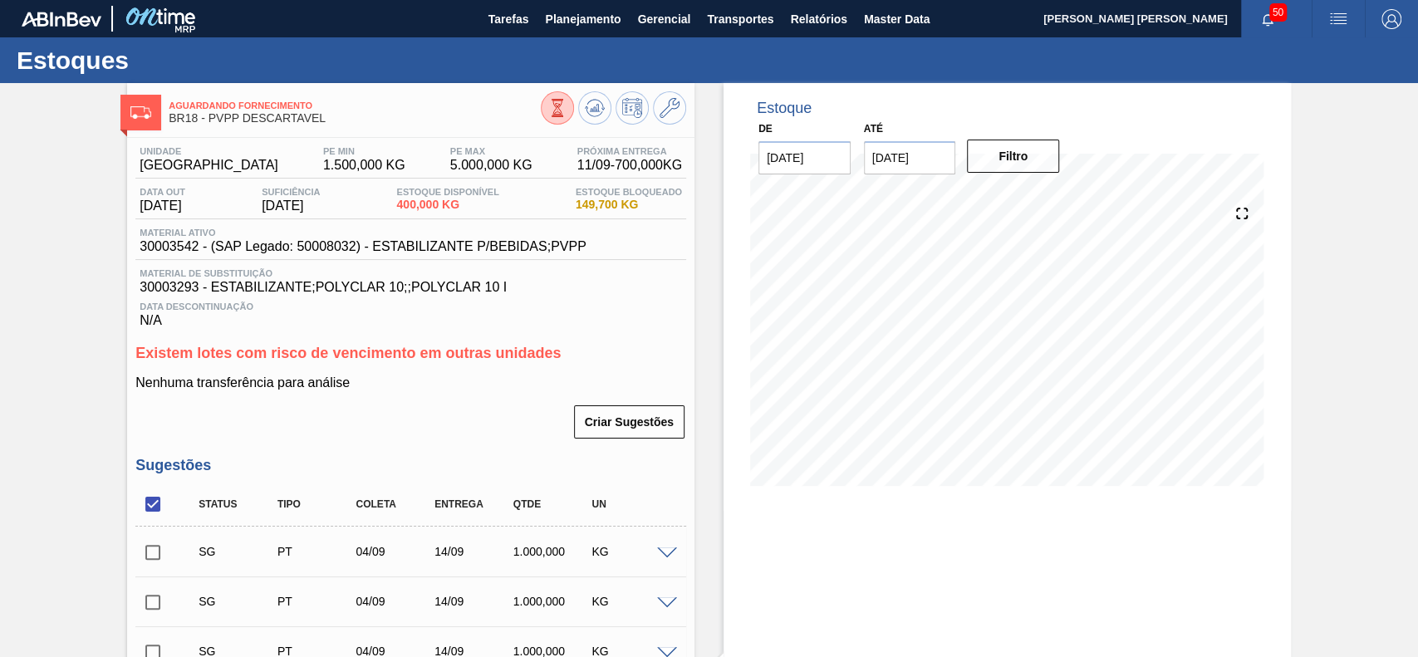
scroll to position [443, 0]
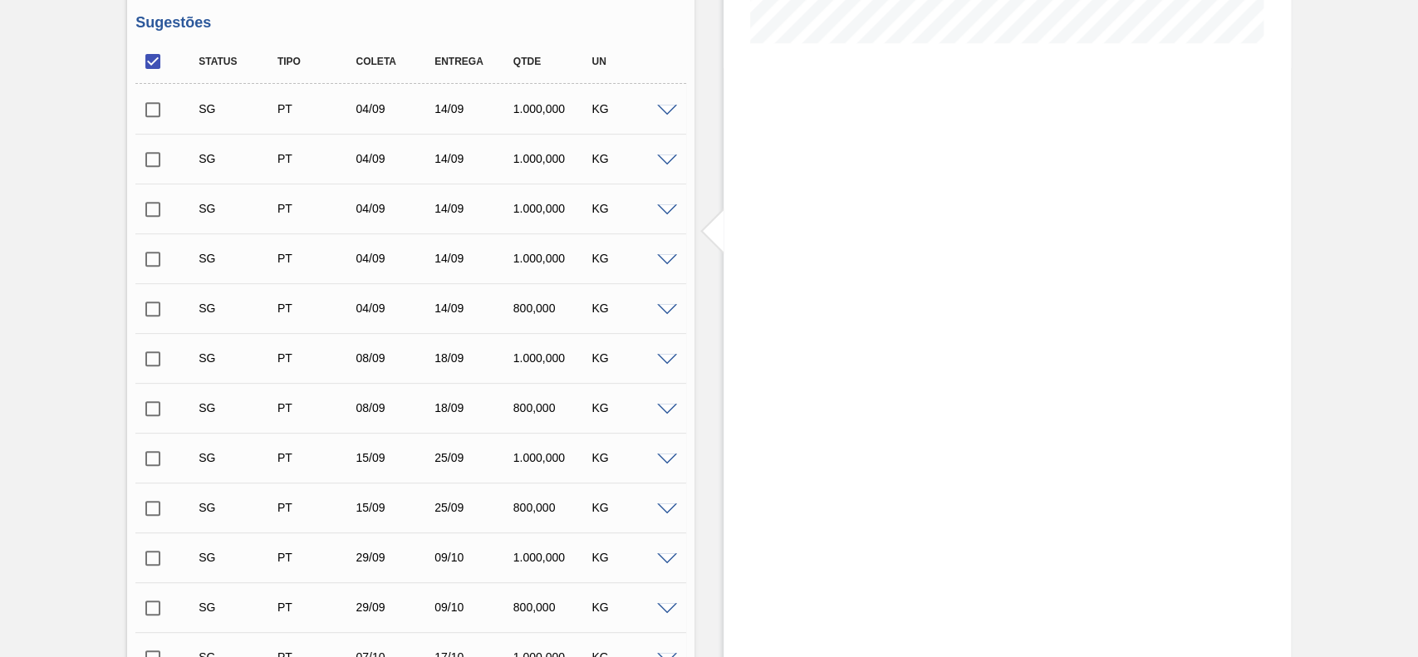
click at [156, 70] on input "checkbox" at bounding box center [152, 61] width 35 height 35
click at [156, 69] on input "checkbox" at bounding box center [152, 61] width 35 height 35
checkbox input "true"
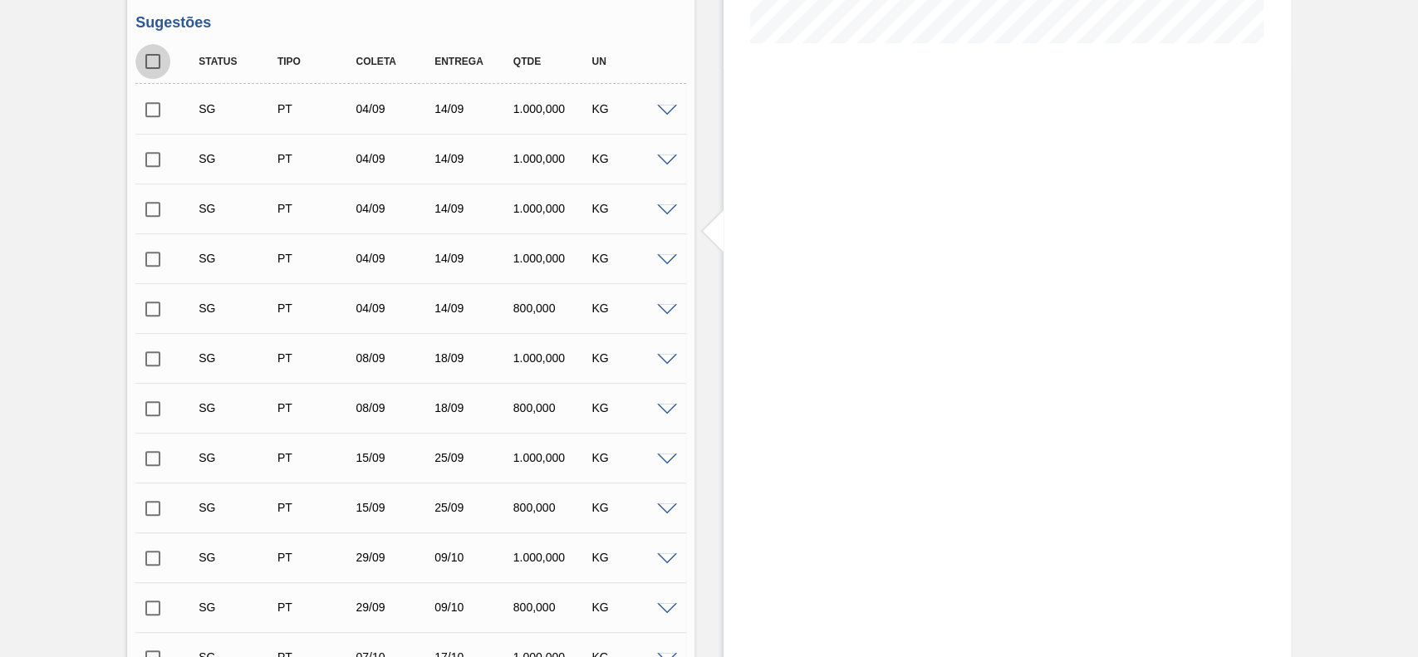
checkbox input "true"
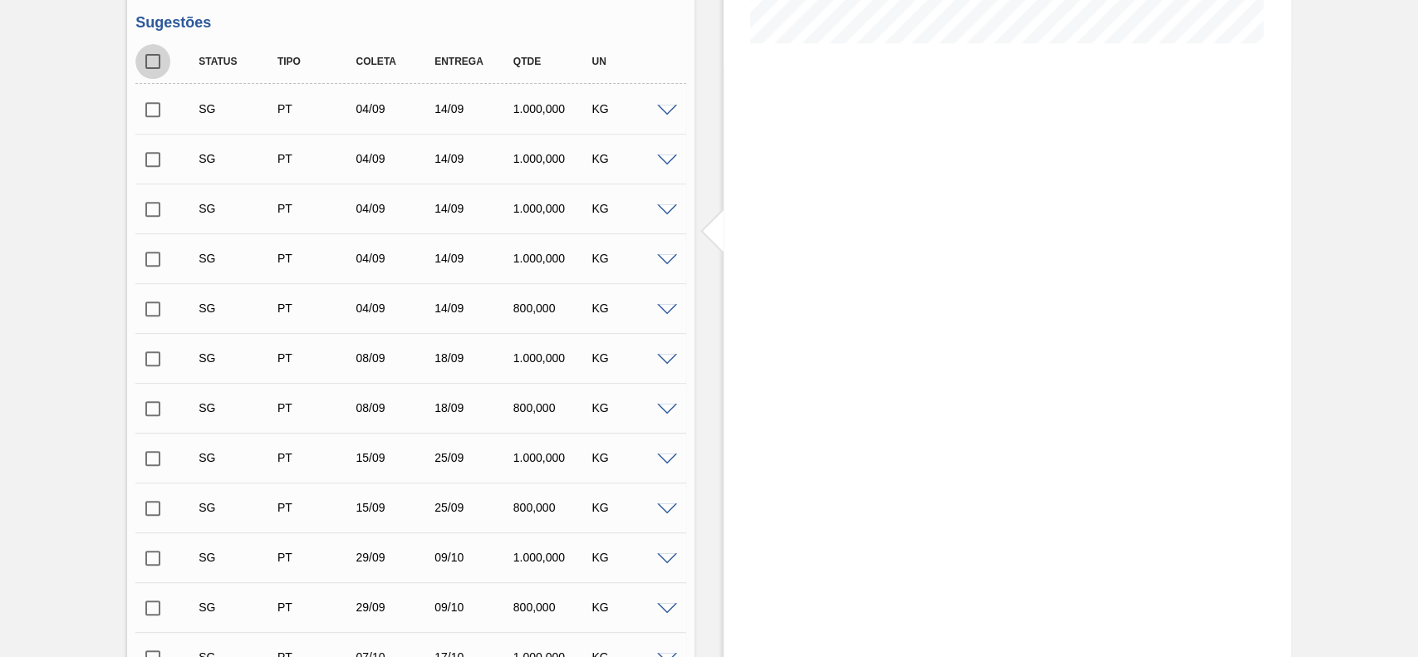
checkbox input "true"
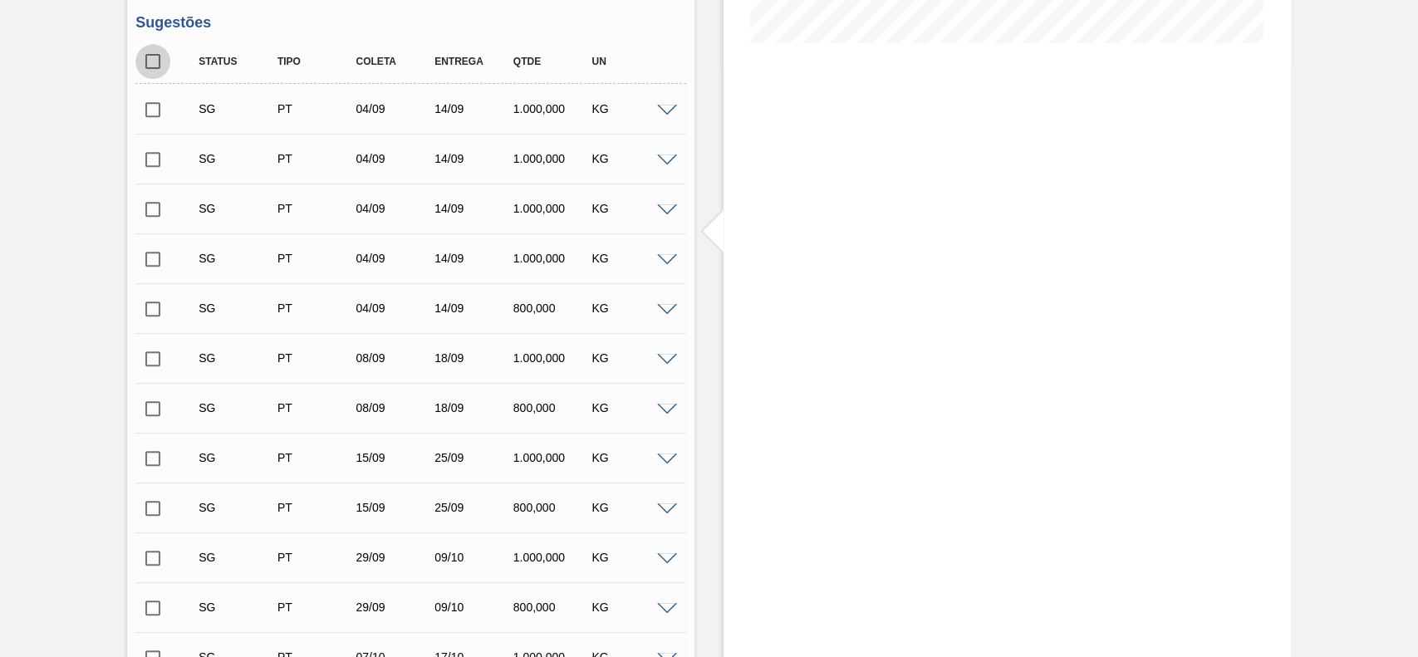
checkbox input "true"
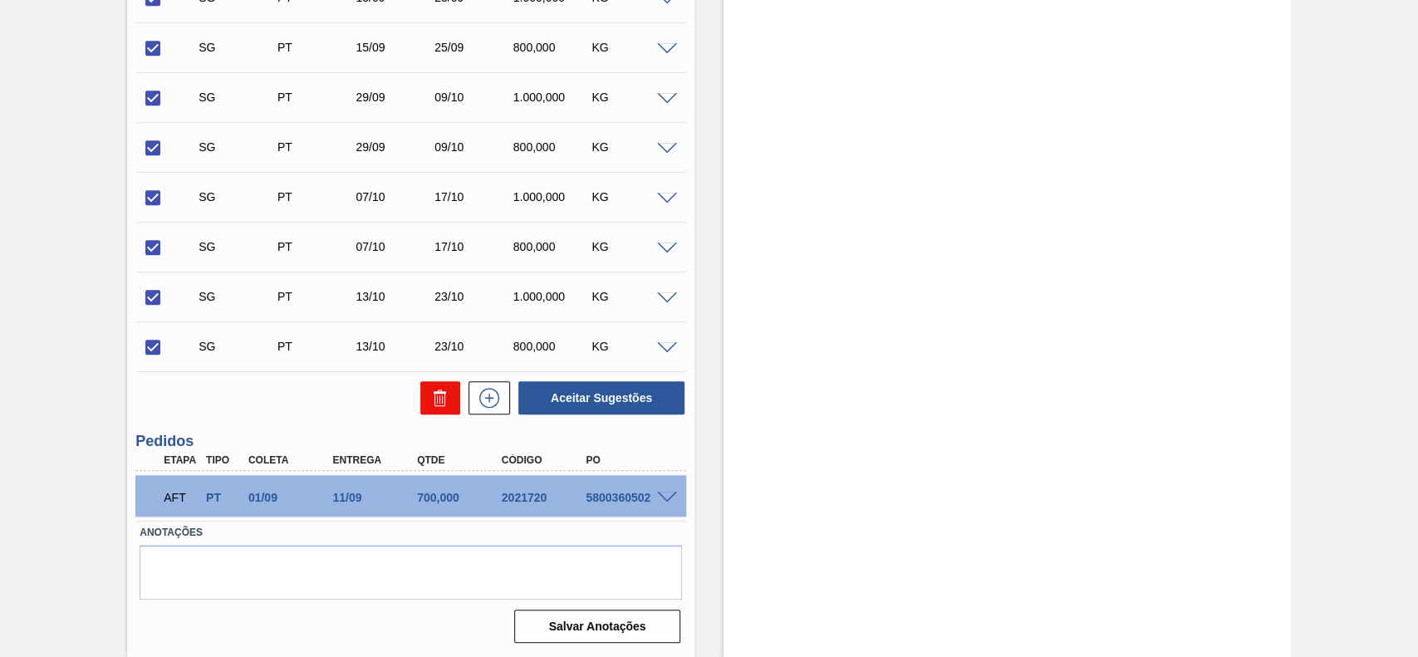
click at [445, 408] on icon at bounding box center [440, 398] width 20 height 20
checkbox input "false"
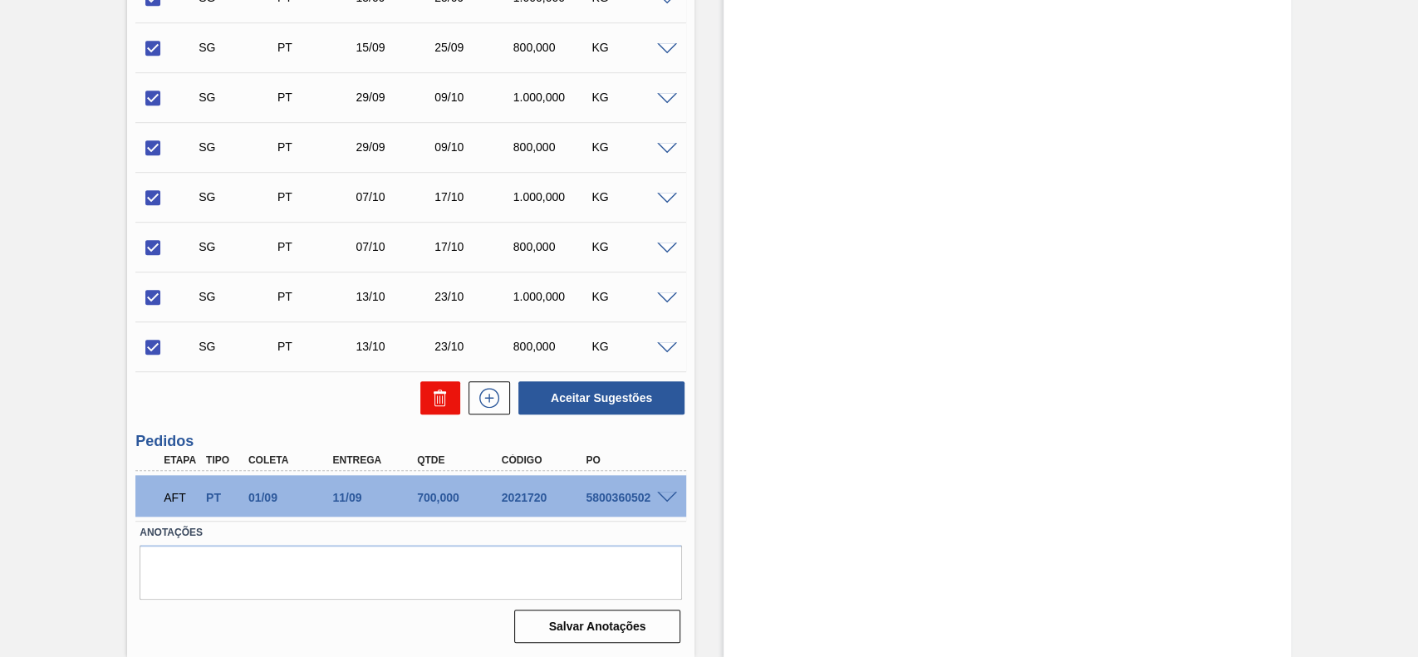
checkbox input "false"
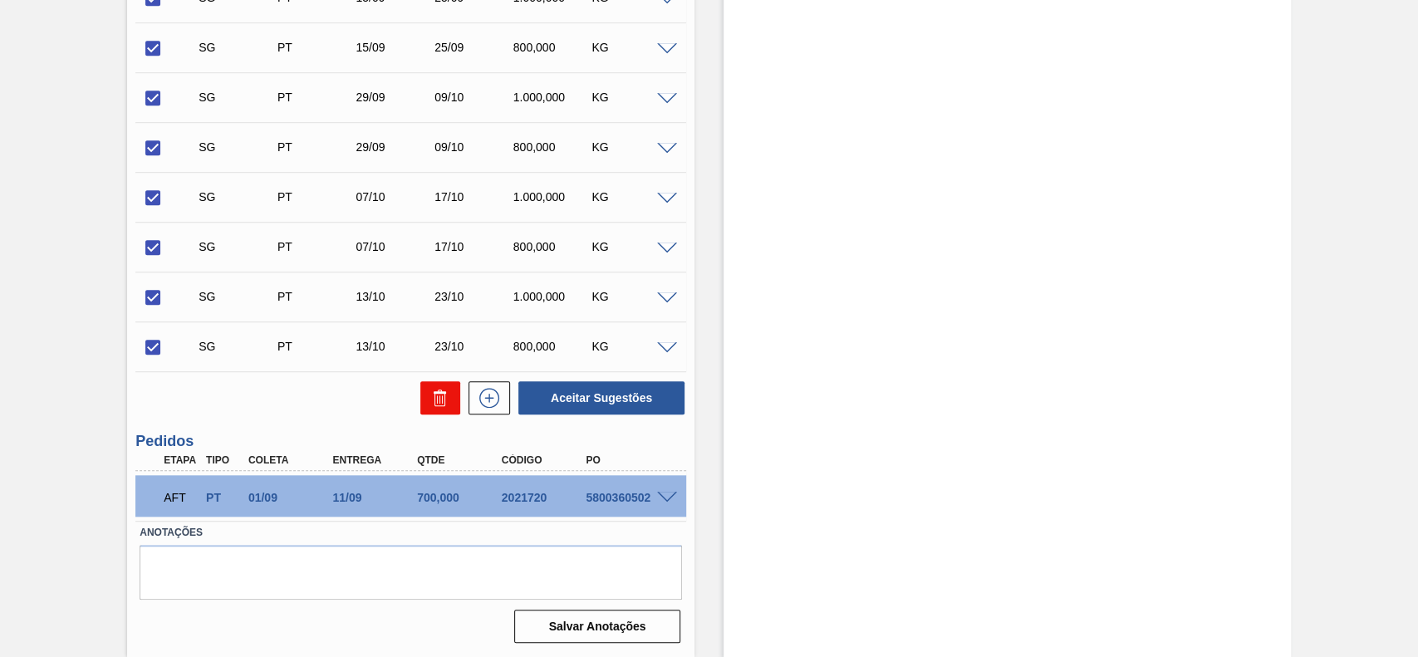
checkbox input "false"
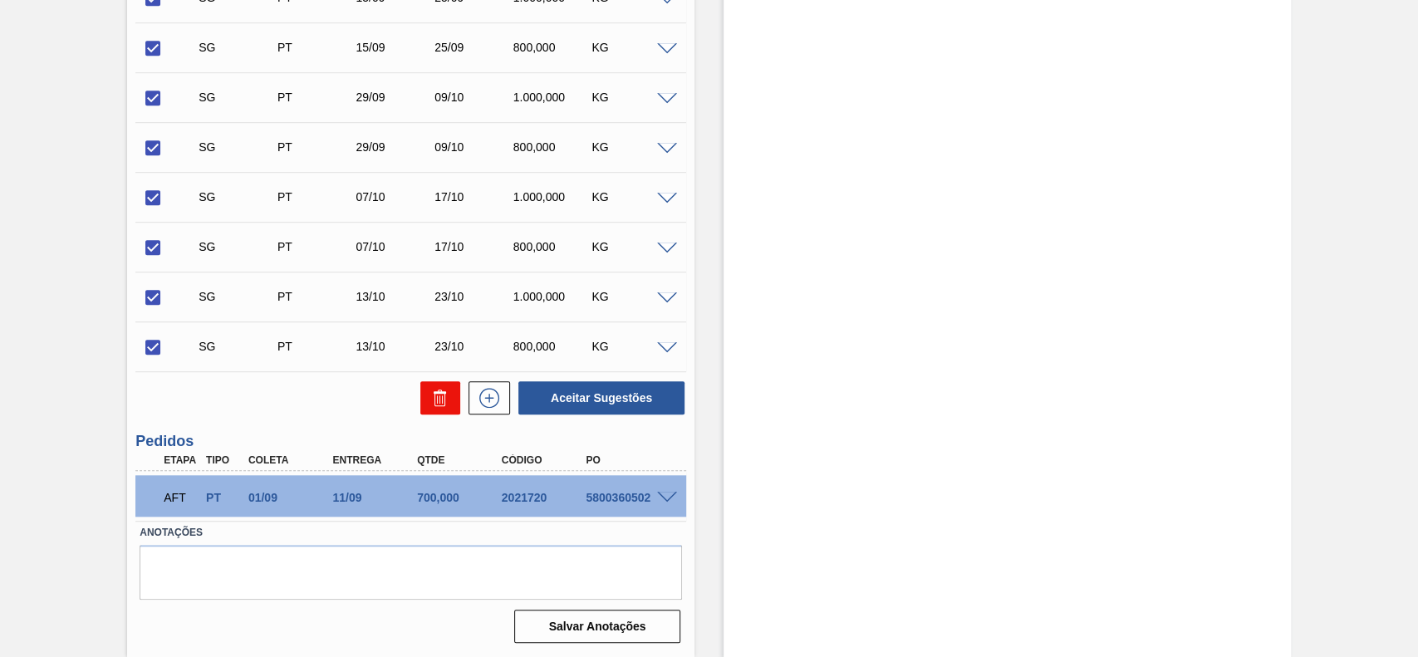
checkbox input "false"
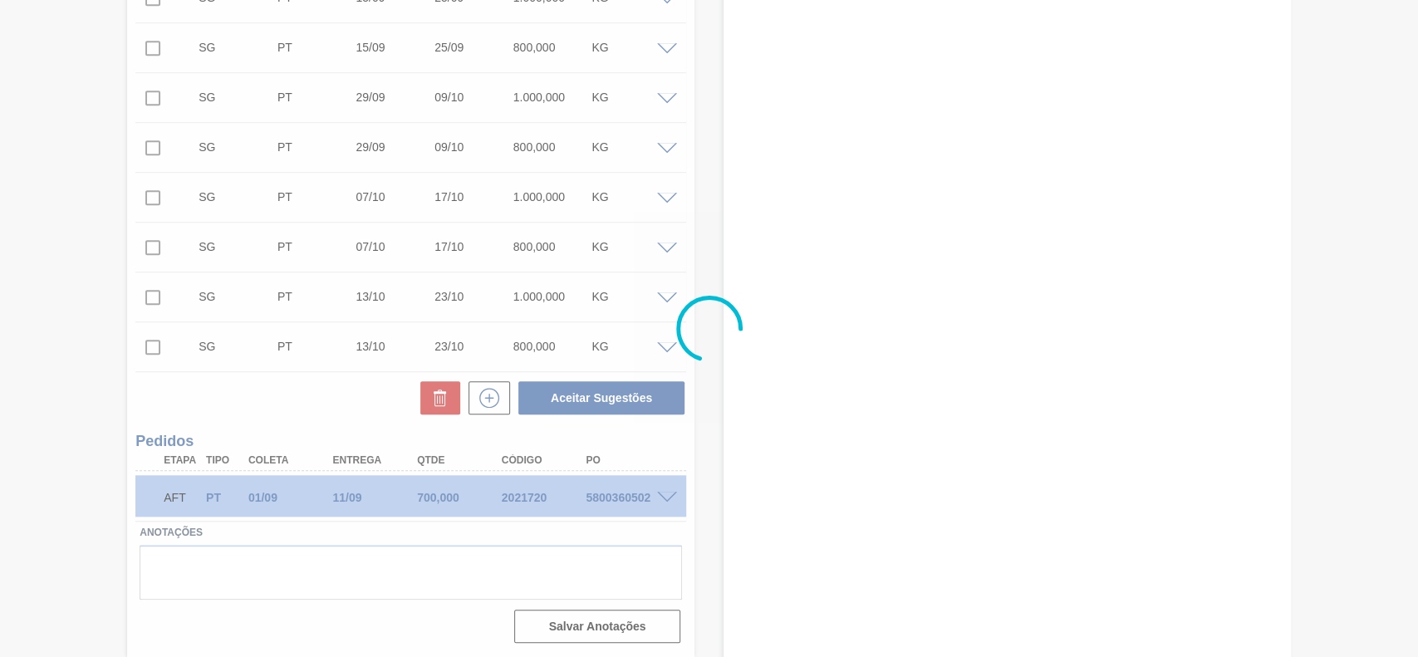
scroll to position [140, 0]
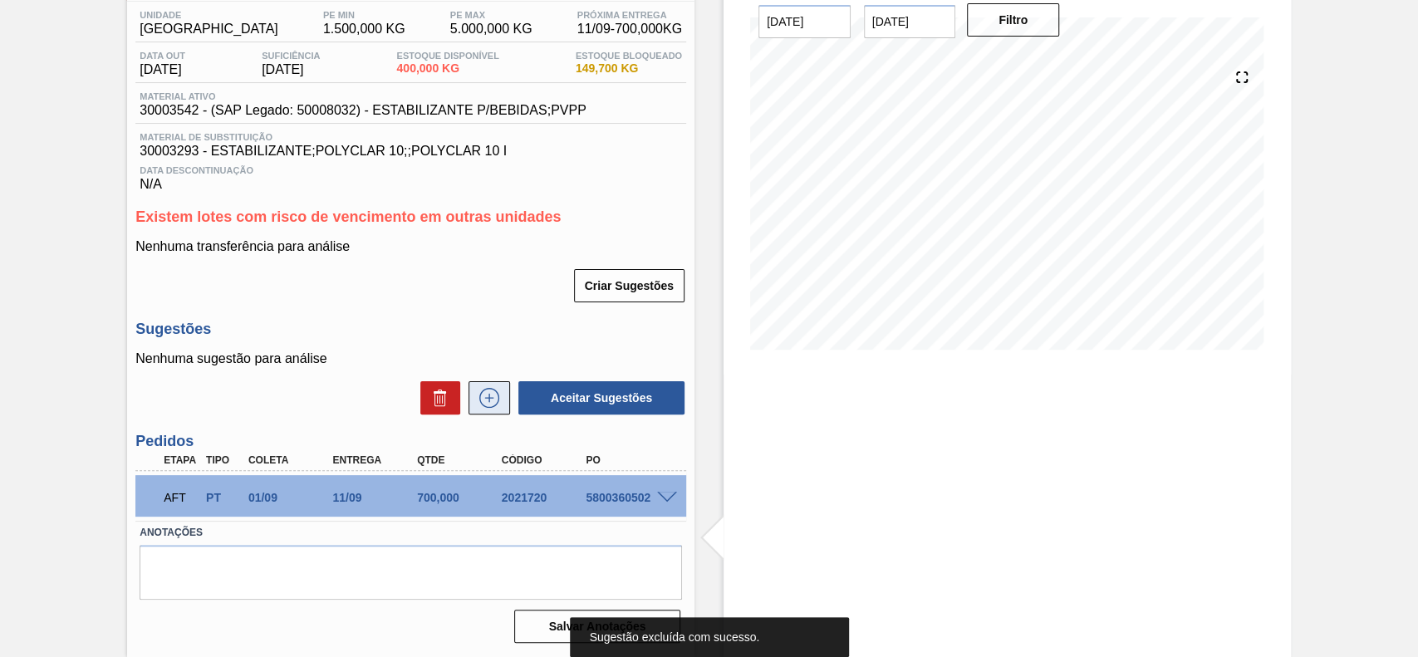
click at [487, 406] on icon at bounding box center [489, 398] width 27 height 20
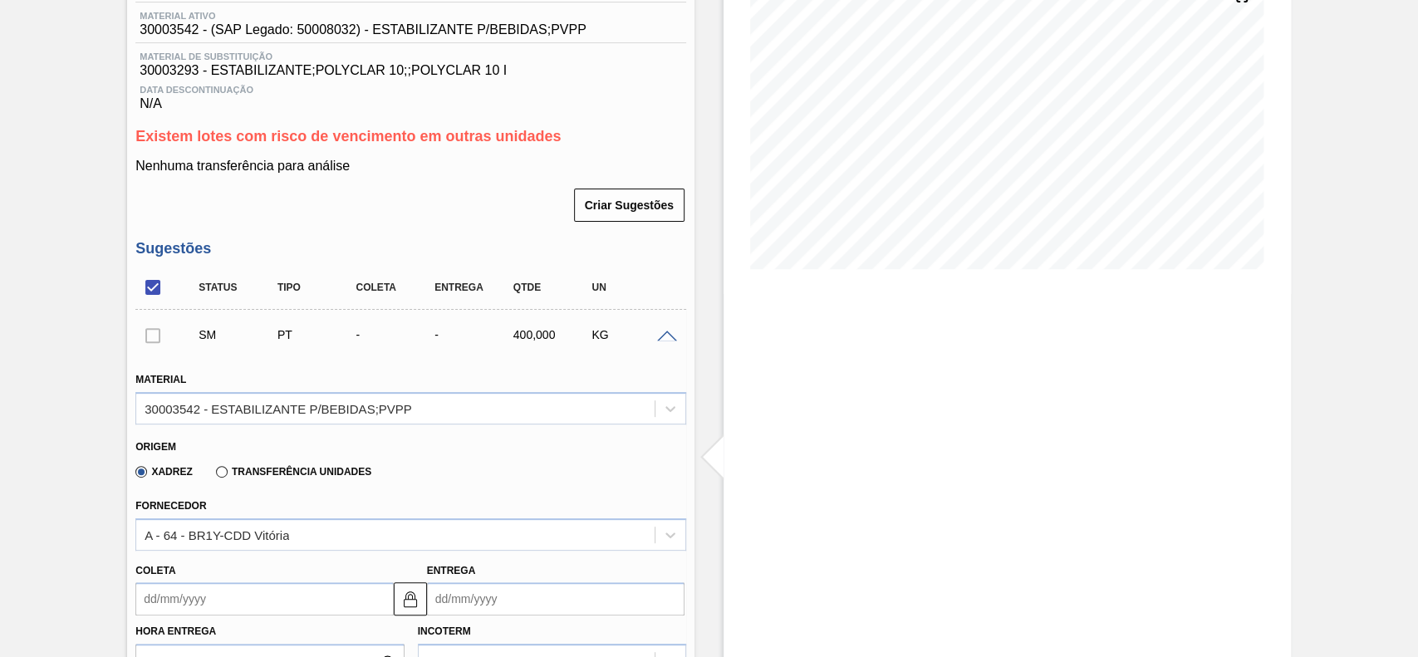
scroll to position [361, 0]
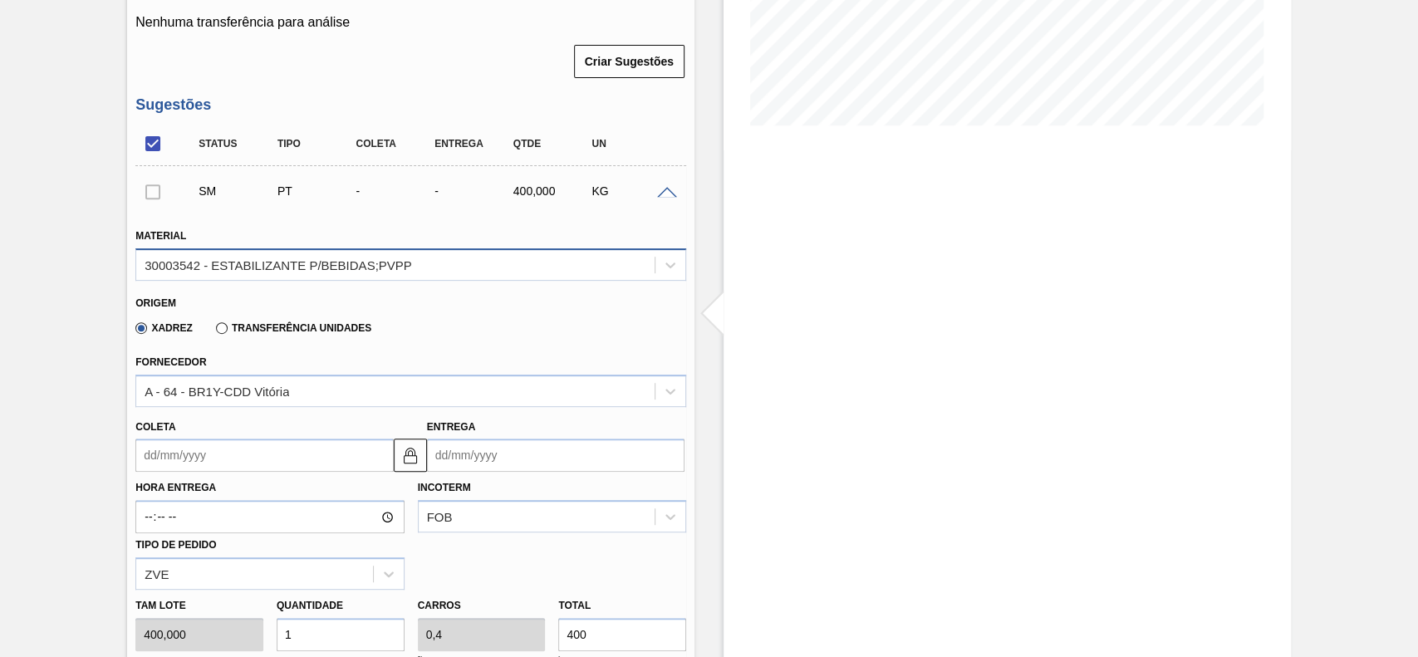
click at [330, 272] on div "30003542 - ESTABILIZANTE P/BEBIDAS;PVPP" at bounding box center [279, 265] width 268 height 14
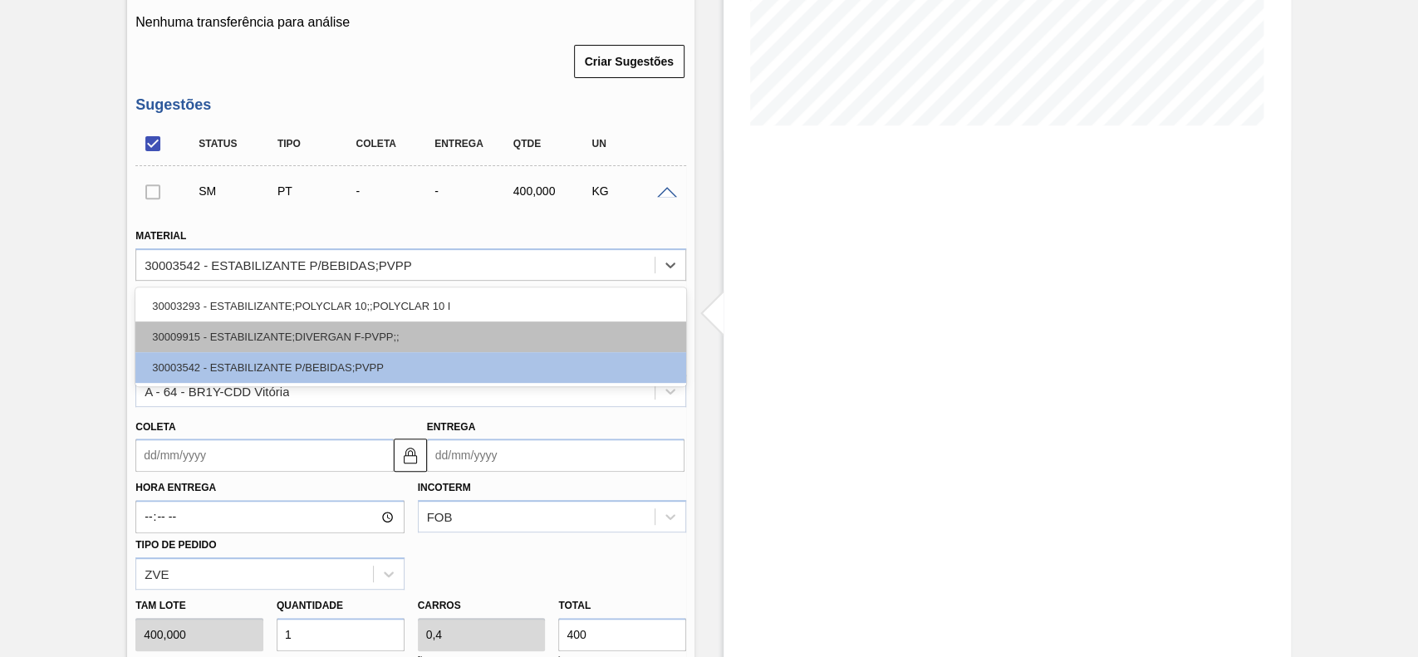
click at [254, 342] on div "30009915 - ESTABILIZANTE;DIVERGAN F-PVPP;;" at bounding box center [410, 337] width 551 height 31
type input "180,000"
type input "2,222"
type input "0,2"
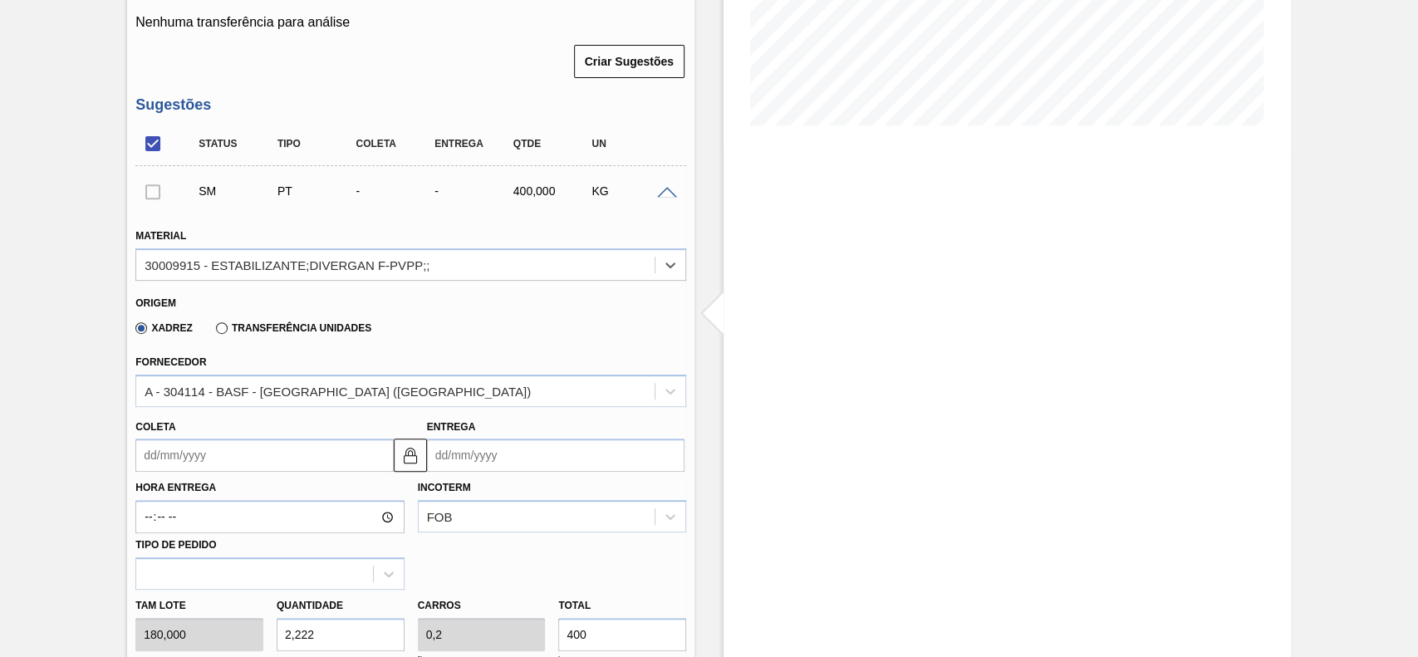
click at [232, 334] on label "Transferência Unidades" at bounding box center [293, 328] width 155 height 12
click at [214, 332] on input "Transferência Unidades" at bounding box center [214, 332] width 0 height 0
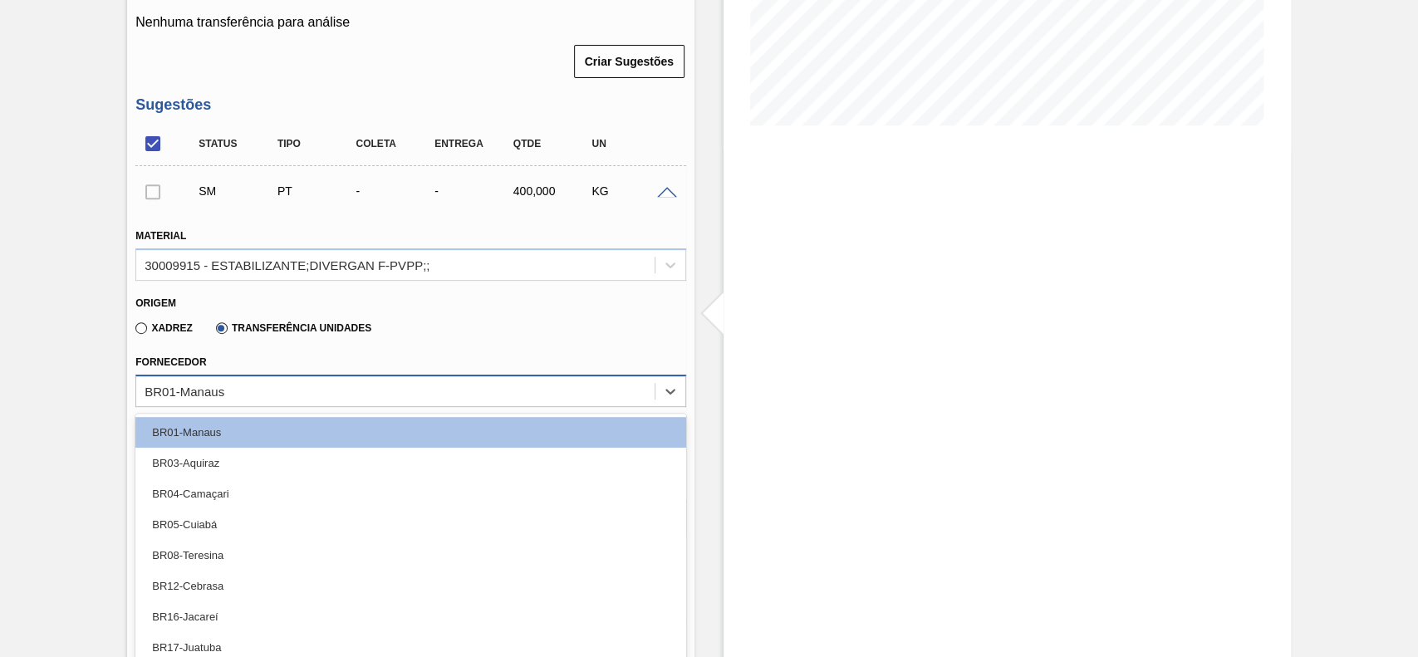
click at [246, 385] on div "BR01-Manaus" at bounding box center [395, 391] width 518 height 24
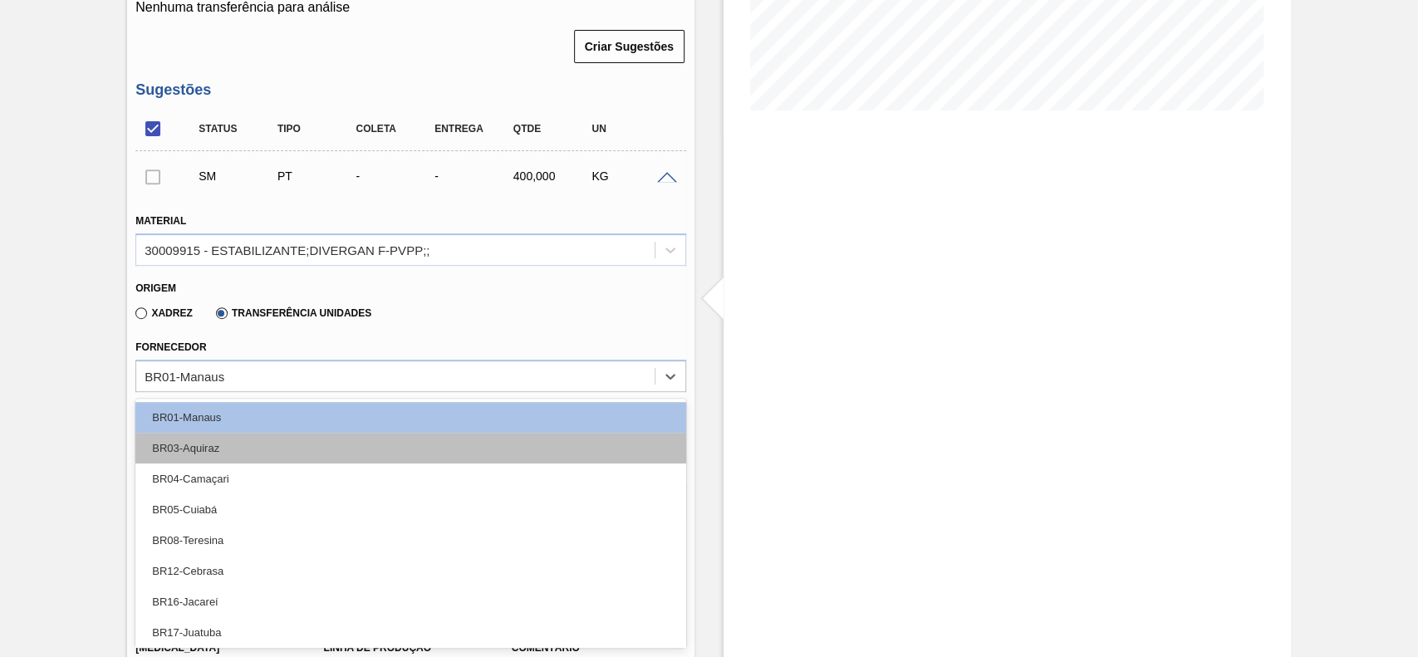
click at [232, 437] on div "BR03-Aquiraz" at bounding box center [410, 448] width 551 height 31
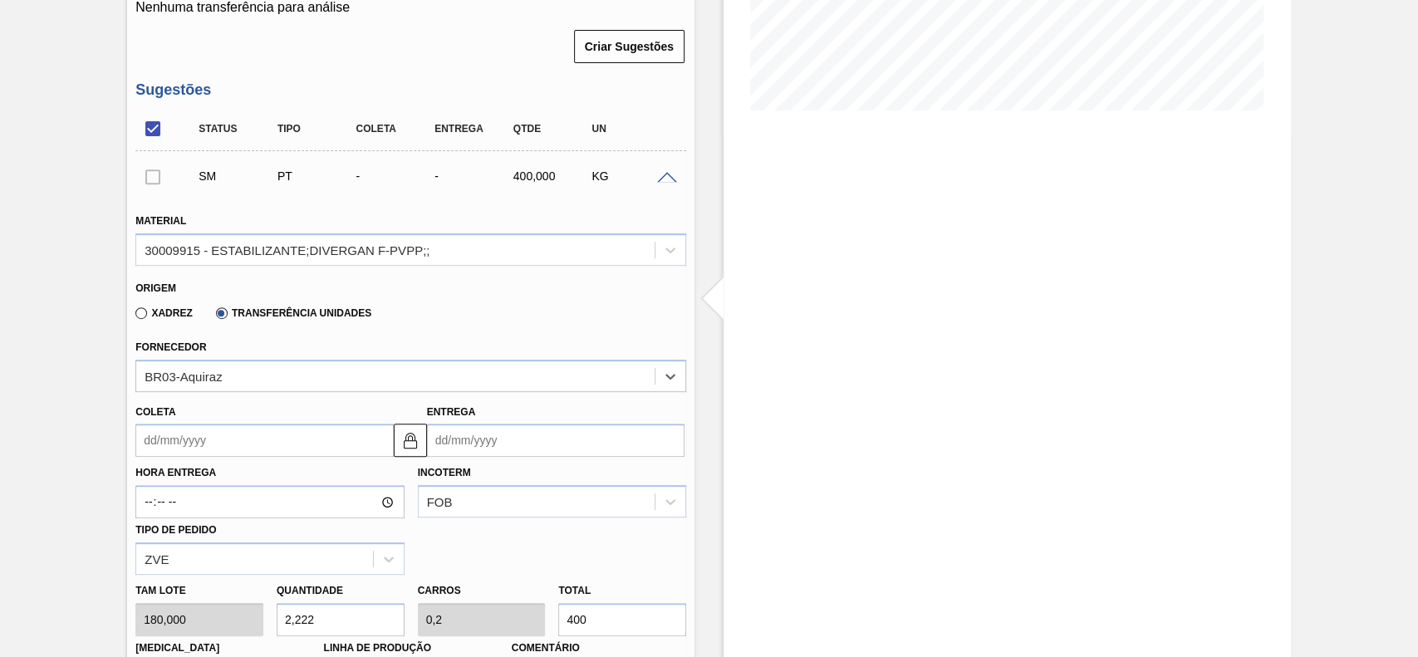
scroll to position [486, 0]
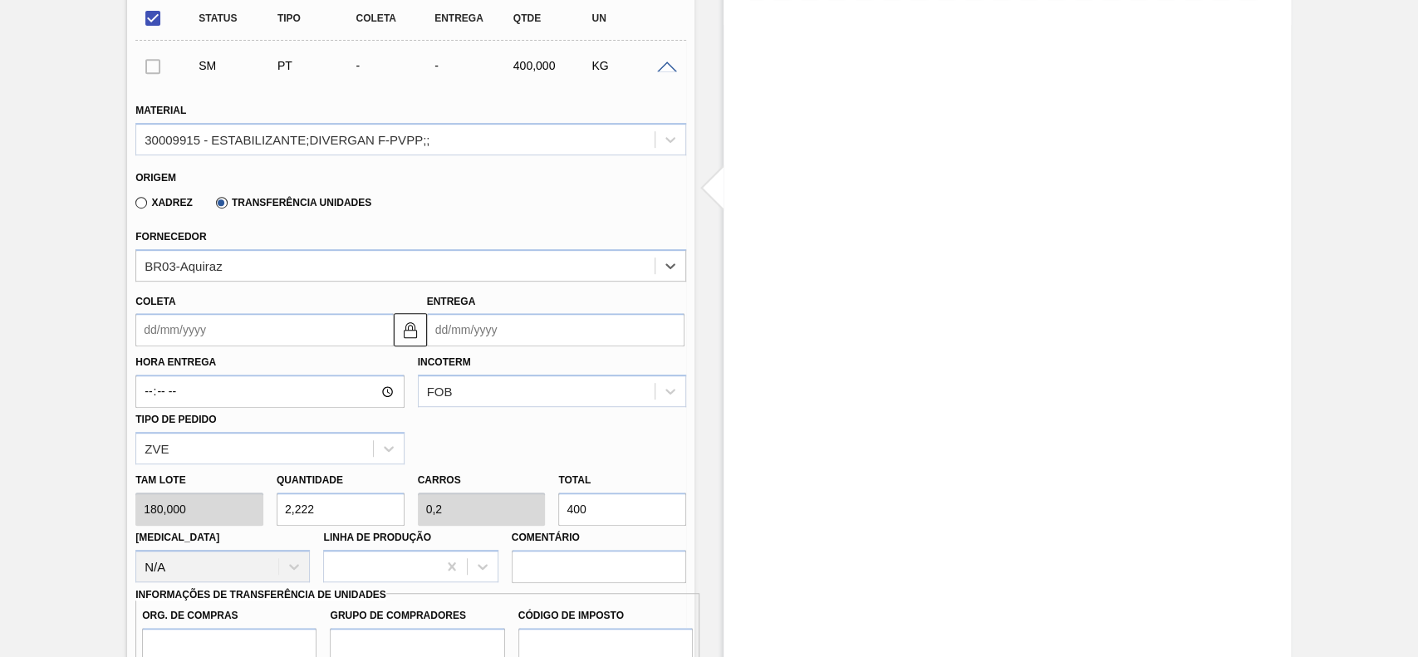
click at [219, 337] on input "Coleta" at bounding box center [264, 329] width 258 height 33
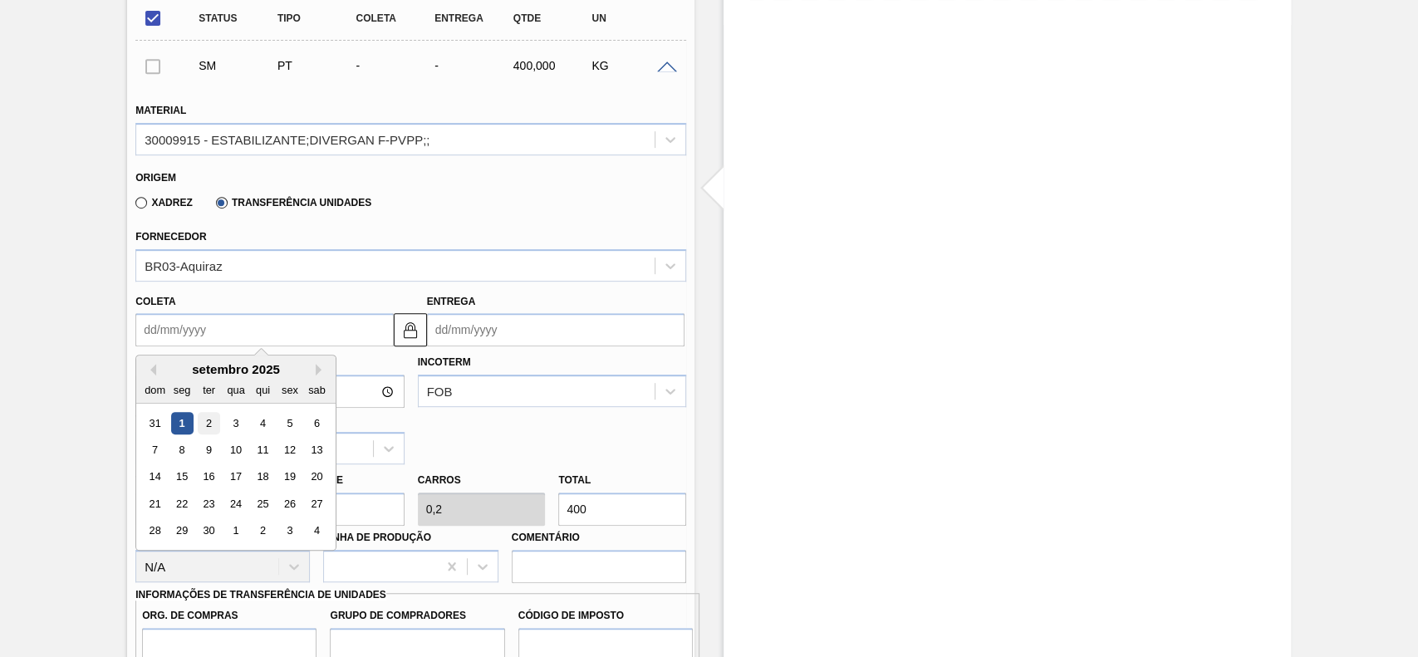
click at [209, 421] on div "2" at bounding box center [209, 423] width 22 height 22
type input "02/09/2025"
type input "12/09/2025"
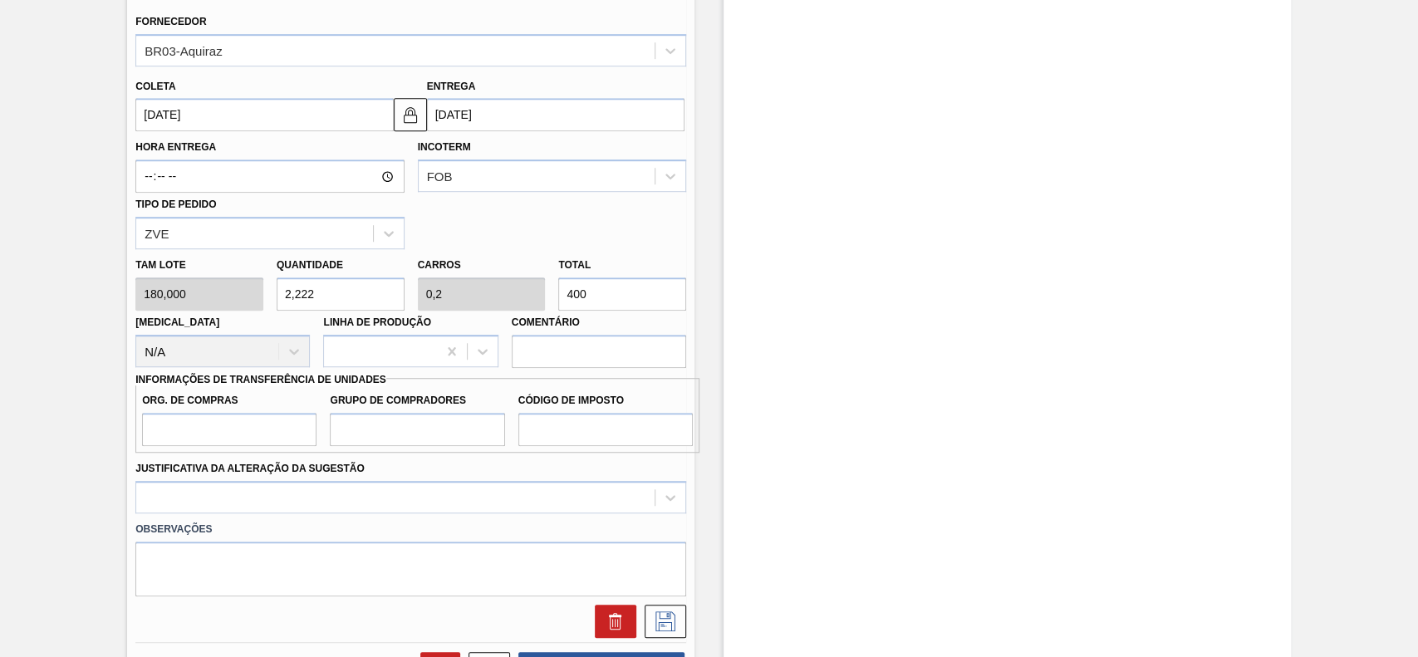
scroll to position [708, 0]
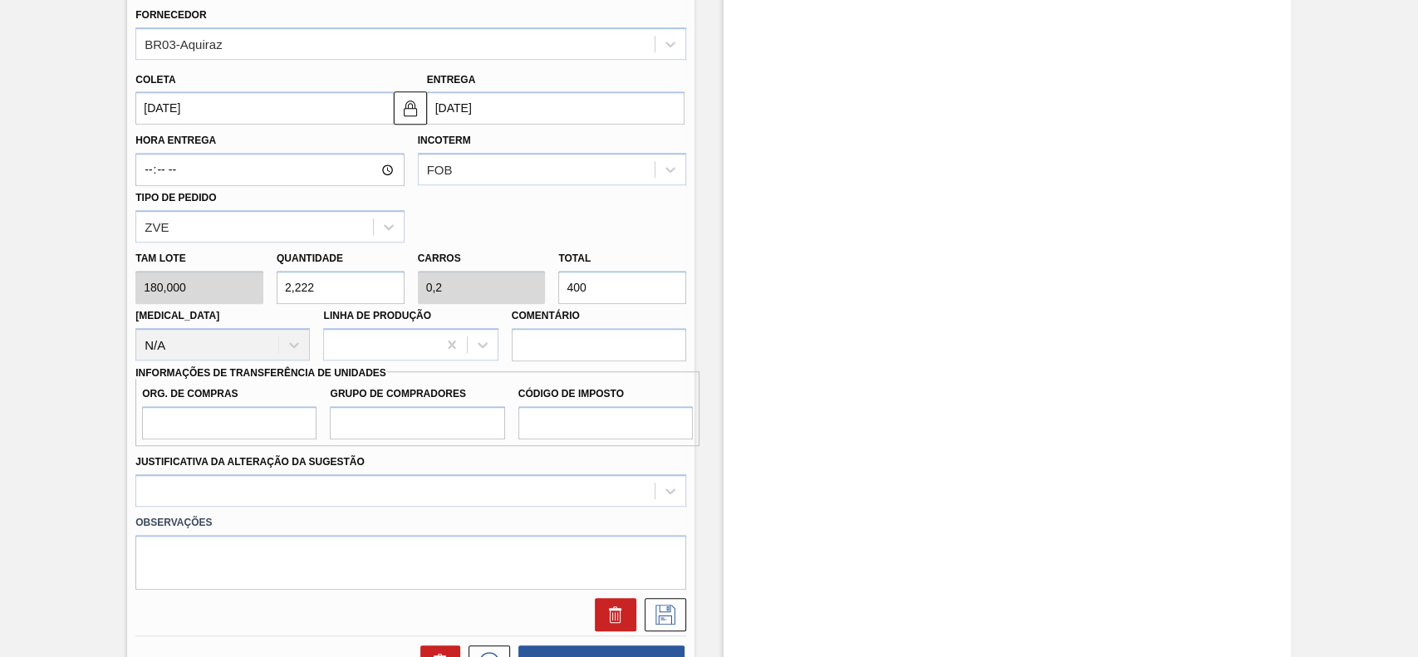
click at [641, 296] on input "400" at bounding box center [622, 287] width 128 height 33
type input "0,039"
type input "0,004"
type input "7"
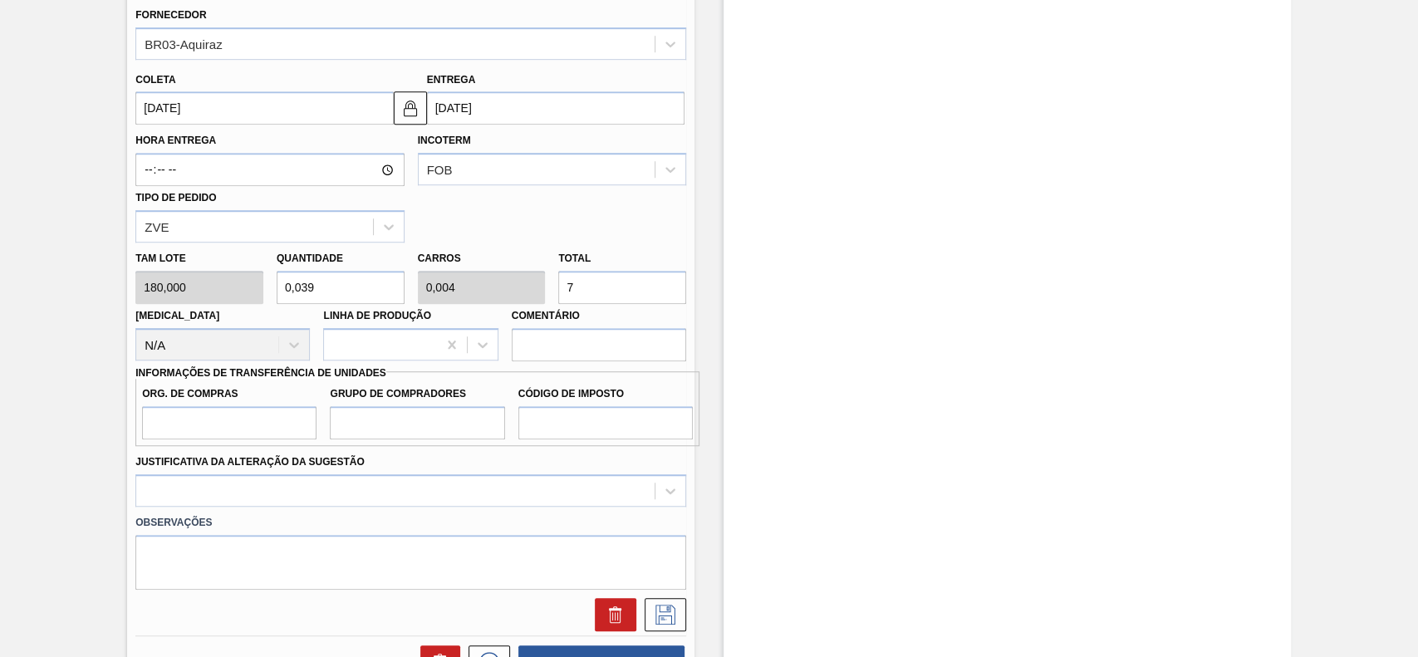
type input "0,389"
type input "0,035"
type input "70"
type input "3,889"
type input "0,35"
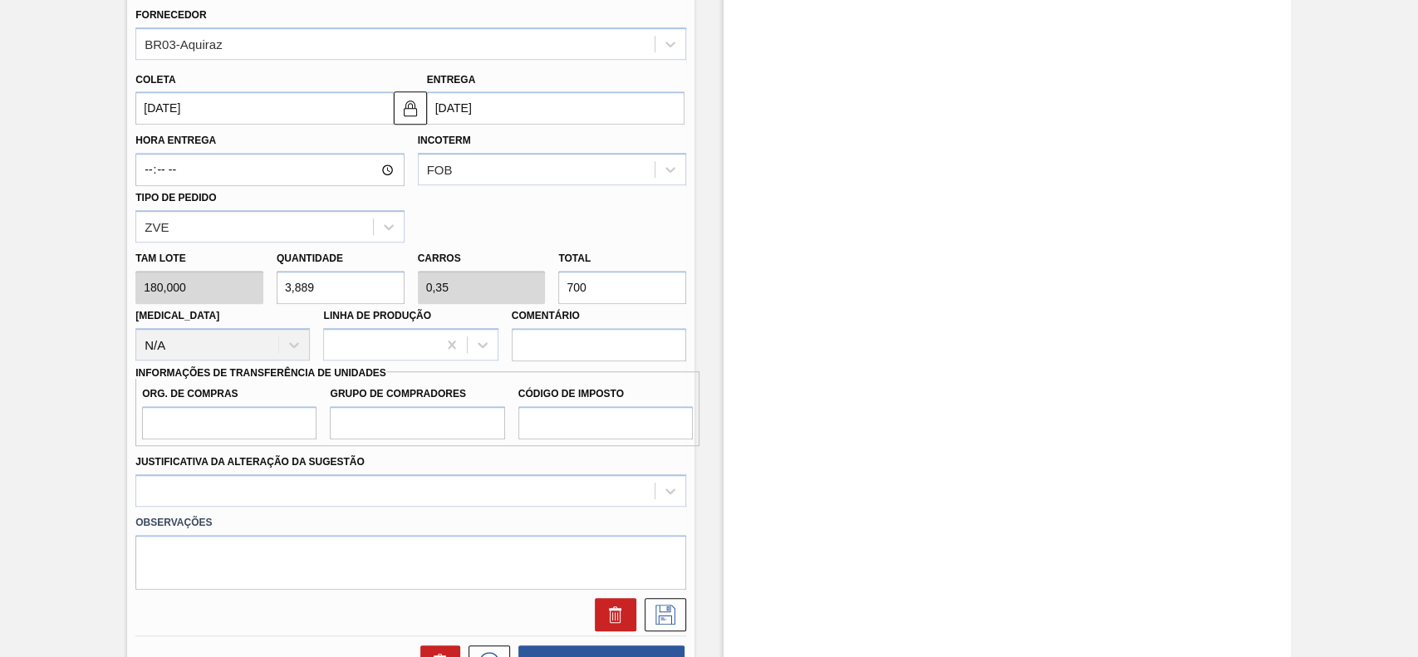
type input "700"
drag, startPoint x: 186, startPoint y: 431, endPoint x: 191, endPoint y: 440, distance: 10.4
click at [186, 430] on input "Org. de Compras" at bounding box center [229, 422] width 174 height 33
click at [372, 422] on input "Grupo de Compradores" at bounding box center [417, 422] width 174 height 33
click at [199, 426] on input "Org. de Compras" at bounding box center [229, 422] width 174 height 33
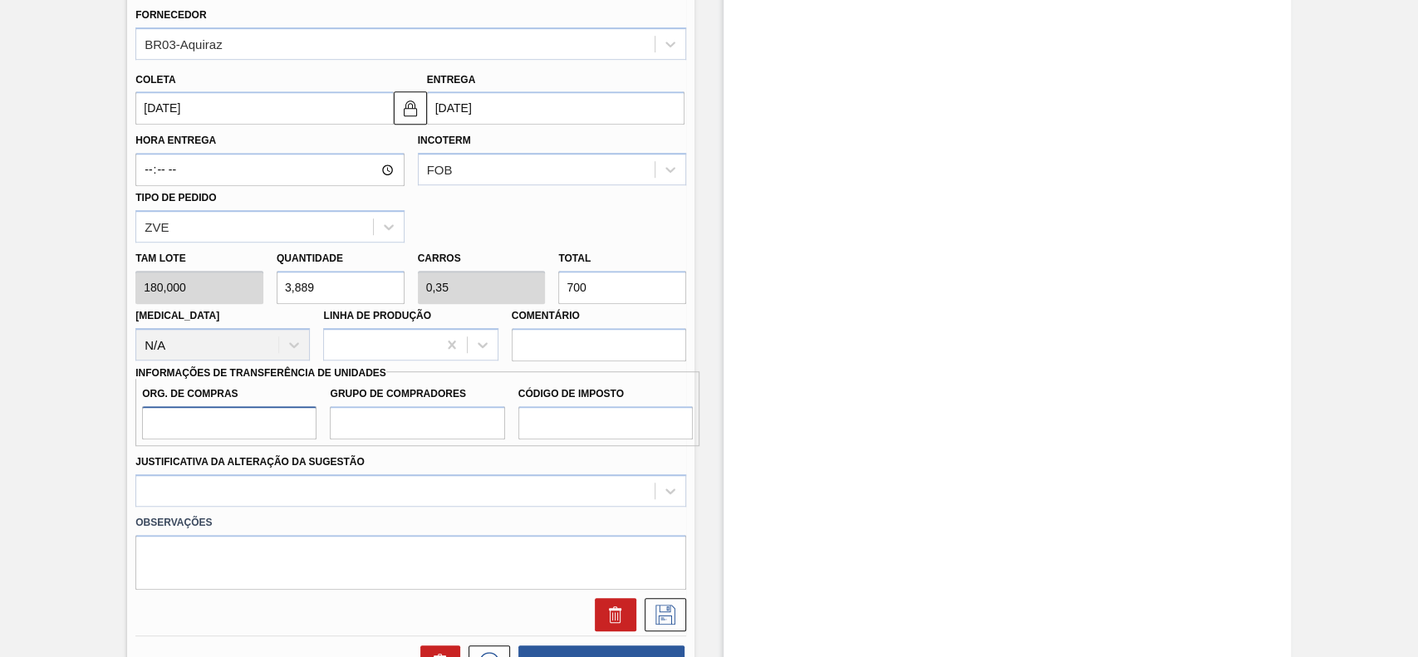
type input "BR00"
click at [439, 442] on div "Org. de Compras BR00 Grupo de Compradores Código de Imposto" at bounding box center [417, 408] width 564 height 75
drag, startPoint x: 444, startPoint y: 425, endPoint x: 445, endPoint y: 440, distance: 15.0
click at [444, 424] on input "Grupo de Compradores" at bounding box center [417, 422] width 174 height 33
type input "A01"
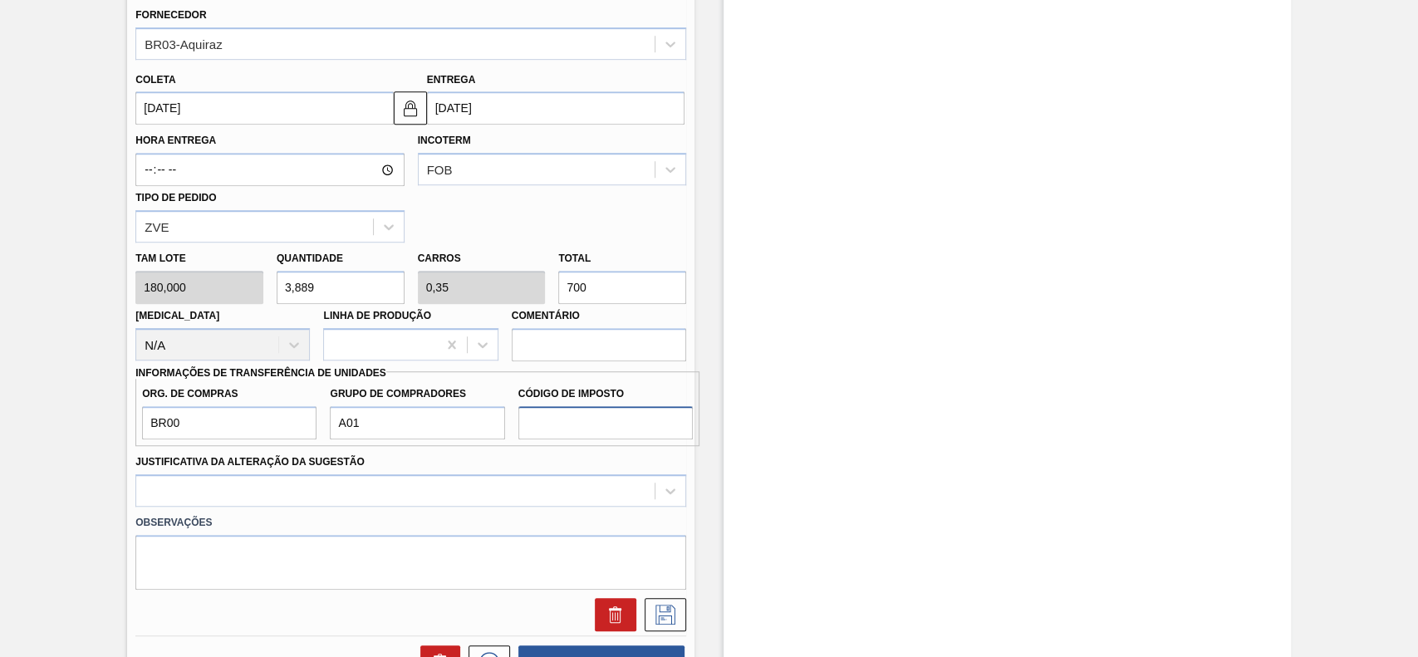
click at [559, 435] on input "Código de Imposto" at bounding box center [605, 422] width 174 height 33
type input "I1"
click at [470, 469] on div "Justificativa da Alteração da Sugestão" at bounding box center [410, 478] width 551 height 57
click at [465, 476] on div at bounding box center [410, 490] width 551 height 32
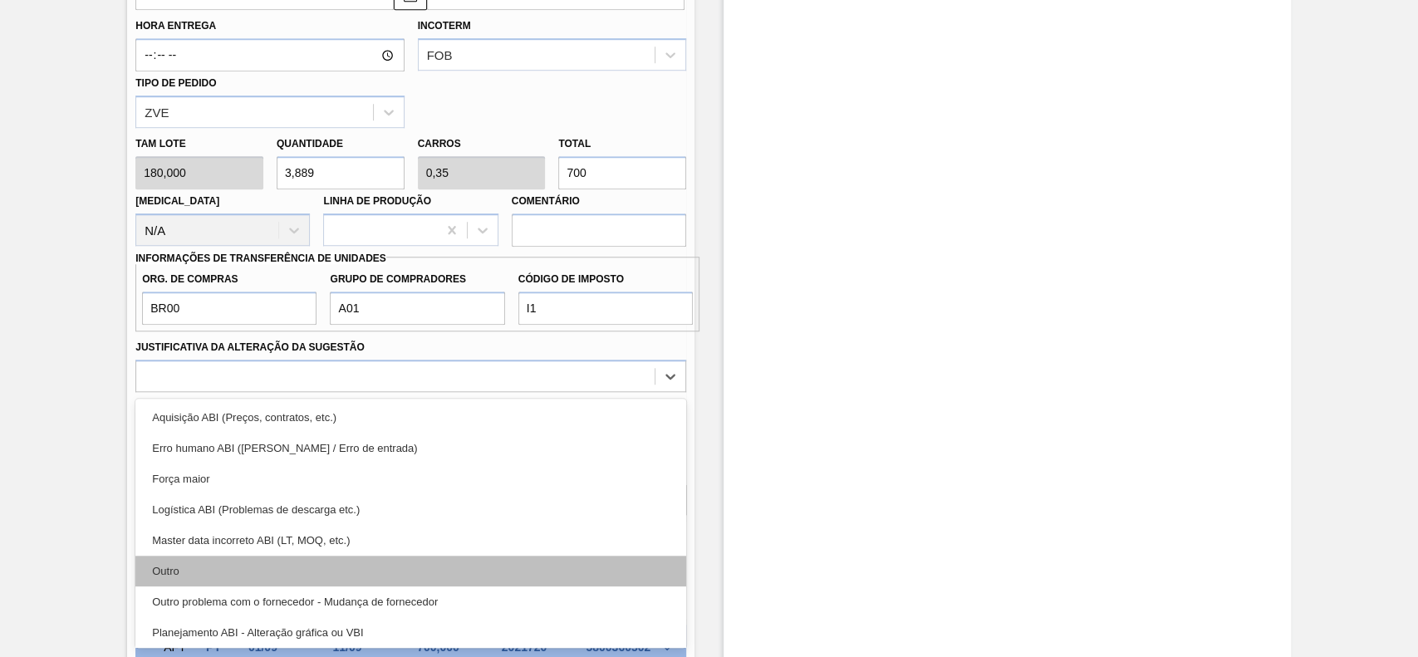
click at [266, 561] on div "Outro" at bounding box center [410, 571] width 551 height 31
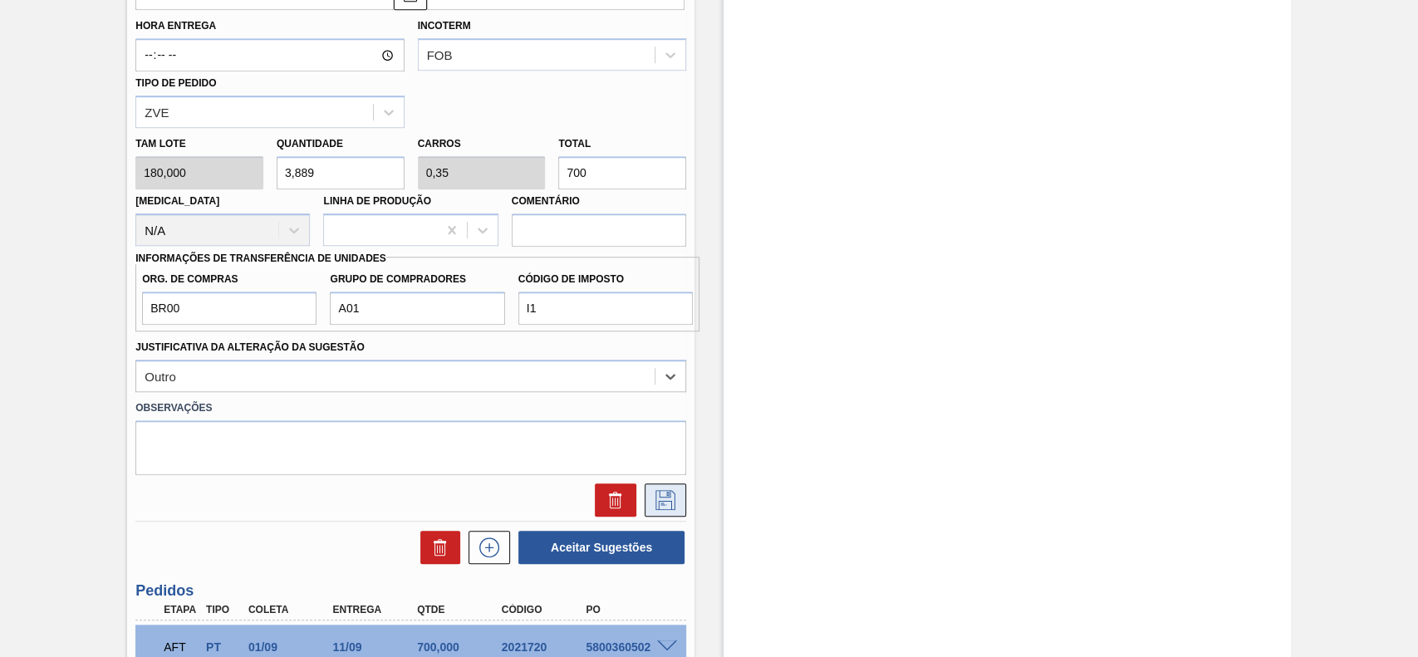
click at [671, 510] on icon at bounding box center [666, 500] width 20 height 20
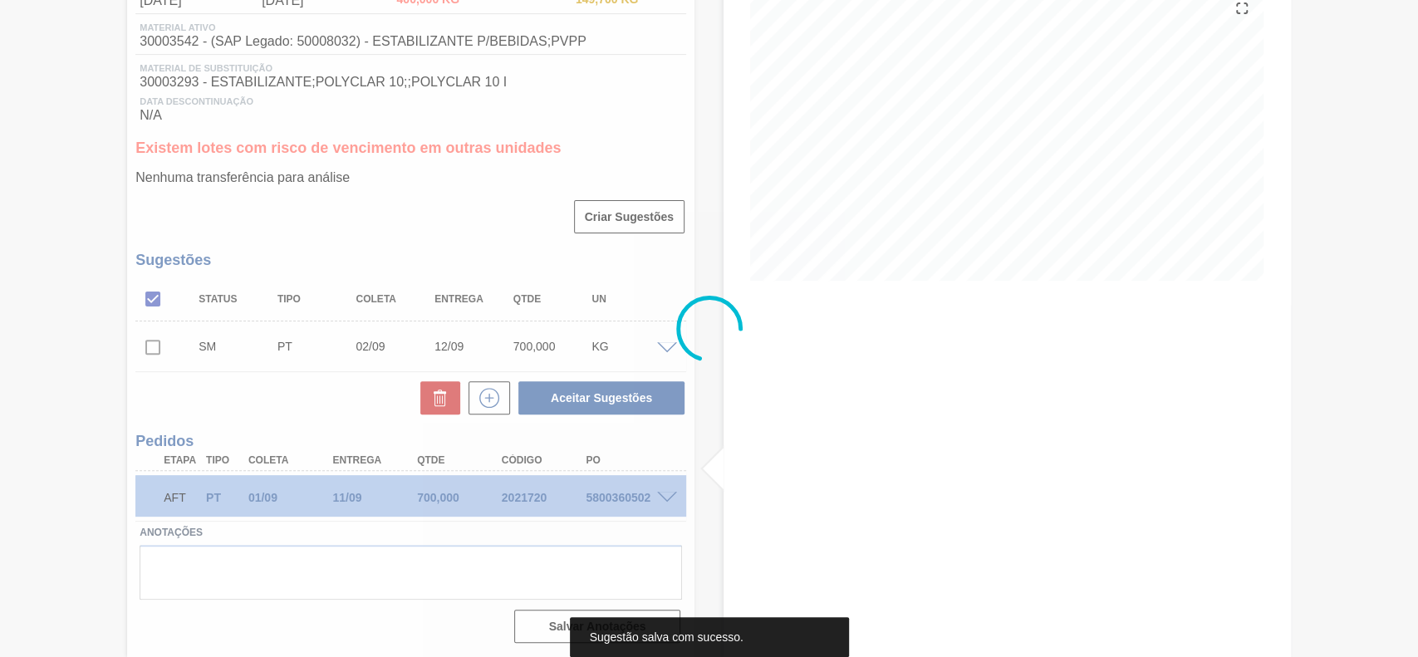
scroll to position [207, 0]
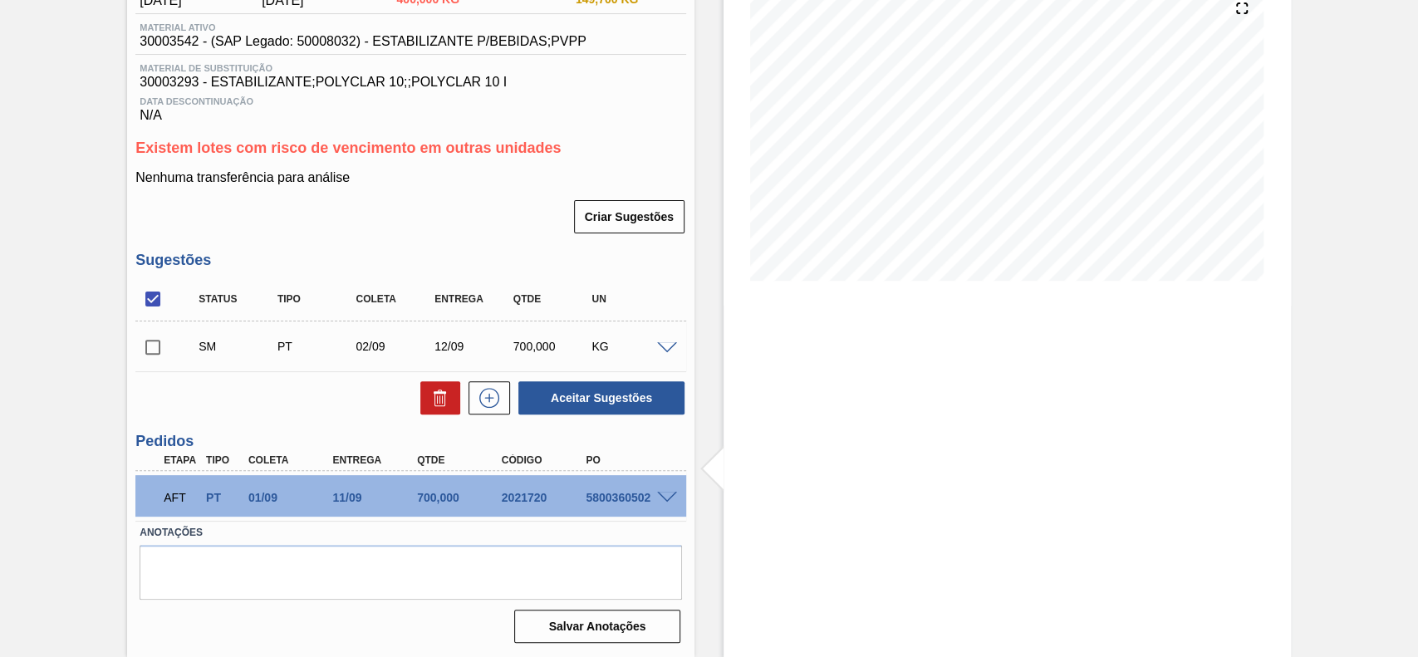
click at [150, 352] on input "checkbox" at bounding box center [152, 347] width 35 height 35
checkbox input "true"
click at [666, 342] on span at bounding box center [667, 348] width 20 height 12
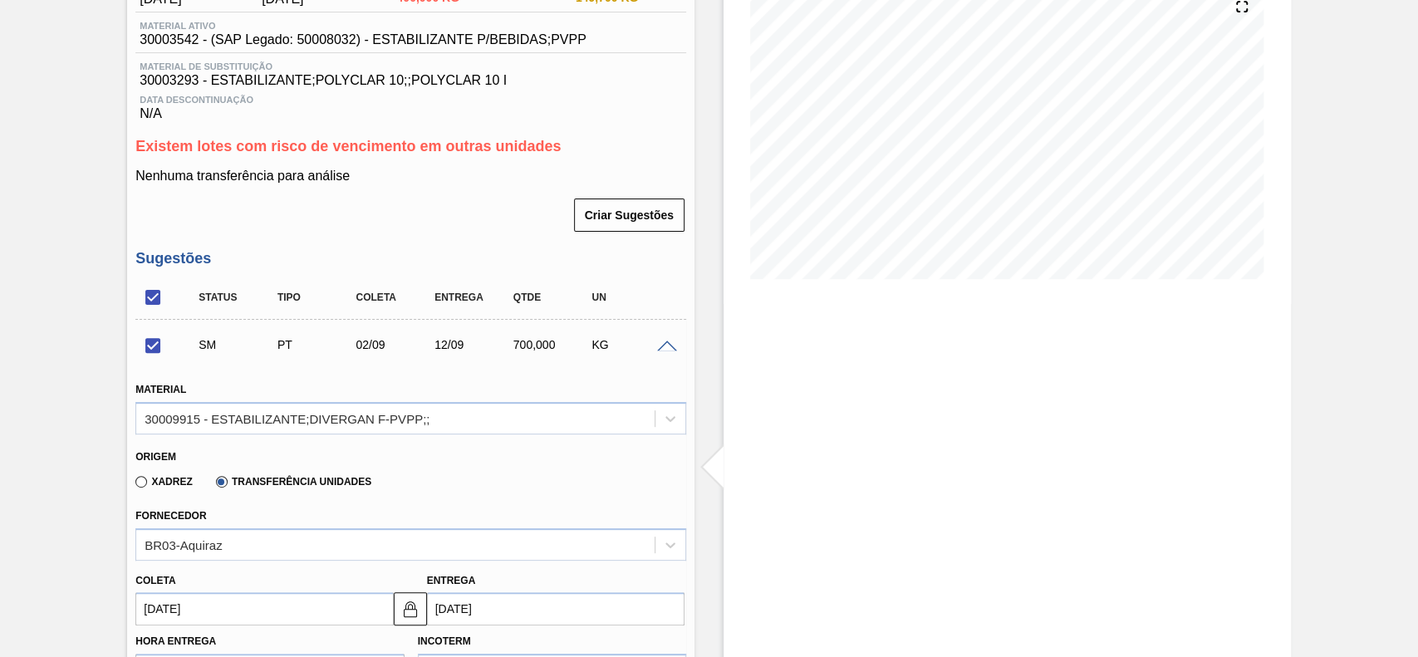
click at [666, 342] on span at bounding box center [667, 347] width 20 height 12
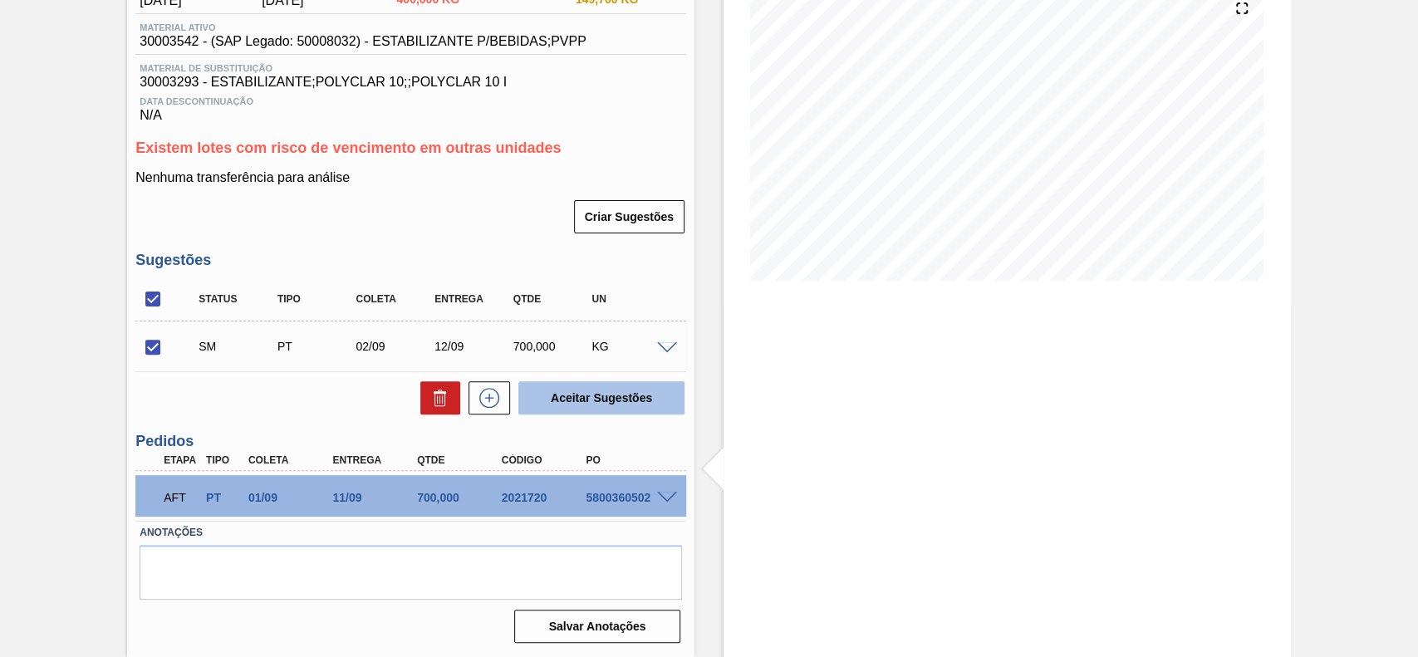
click at [647, 402] on button "Aceitar Sugestões" at bounding box center [601, 397] width 166 height 33
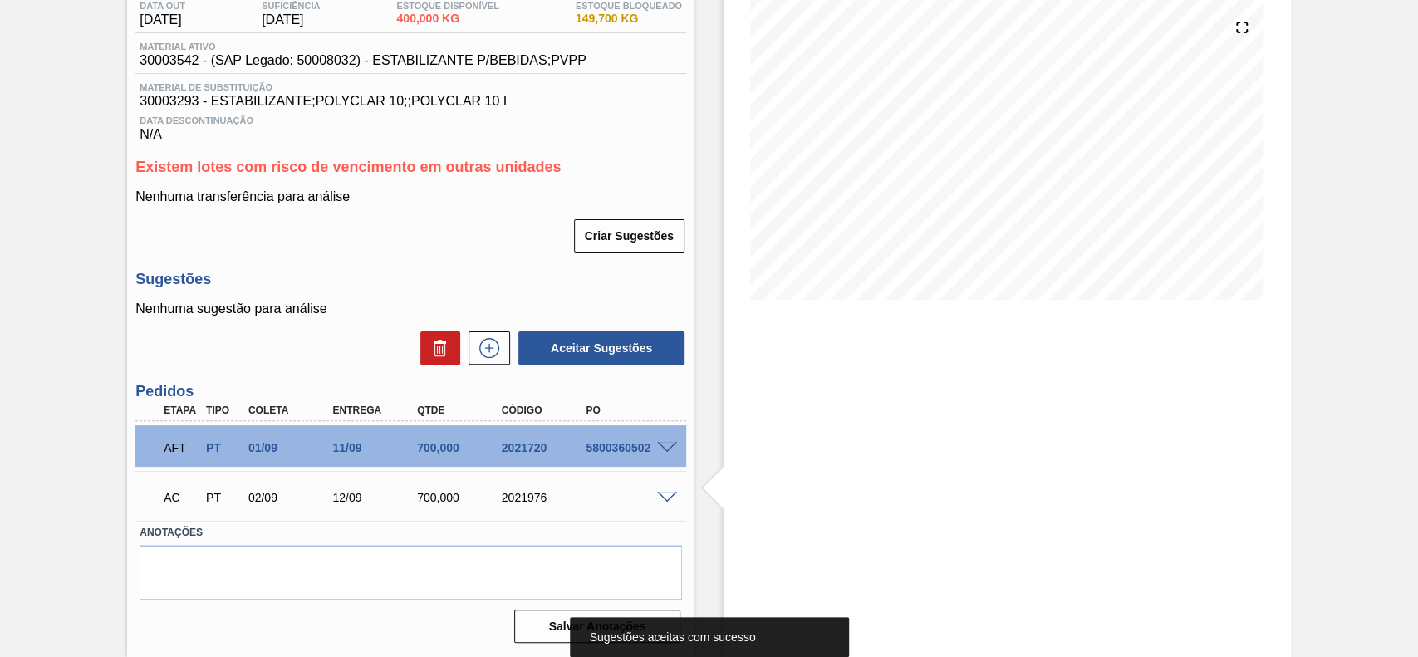
scroll to position [189, 0]
click at [662, 490] on div at bounding box center [669, 496] width 33 height 12
click at [661, 492] on span at bounding box center [667, 498] width 20 height 12
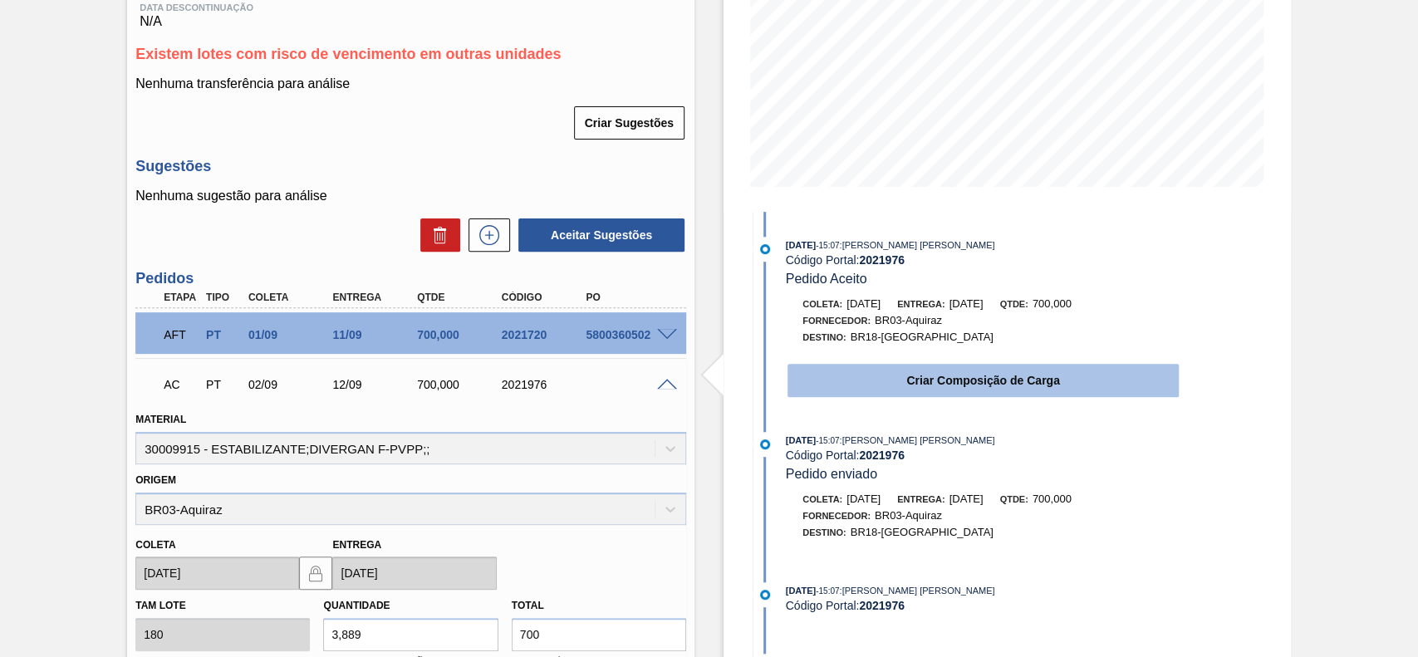
click at [904, 383] on button "Criar Composição de Carga" at bounding box center [983, 380] width 391 height 33
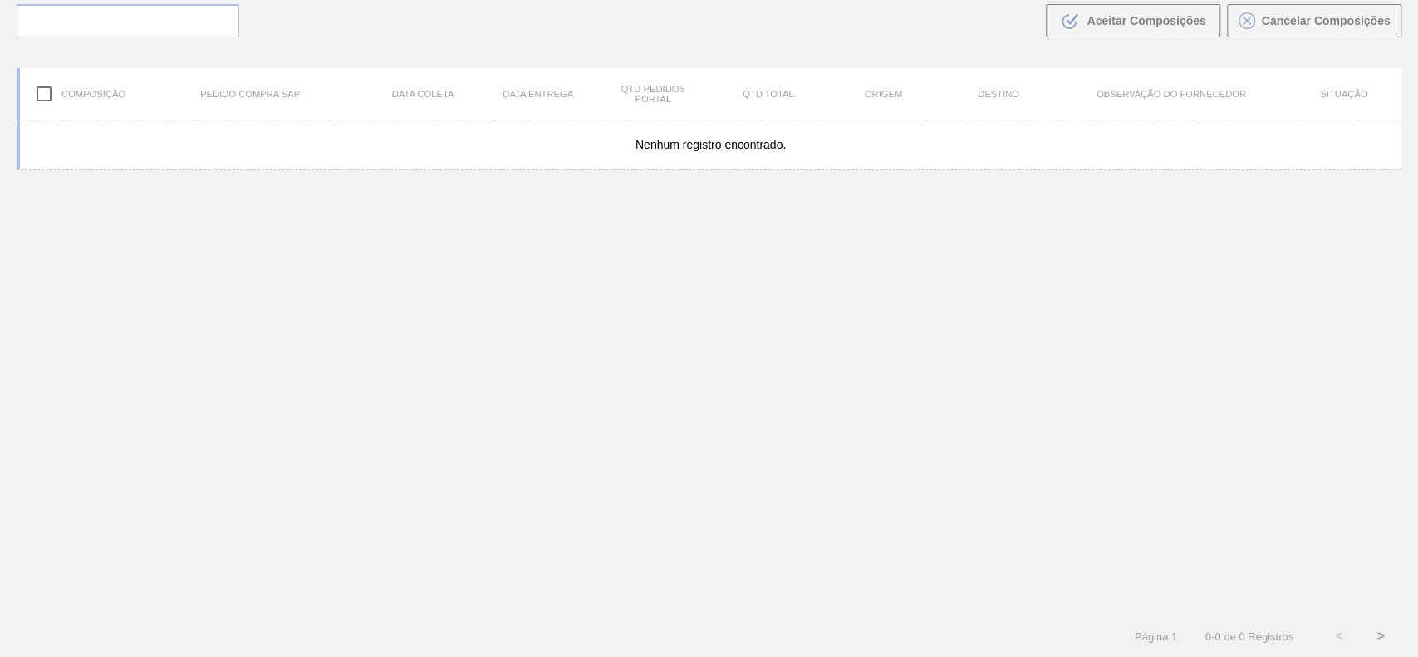
scroll to position [120, 0]
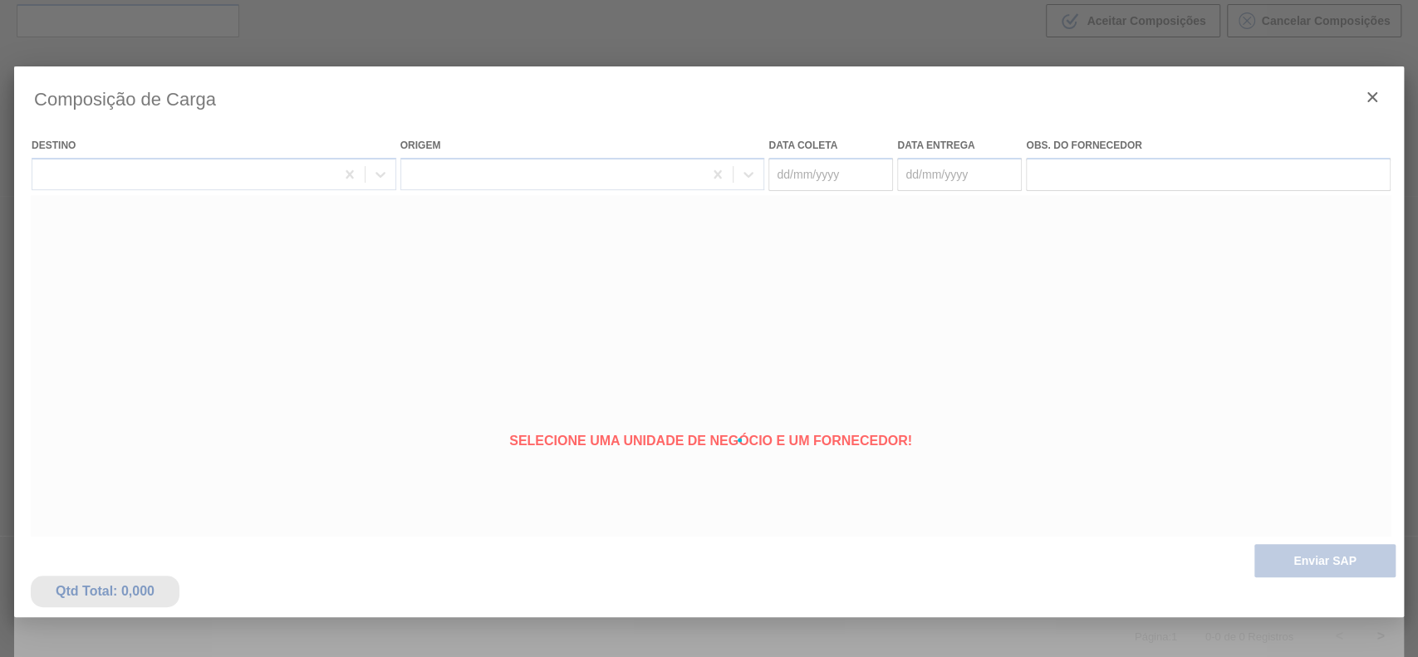
type coleta "02/09/2025"
type entrega "12/09/2025"
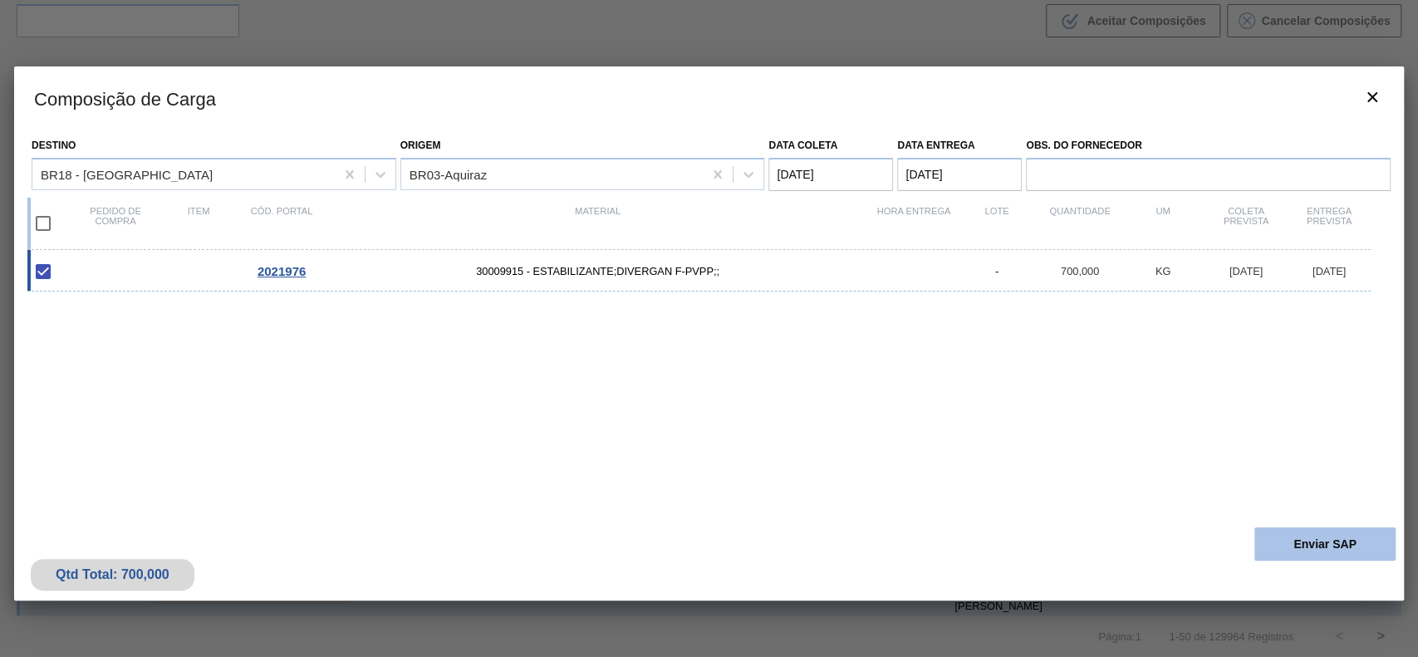
click at [1329, 543] on button "Enviar SAP" at bounding box center [1325, 544] width 141 height 33
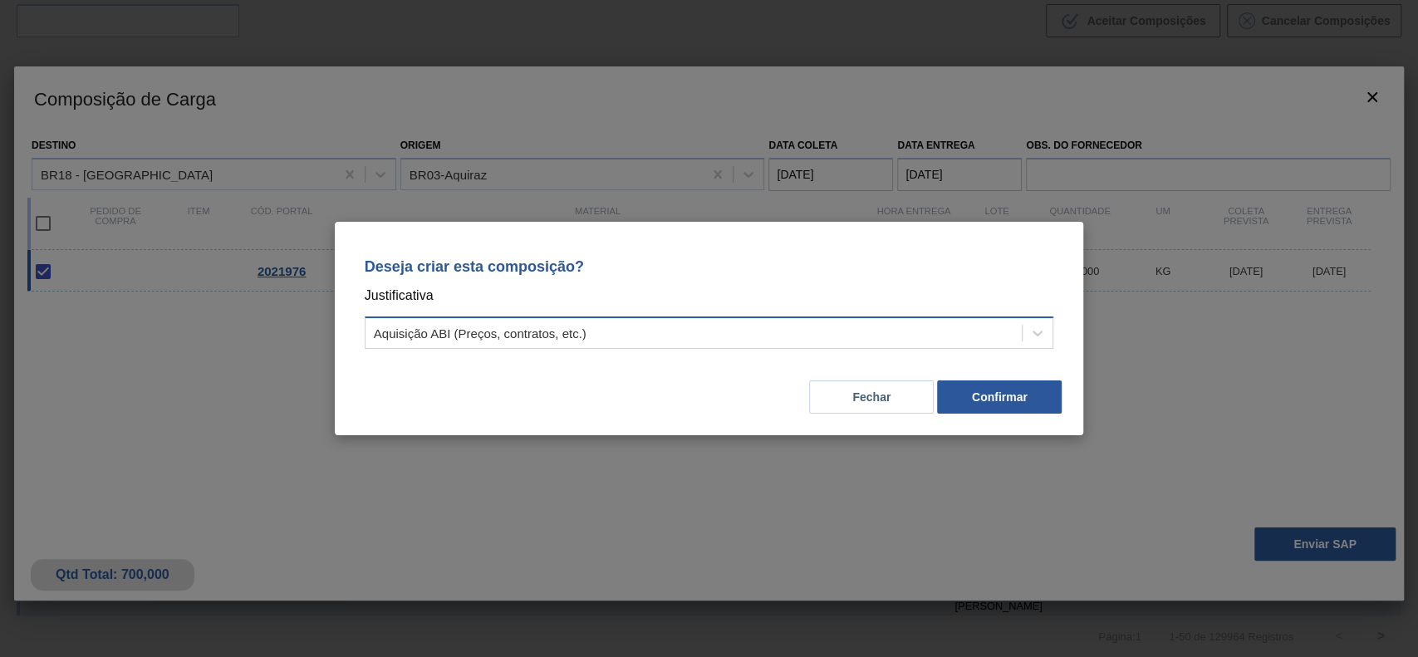
click at [716, 317] on div "Aquisição ABI (Preços, contratos, etc.)" at bounding box center [710, 333] width 690 height 32
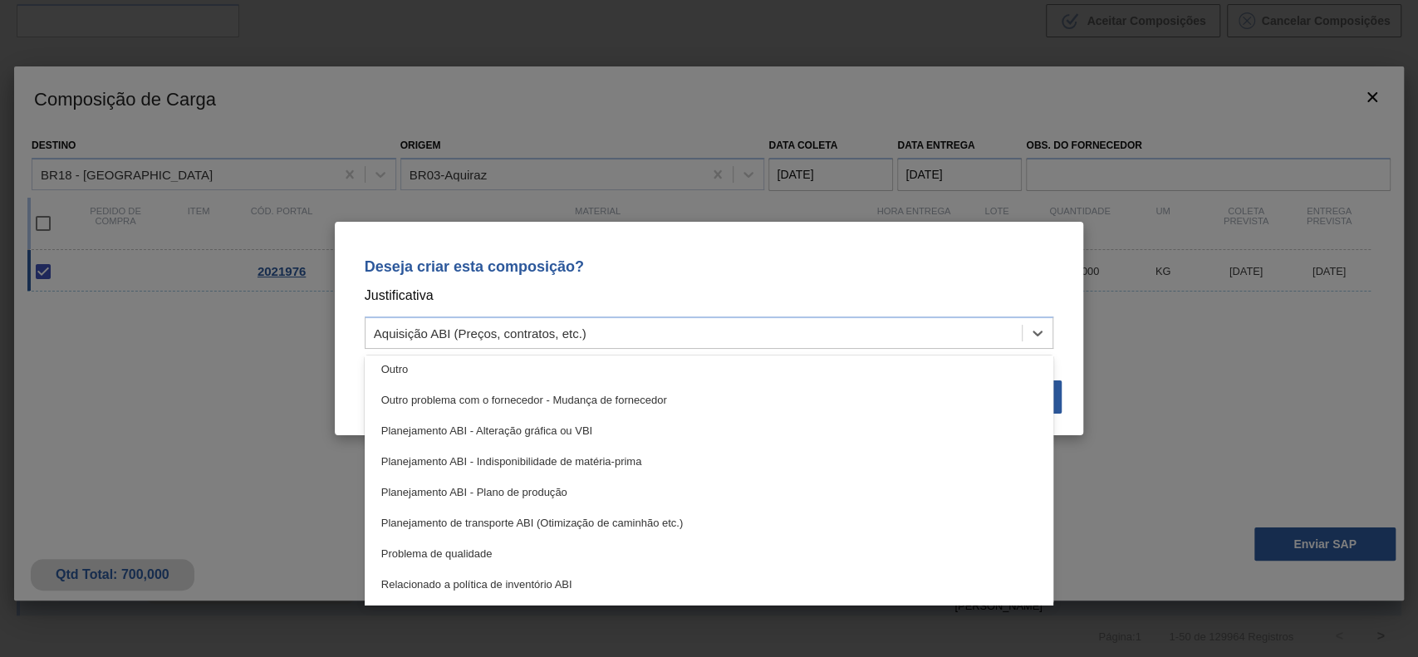
scroll to position [310, 0]
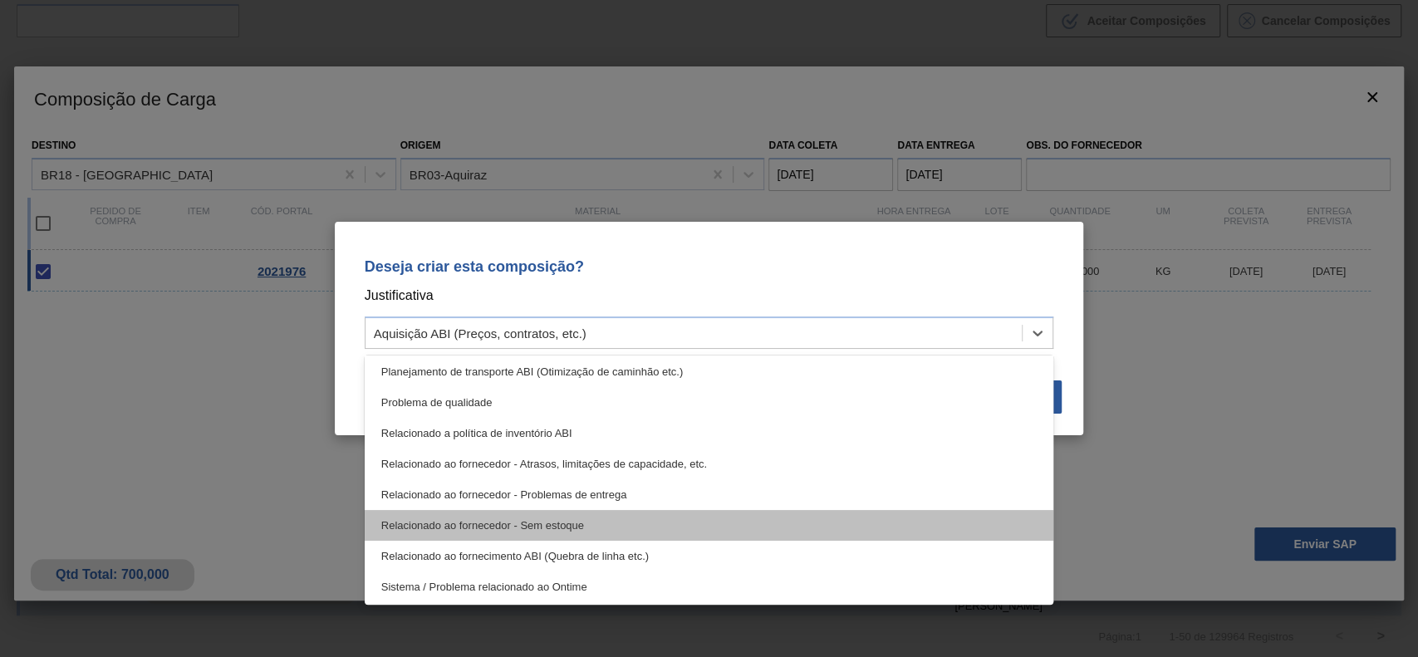
click at [538, 529] on div "Relacionado ao fornecedor - Sem estoque" at bounding box center [710, 525] width 690 height 31
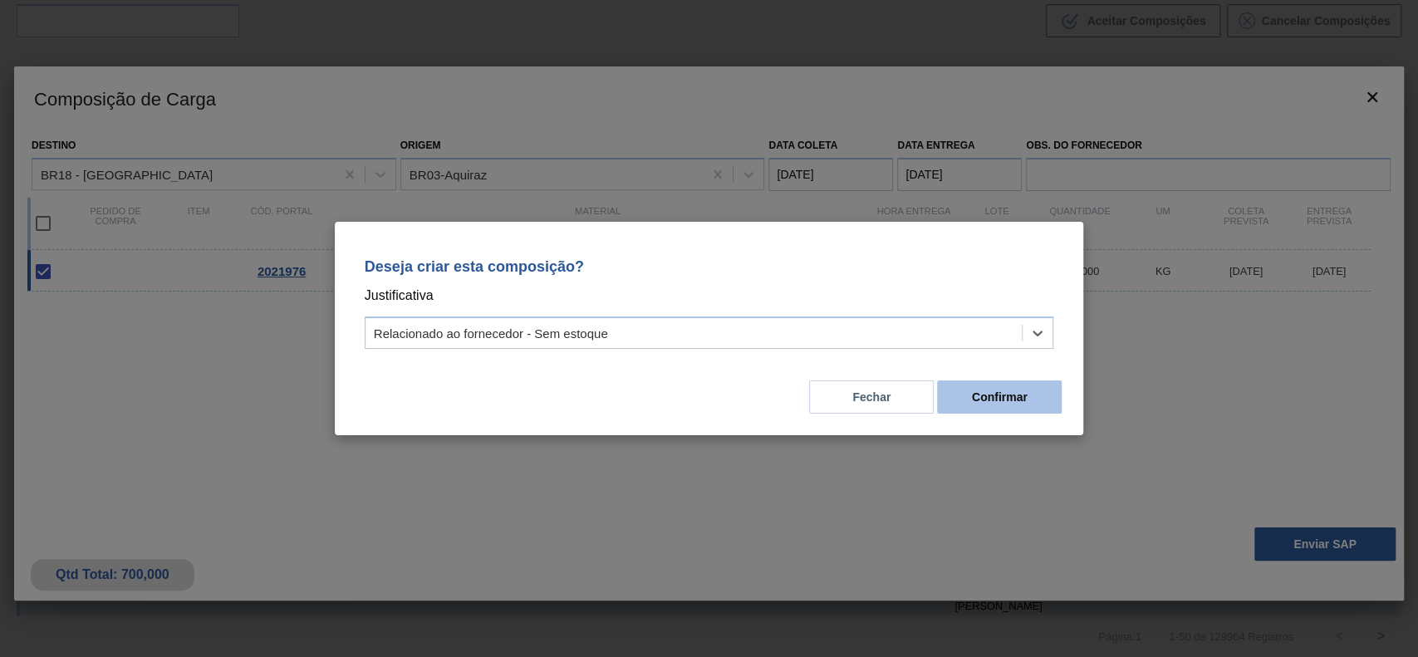
click at [980, 389] on button "Confirmar" at bounding box center [999, 397] width 125 height 33
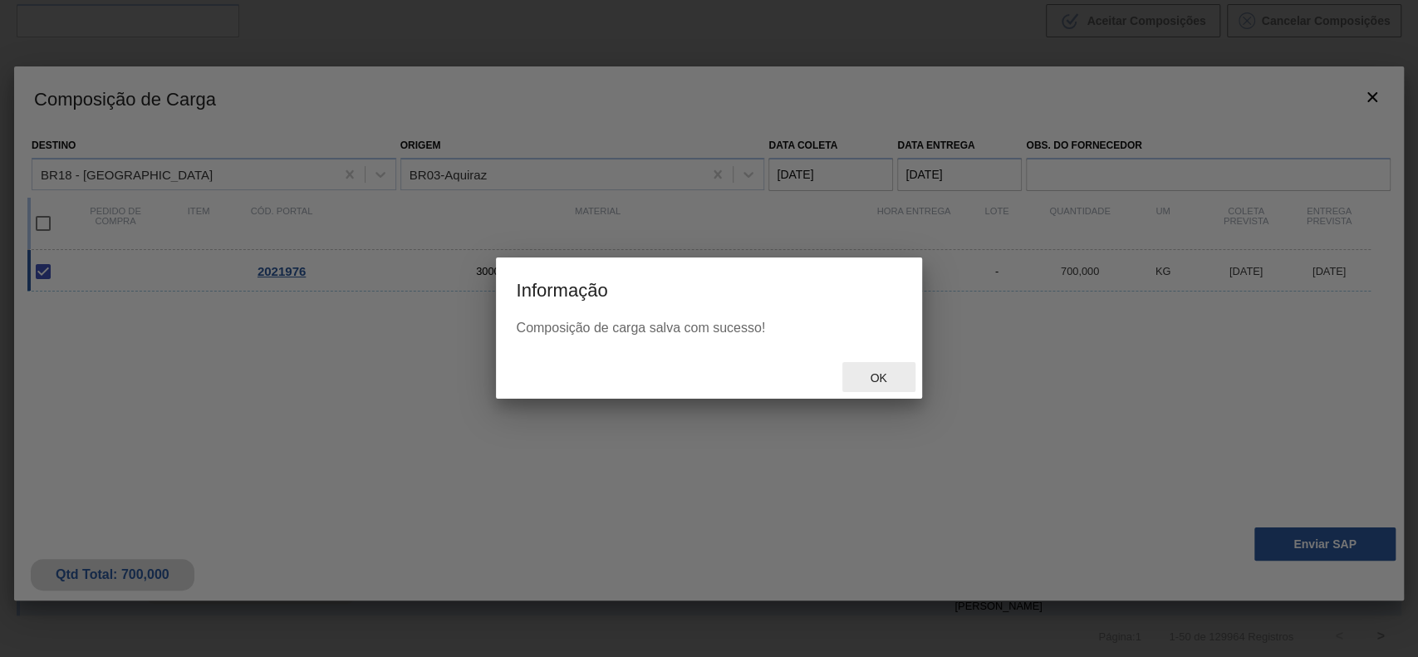
click at [871, 391] on div "Ok" at bounding box center [879, 377] width 73 height 31
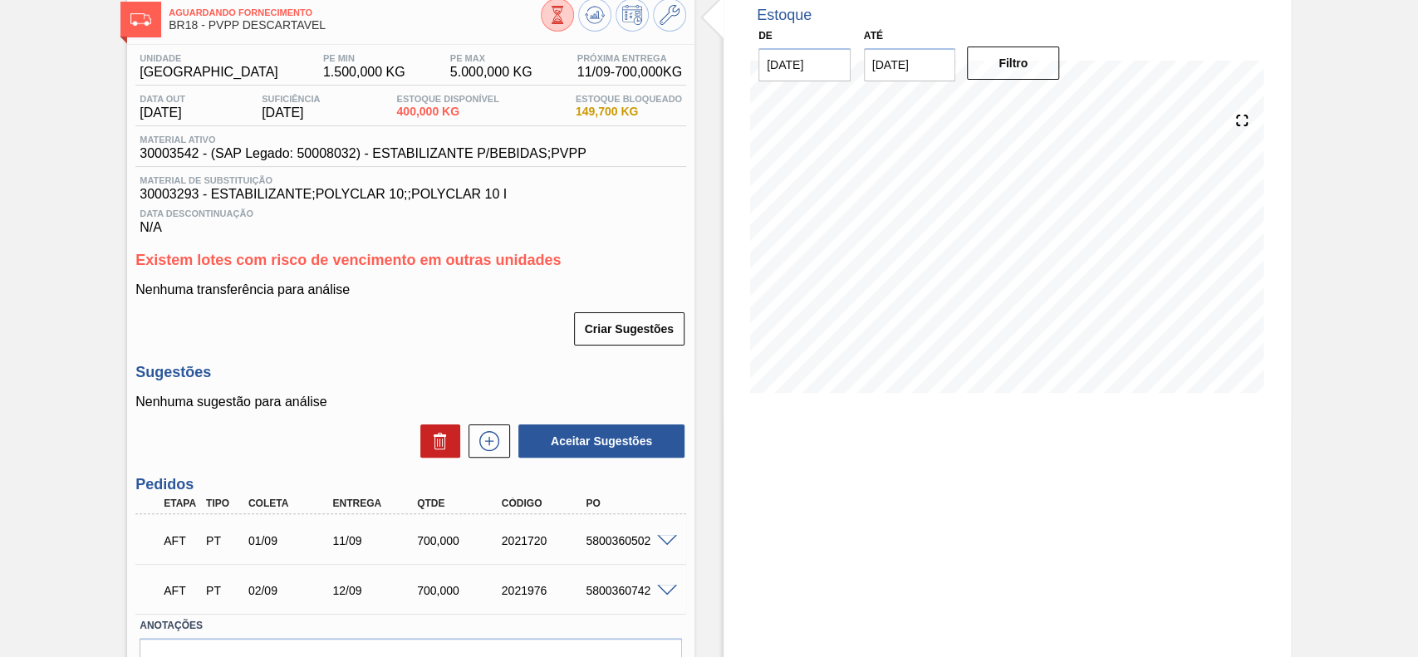
scroll to position [189, 0]
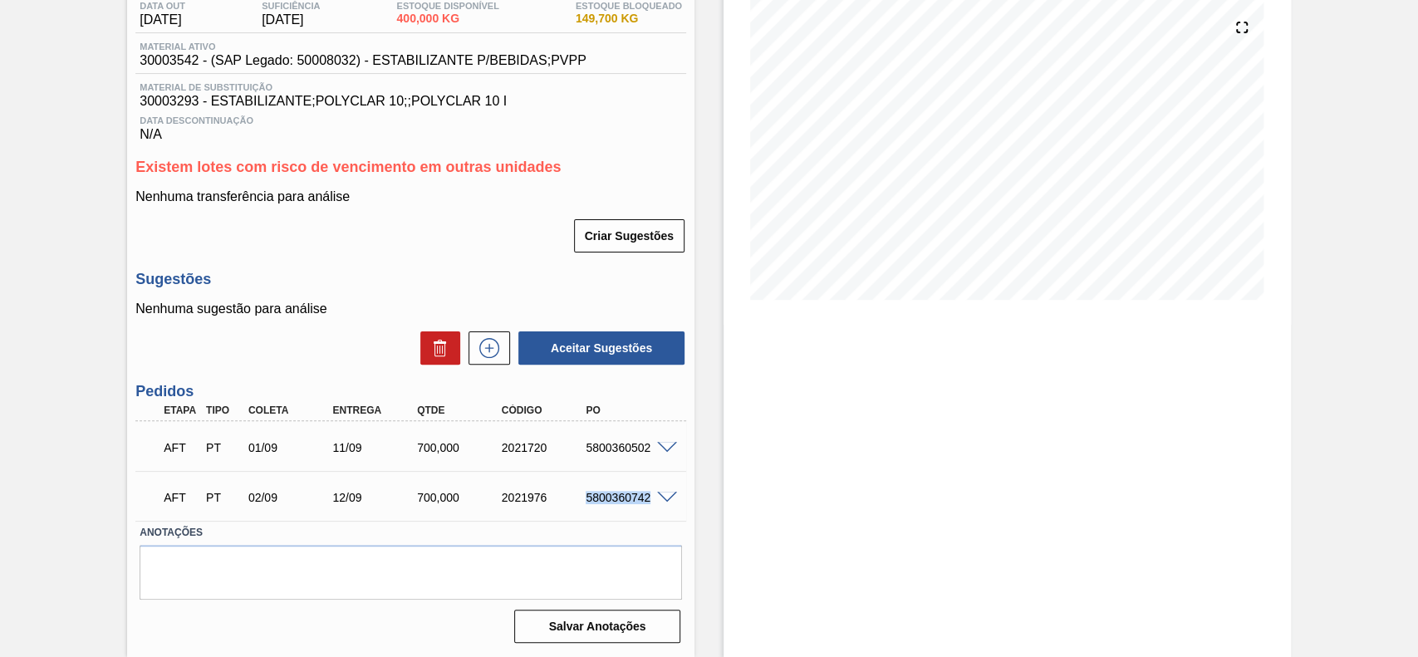
drag, startPoint x: 579, startPoint y: 501, endPoint x: 649, endPoint y: 503, distance: 69.8
click at [649, 503] on div "5800360742" at bounding box center [617, 497] width 85 height 13
copy div "5800360742"
